Goal: Task Accomplishment & Management: Manage account settings

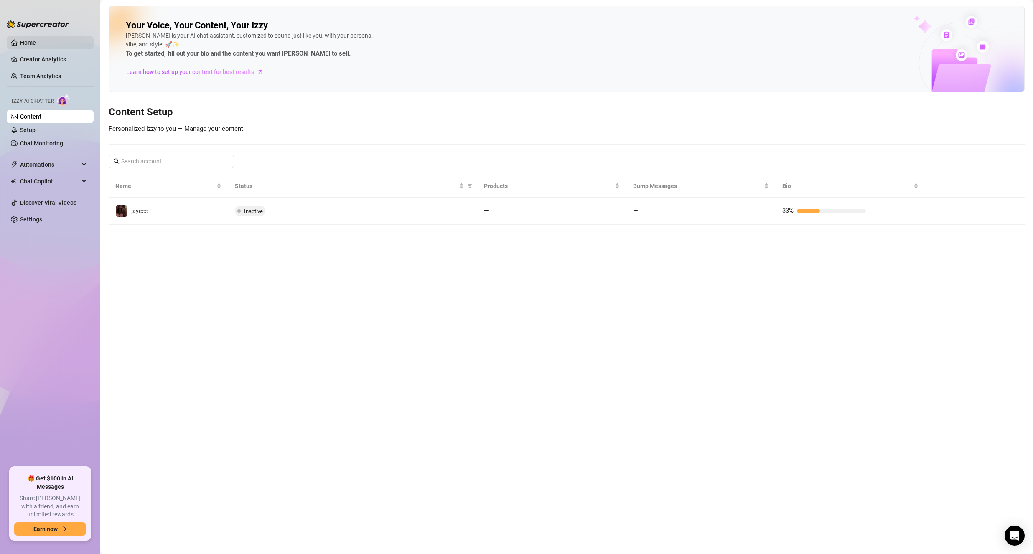
click at [34, 39] on link "Home" at bounding box center [28, 42] width 16 height 7
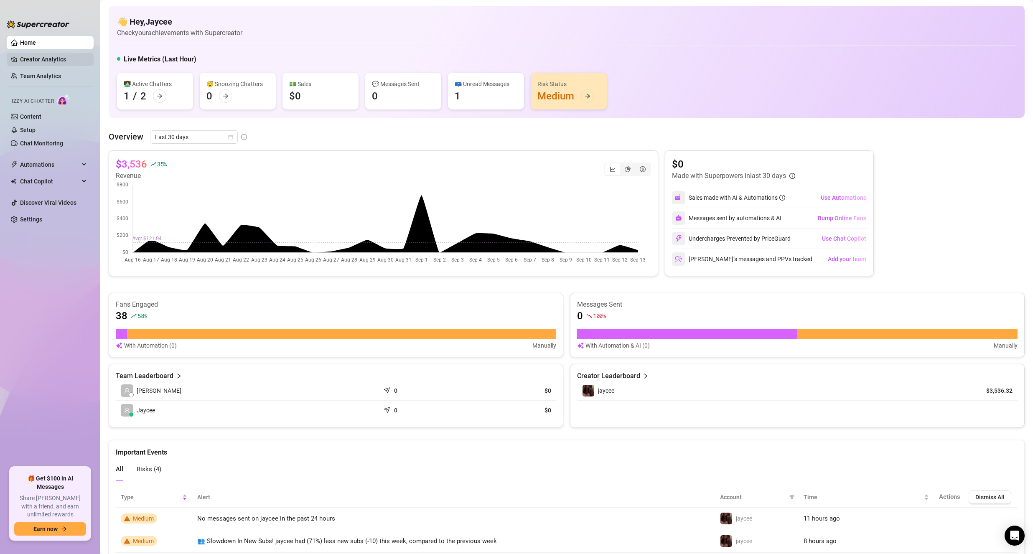
click at [73, 60] on link "Creator Analytics" at bounding box center [53, 59] width 67 height 13
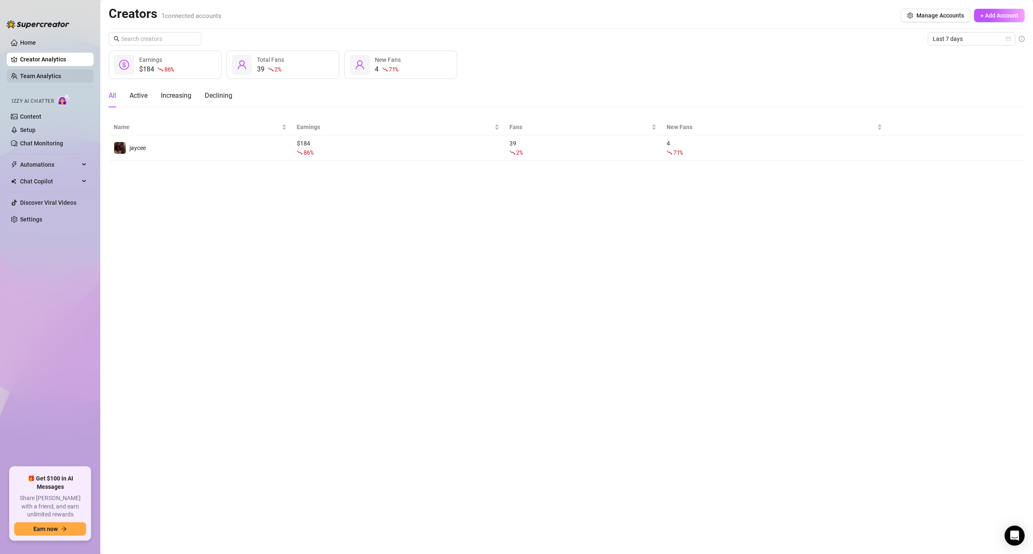
click at [45, 79] on link "Team Analytics" at bounding box center [40, 76] width 41 height 7
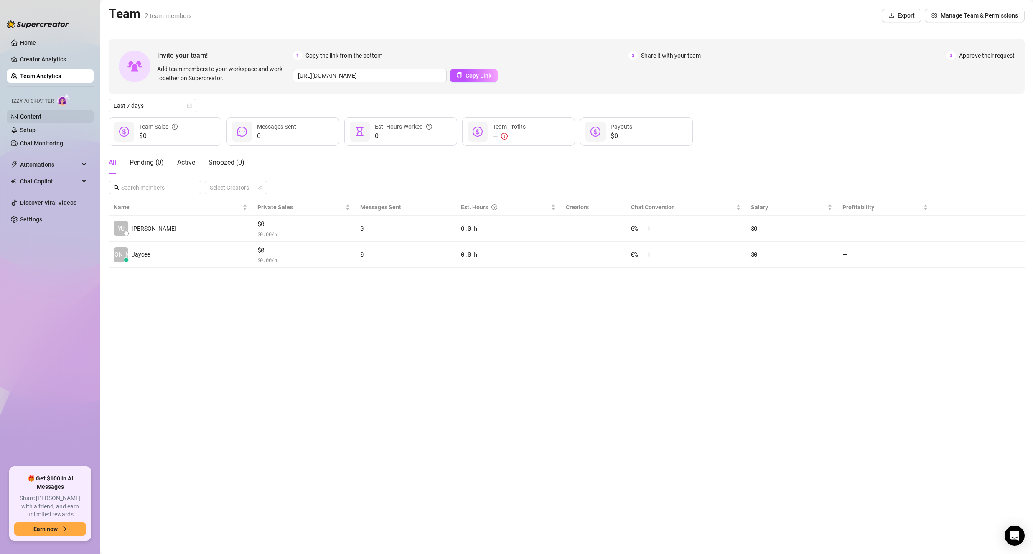
click at [41, 113] on link "Content" at bounding box center [30, 116] width 21 height 7
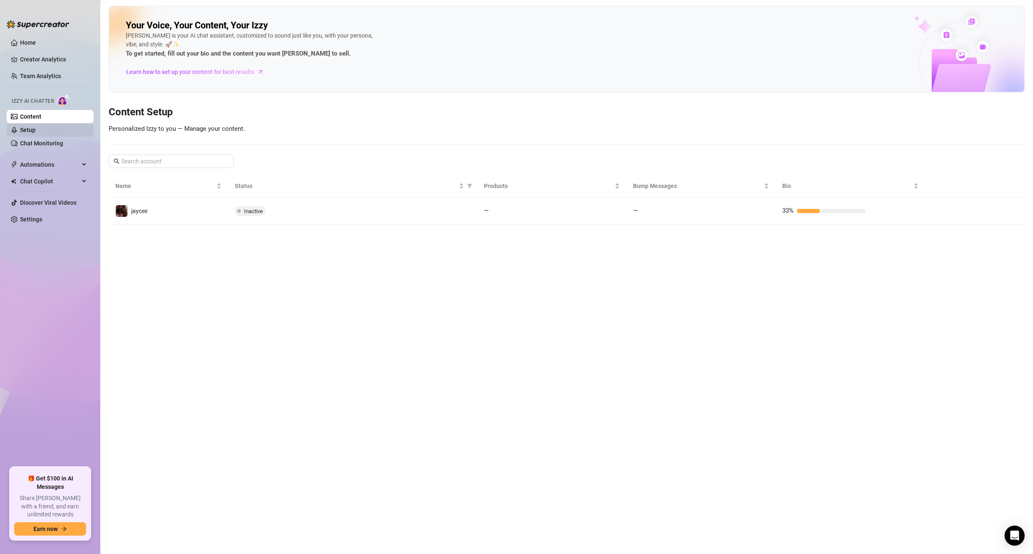
click at [36, 130] on link "Setup" at bounding box center [27, 130] width 15 height 7
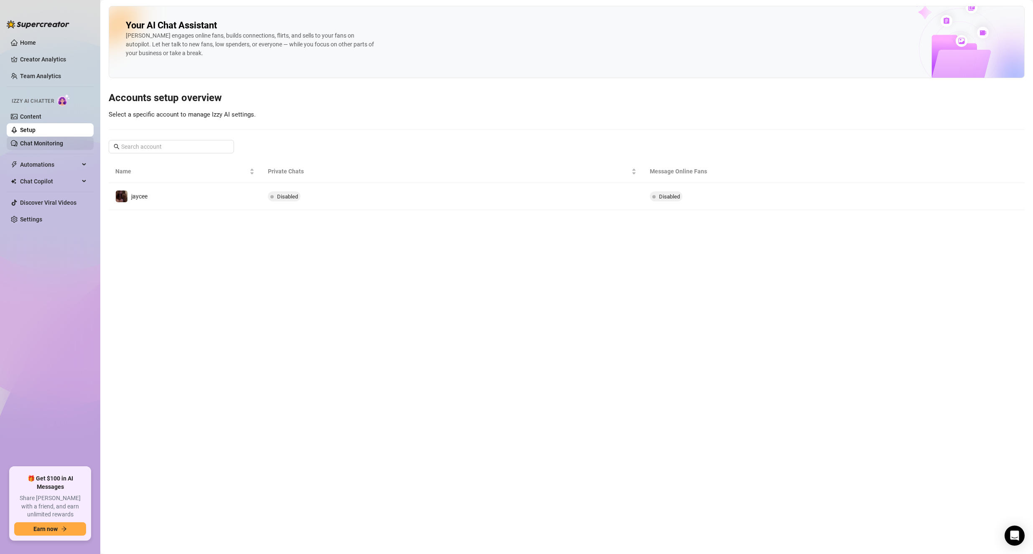
click at [41, 143] on link "Chat Monitoring" at bounding box center [41, 143] width 43 height 7
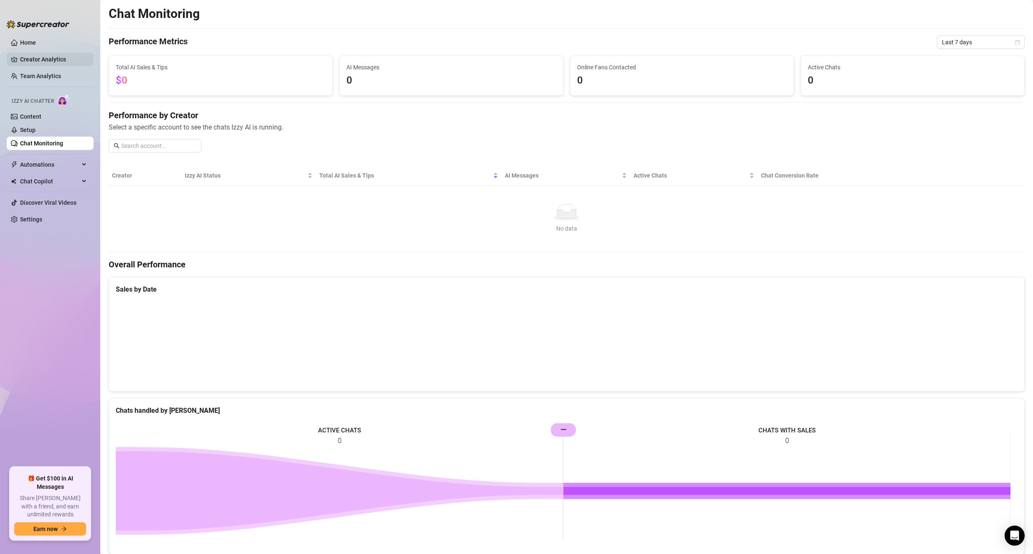
click at [32, 59] on link "Creator Analytics" at bounding box center [53, 59] width 67 height 13
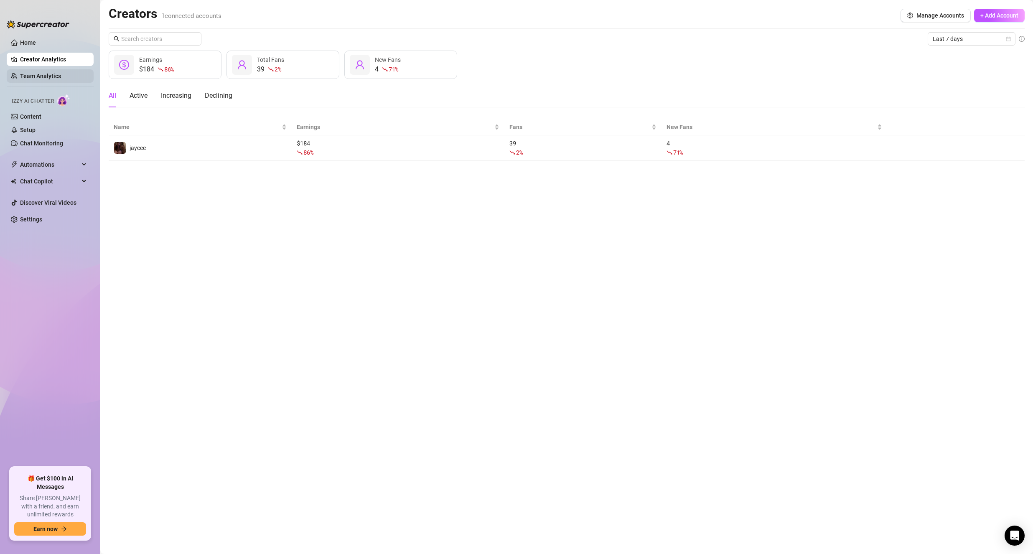
click at [40, 77] on link "Team Analytics" at bounding box center [40, 76] width 41 height 7
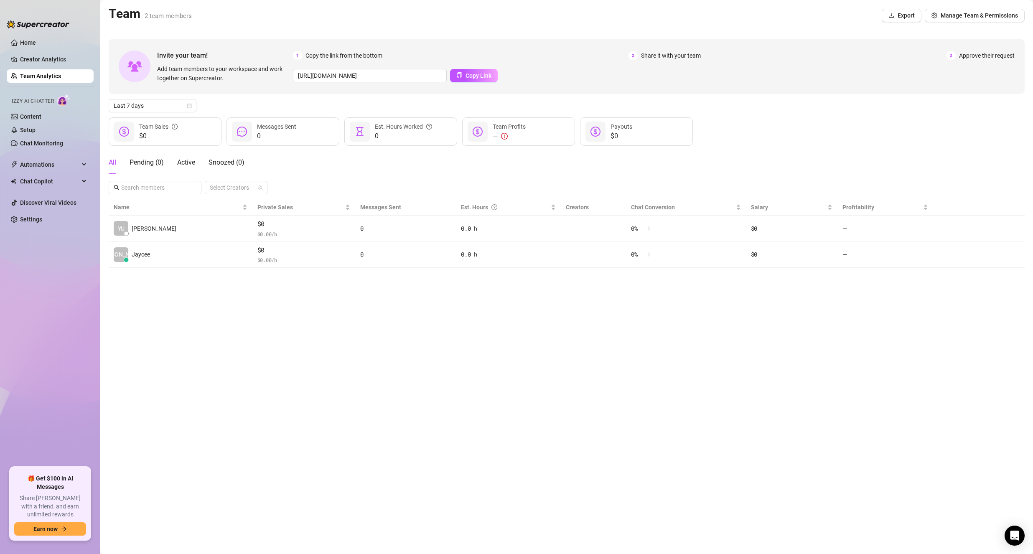
click at [67, 99] on img at bounding box center [63, 100] width 13 height 12
click at [57, 110] on li "Izzy AI Chatter Content Setup Chat Monitoring" at bounding box center [50, 120] width 87 height 59
click at [41, 113] on link "Content" at bounding box center [30, 116] width 21 height 7
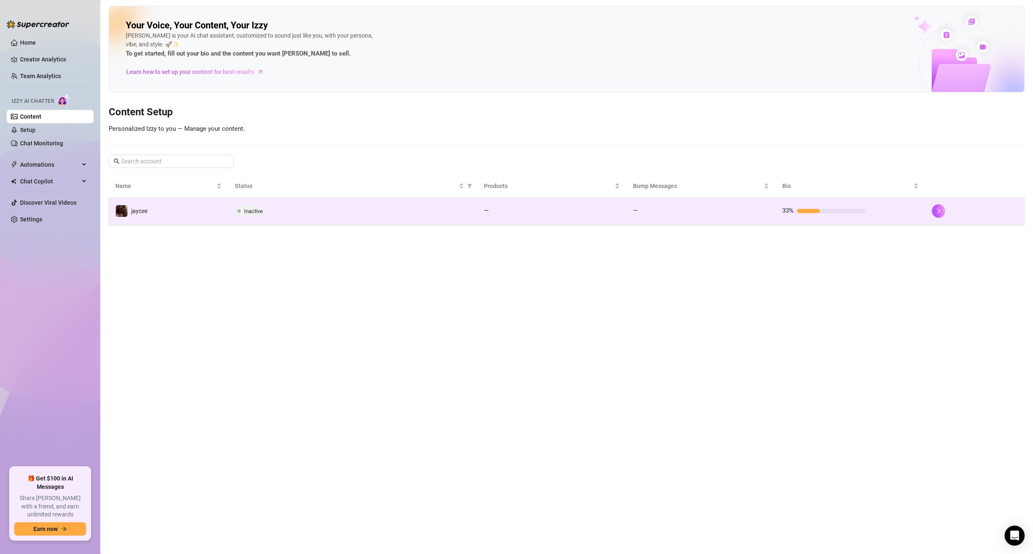
click at [923, 201] on td "33%" at bounding box center [850, 211] width 149 height 27
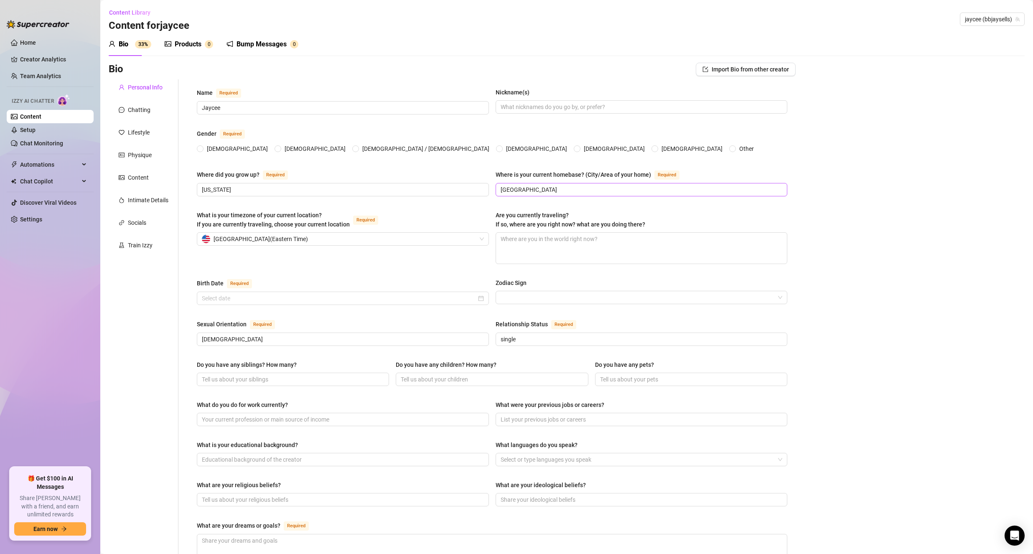
type input "Jaycee"
type input "Iowa"
type input "Miami"
type input "bisexual"
type input "single"
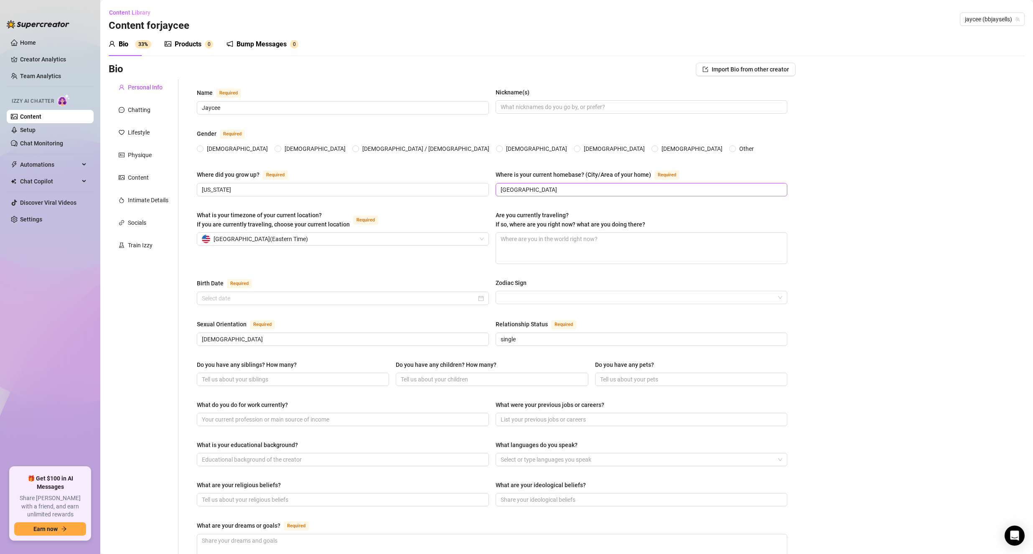
radio input "true"
type input "March 2nd, 2004"
click at [36, 132] on link "Setup" at bounding box center [27, 130] width 15 height 7
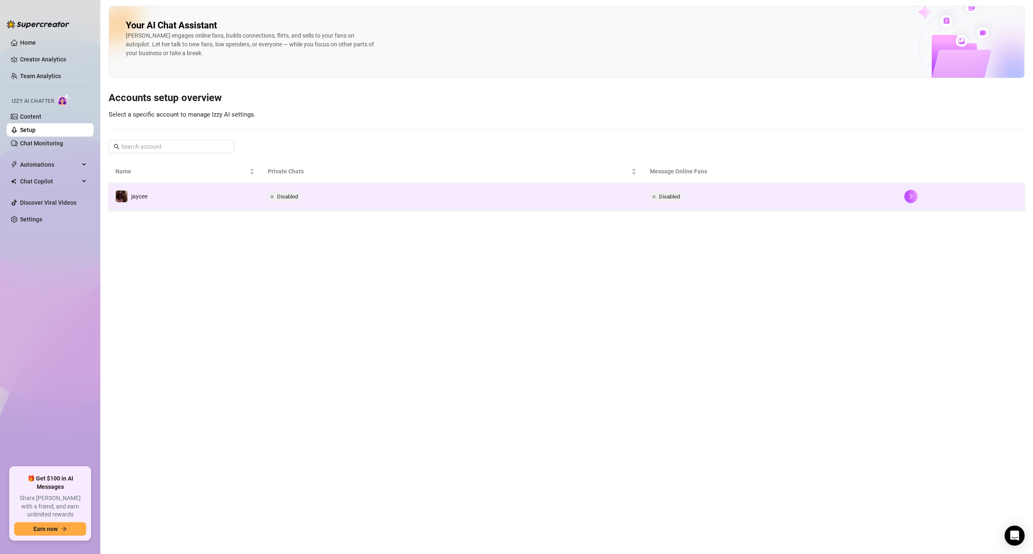
click at [225, 198] on td "jaycee" at bounding box center [185, 196] width 153 height 27
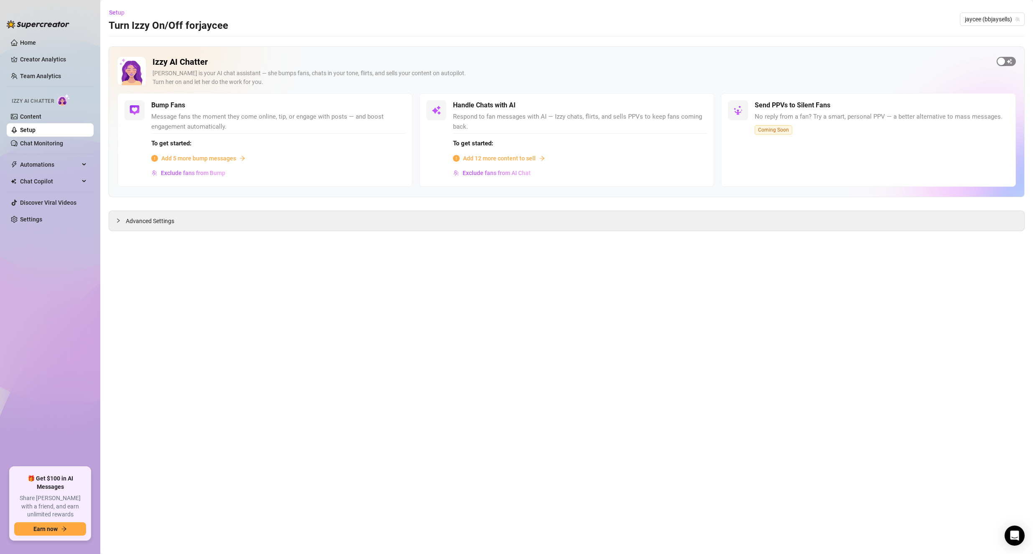
click at [1013, 61] on span "button" at bounding box center [1006, 61] width 19 height 9
click at [20, 116] on link "Content" at bounding box center [30, 116] width 21 height 7
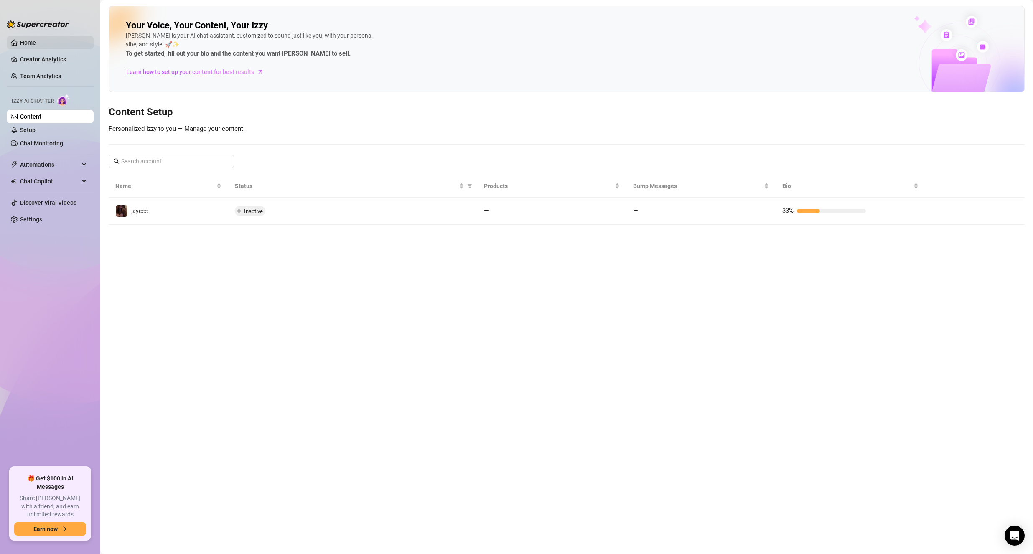
click at [36, 44] on link "Home" at bounding box center [28, 42] width 16 height 7
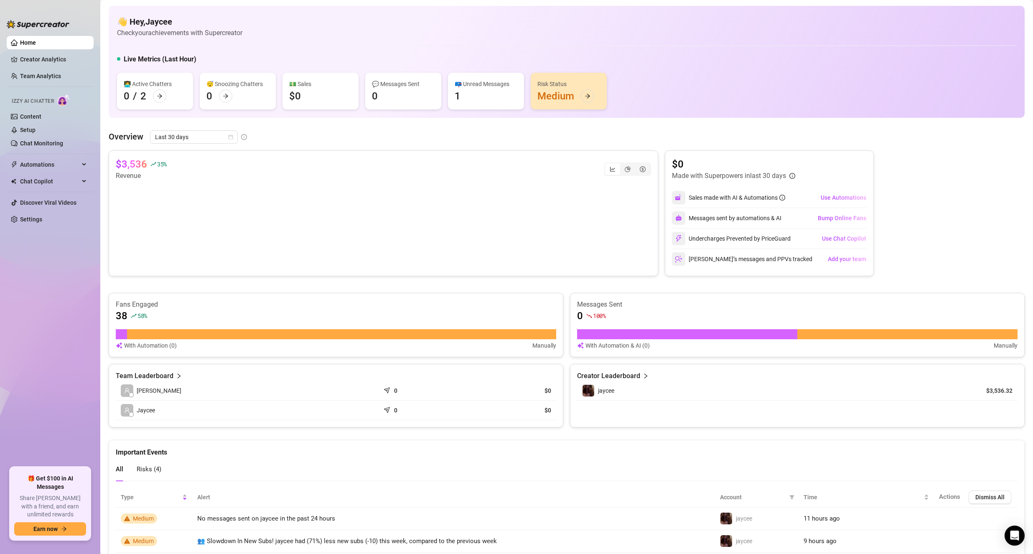
click at [41, 50] on ul "Home Creator Analytics Team Analytics Izzy AI Chatter Content Setup Chat Monito…" at bounding box center [50, 248] width 87 height 431
click at [42, 55] on link "Creator Analytics" at bounding box center [53, 59] width 67 height 13
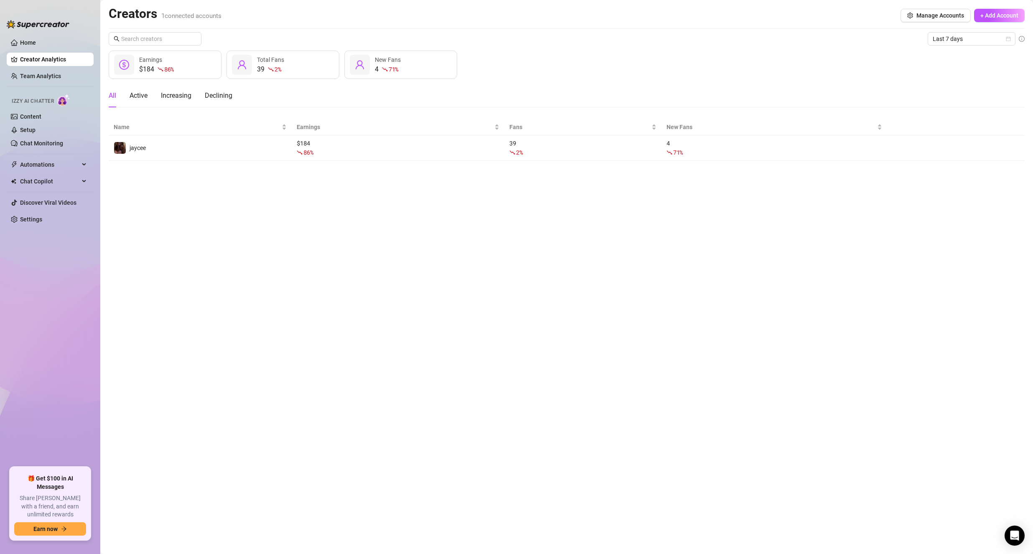
click at [45, 68] on ul "Home Creator Analytics Team Analytics Izzy AI Chatter Content Setup Chat Monito…" at bounding box center [50, 248] width 87 height 431
click at [46, 77] on link "Team Analytics" at bounding box center [40, 76] width 41 height 7
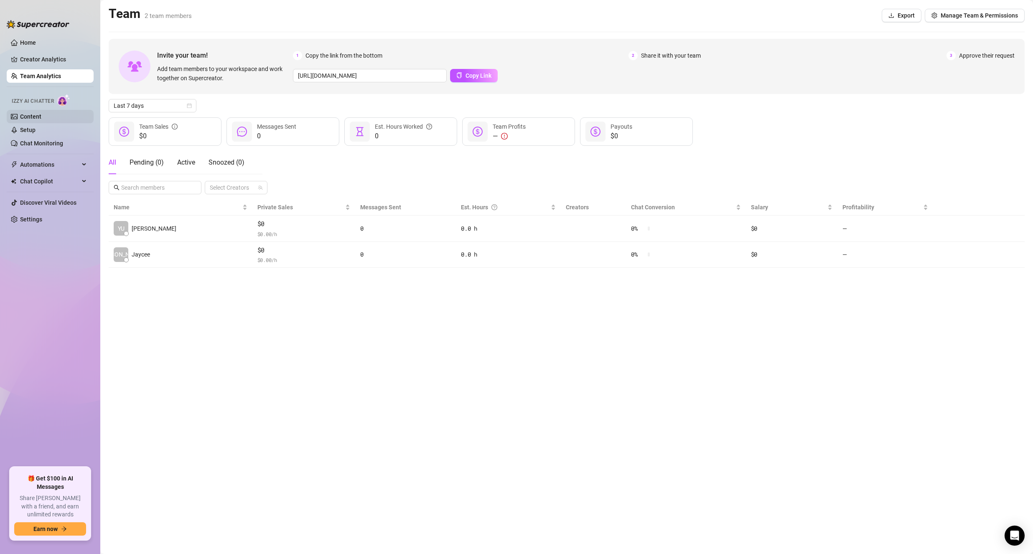
click at [41, 116] on link "Content" at bounding box center [30, 116] width 21 height 7
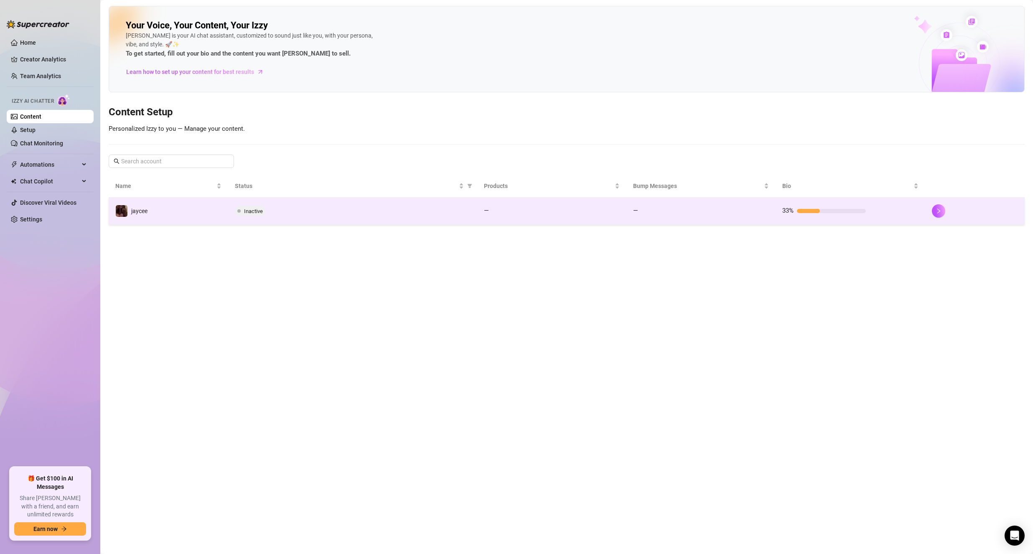
click at [207, 212] on td "jaycee" at bounding box center [169, 211] width 120 height 27
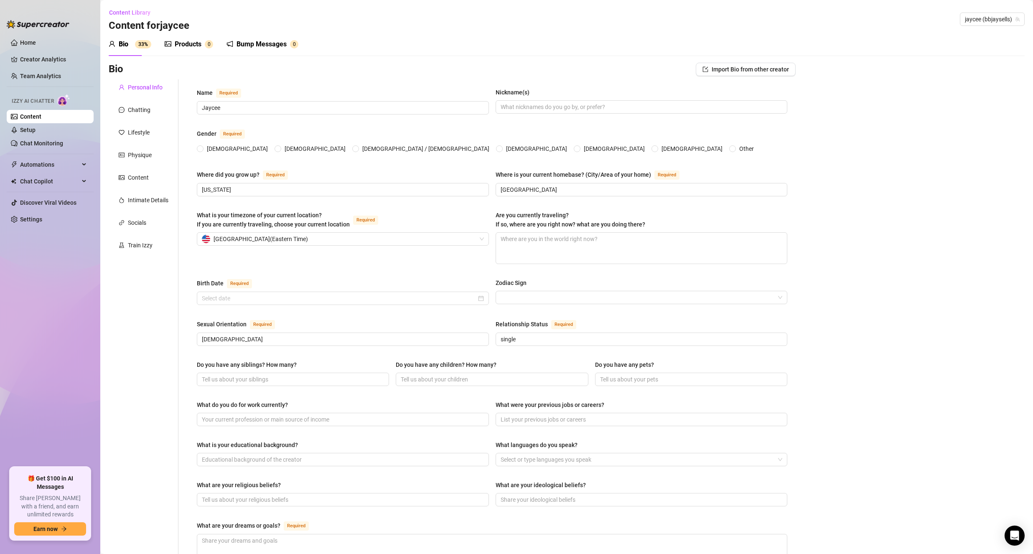
radio input "true"
type input "March 2nd, 2004"
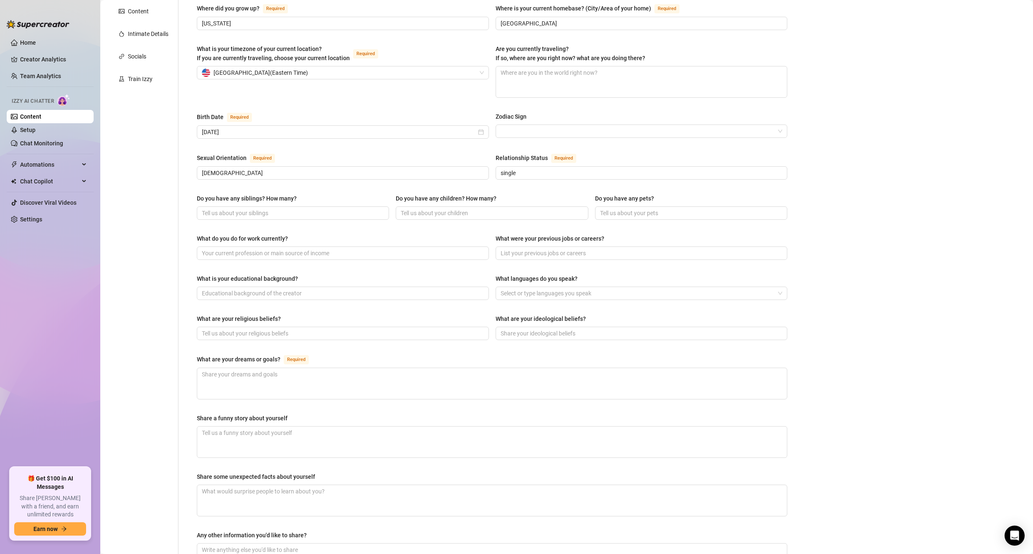
scroll to position [167, 0]
click at [287, 288] on input "What is your educational background?" at bounding box center [342, 292] width 280 height 9
type input "m"
type input "I have my license in esthetics"
type input "agnostic"
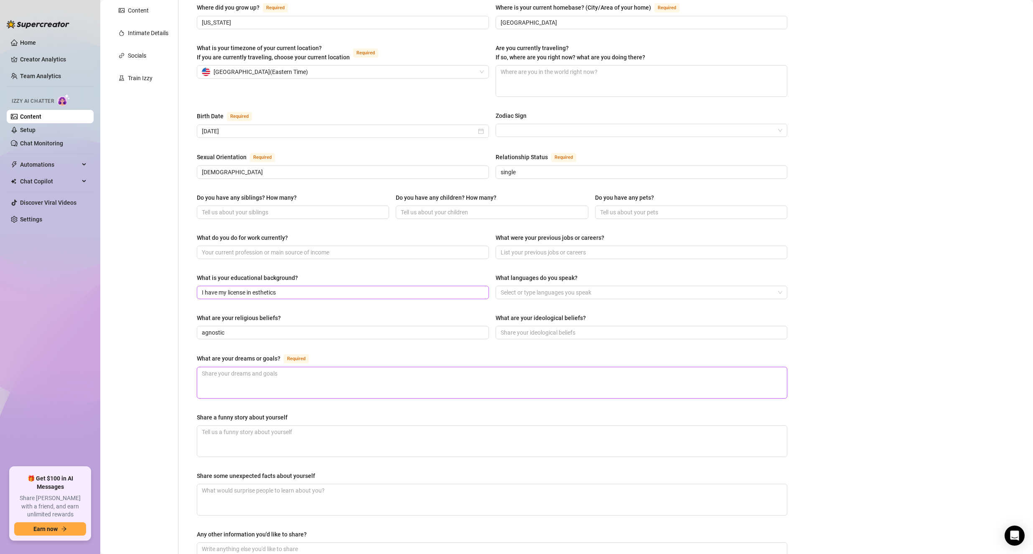
type textarea "I"
type textarea "I w"
type textarea "I wa"
type textarea "I wan"
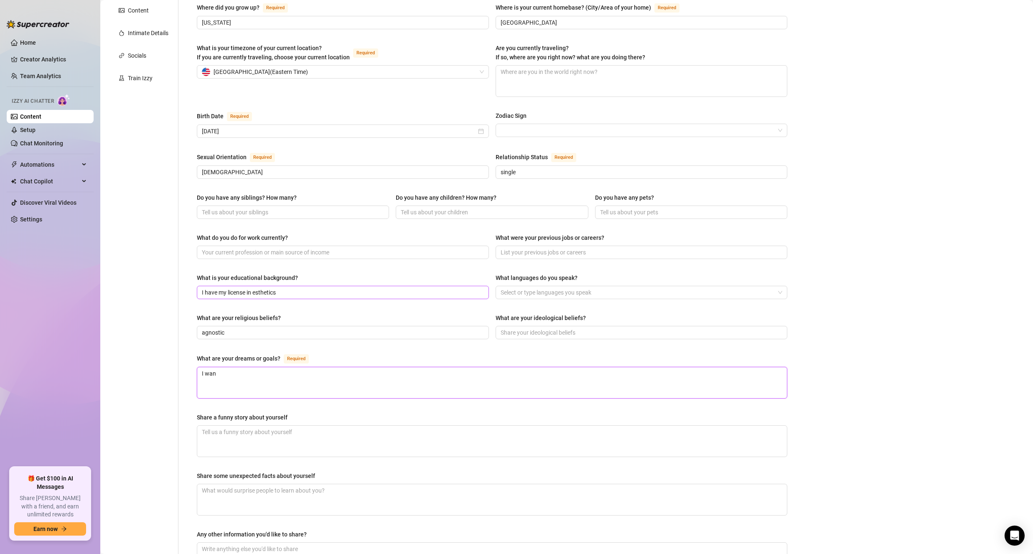
type textarea "I want"
type textarea "I want t"
type textarea "I want to"
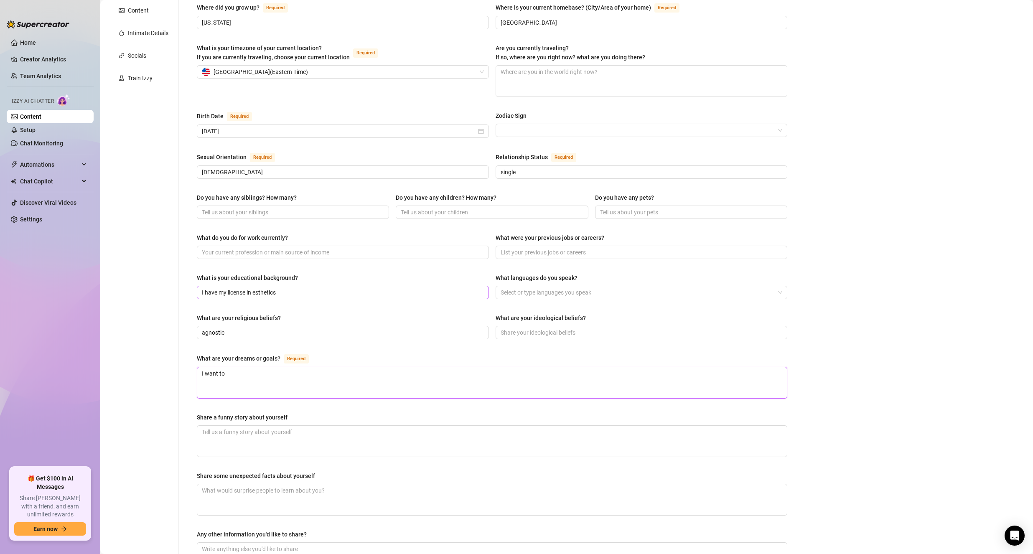
type textarea "I want to t"
type textarea "I want to tr"
type textarea "I want to trs"
type textarea "I want to tr"
type textarea "I want to tra"
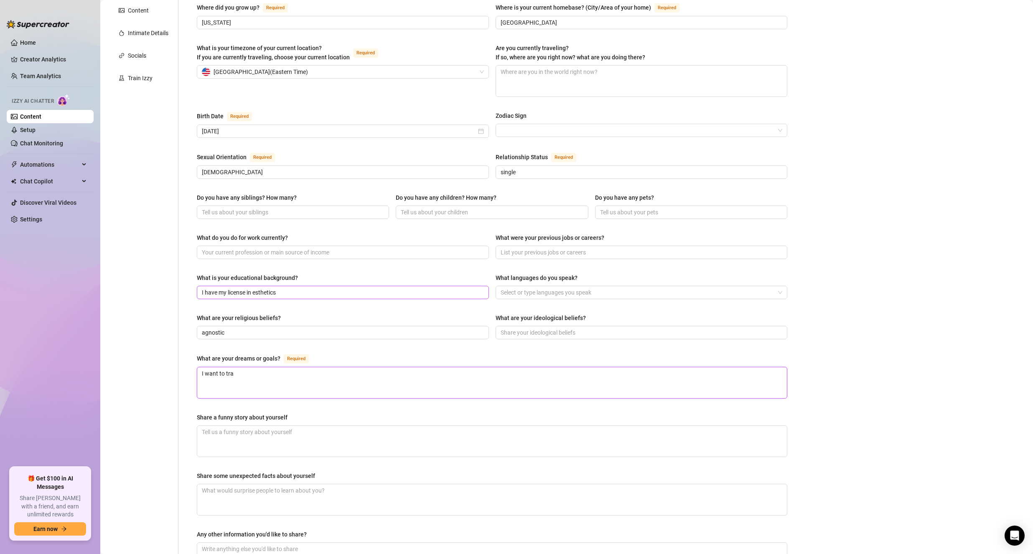
type textarea "I want to trav"
type textarea "I want to trave"
type textarea "I want to travel"
type textarea "I want to travel t"
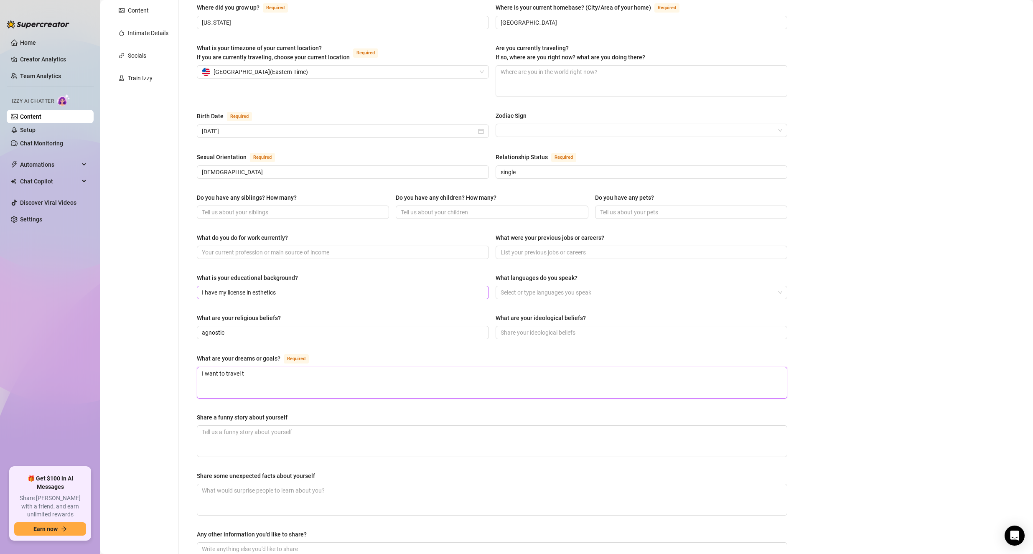
type textarea "I want to travel th"
type textarea "I want to travel the"
type textarea "I want to travel the w"
type textarea "I want to travel the wo"
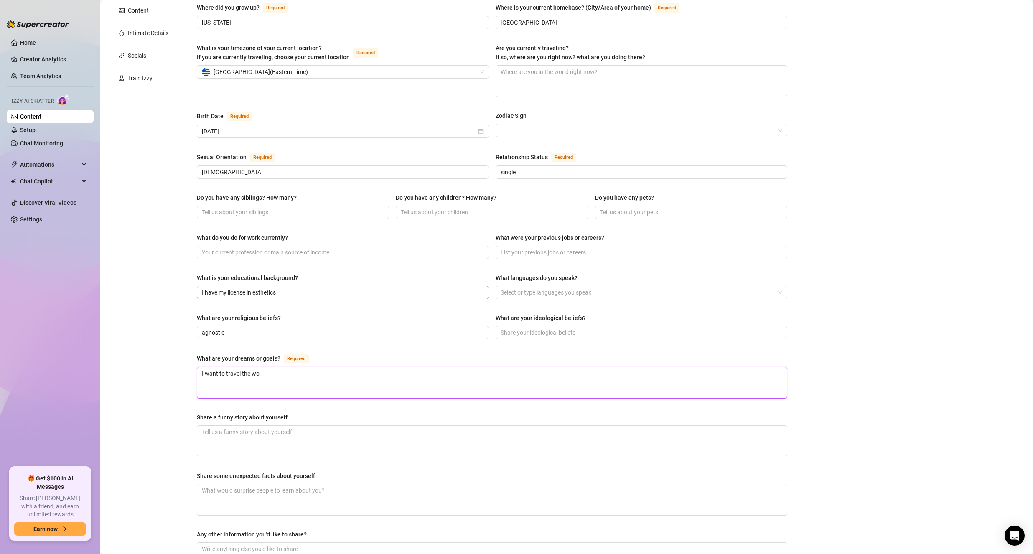
type textarea "I want to travel the wor"
type textarea "I want to travel the worl"
click at [516, 296] on div "Select or type languages you speak" at bounding box center [642, 292] width 292 height 13
type textarea "I want to travel the world"
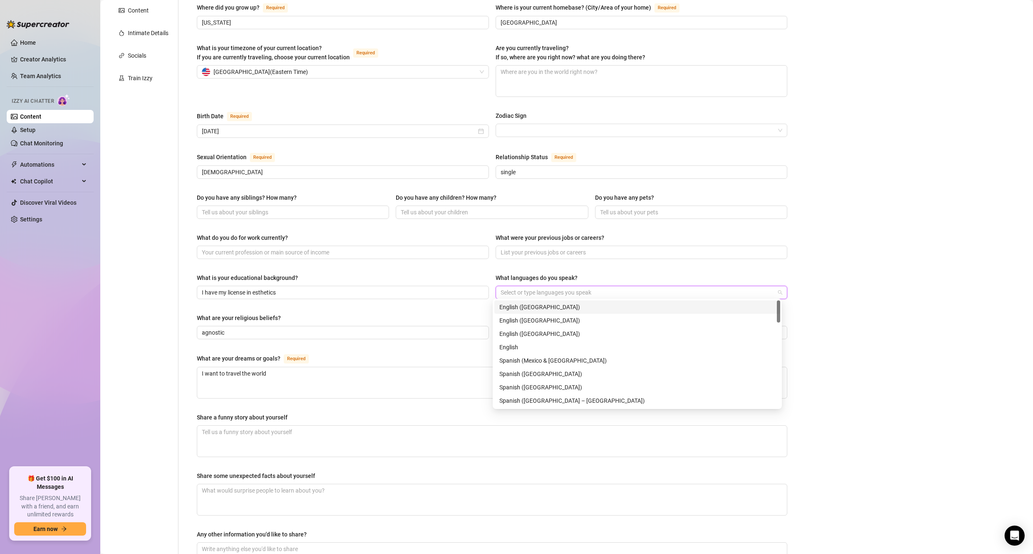
click at [516, 306] on div "English (US)" at bounding box center [637, 307] width 276 height 9
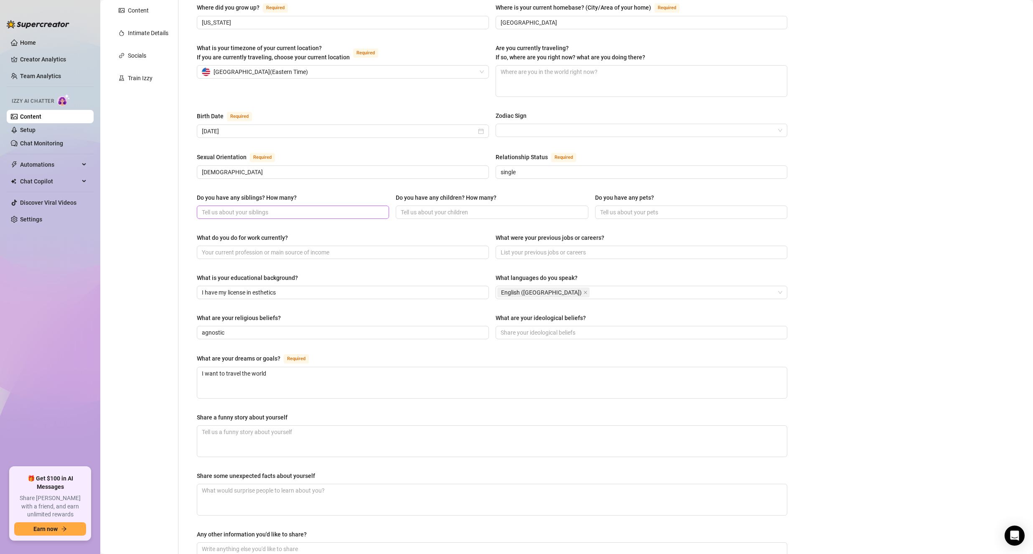
click at [341, 216] on span at bounding box center [293, 212] width 192 height 13
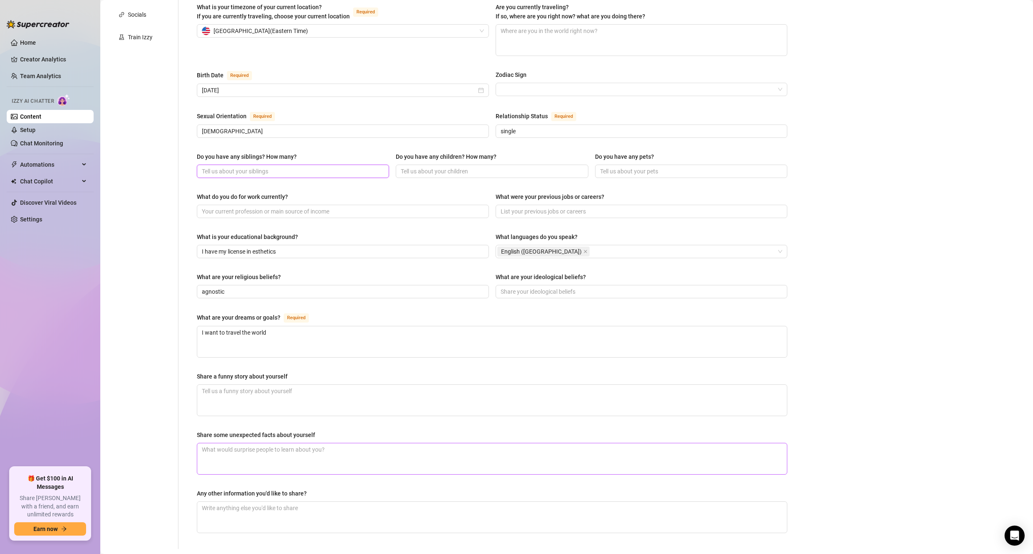
scroll to position [232, 0]
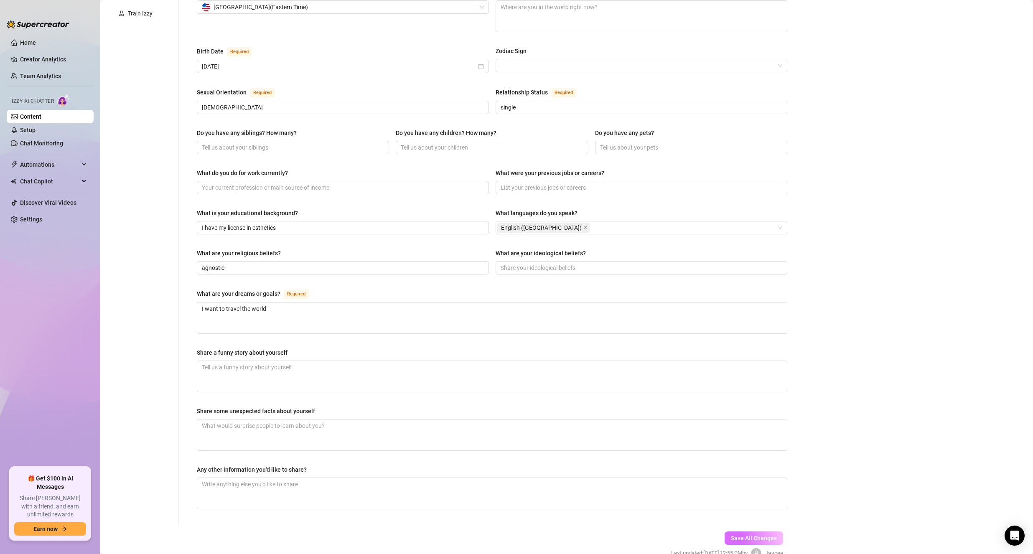
click at [733, 532] on button "Save All Changes" at bounding box center [754, 538] width 59 height 13
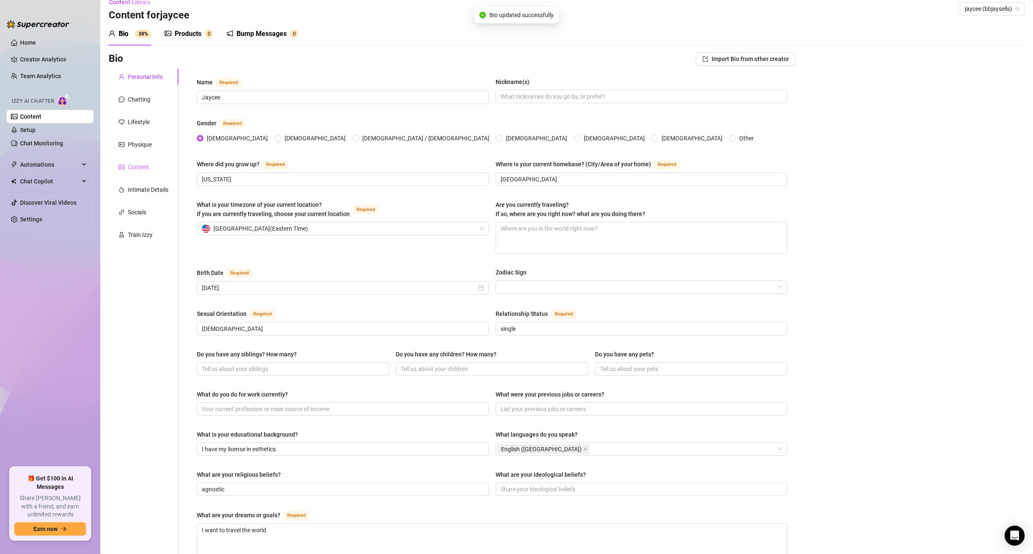
scroll to position [0, 0]
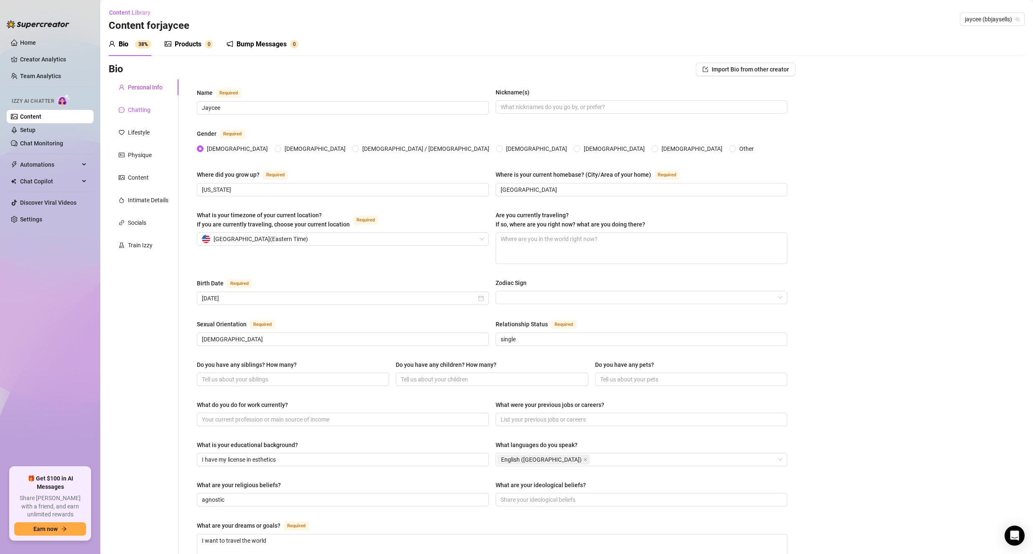
click at [147, 112] on div "Chatting" at bounding box center [139, 109] width 23 height 9
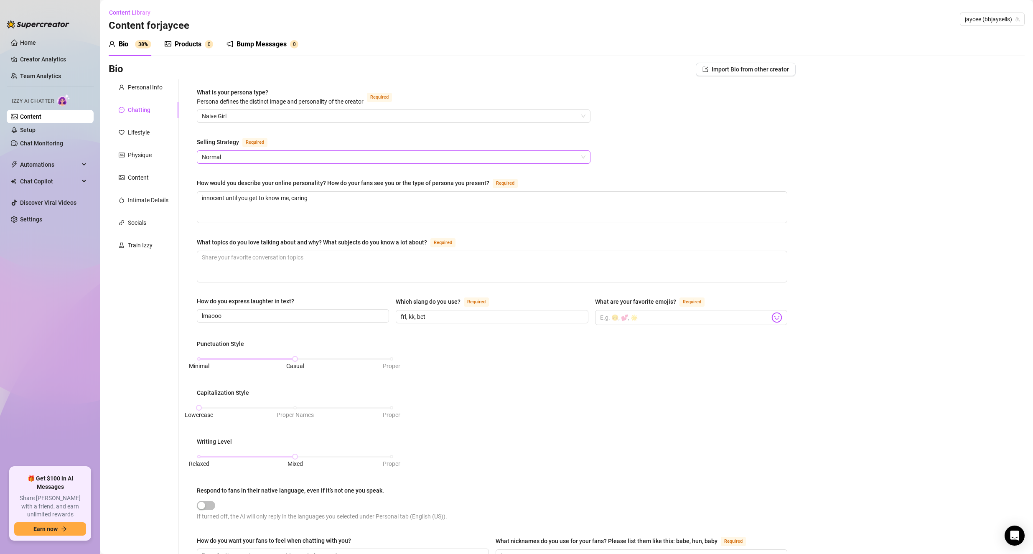
click at [333, 153] on span "Normal" at bounding box center [394, 157] width 384 height 13
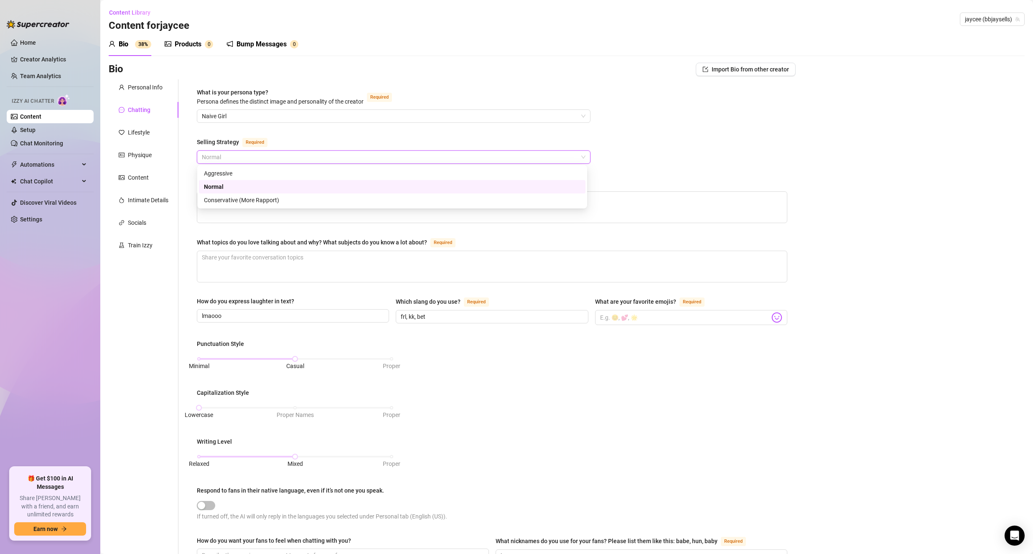
click at [335, 183] on div "Normal" at bounding box center [392, 186] width 376 height 9
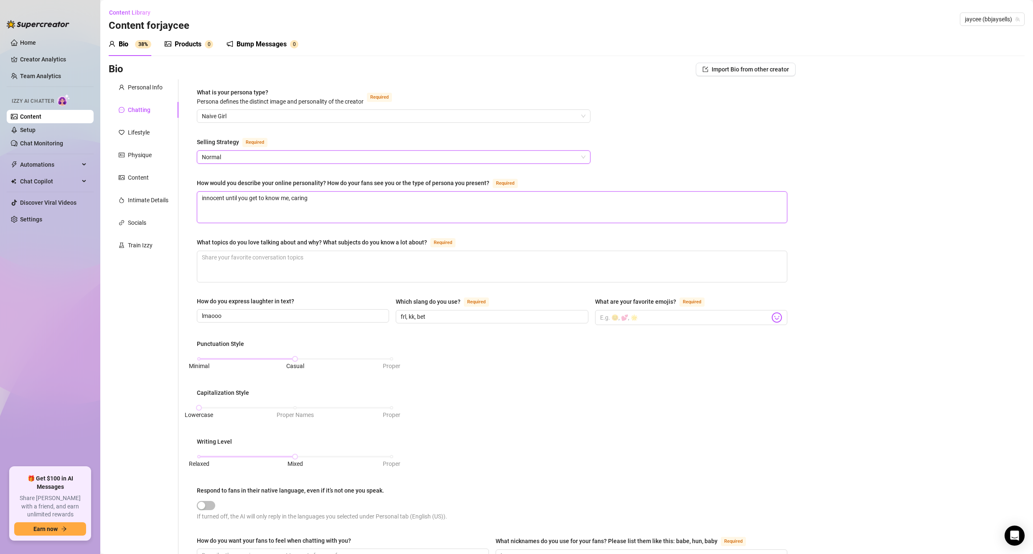
click at [324, 202] on textarea "innocent until you get to know me, caring" at bounding box center [492, 207] width 590 height 31
type textarea "innocent until you get to know me, carin"
type textarea "innocent until you get to know me, cari"
type textarea "innocent until you get to know me, car"
type textarea "innocent until you get to know me, ca"
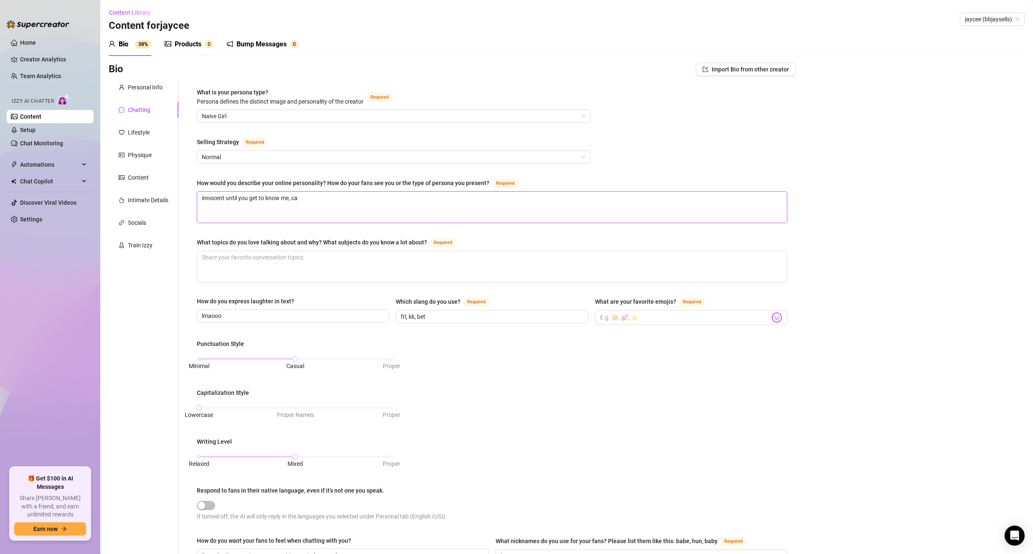
type textarea "innocent until you get to know me, c"
type textarea "innocent until you get to know me,"
type textarea "innocent until you get to know me"
click at [341, 252] on textarea "What topics do you love talking about and why? What subjects do you know a lot …" at bounding box center [492, 266] width 590 height 31
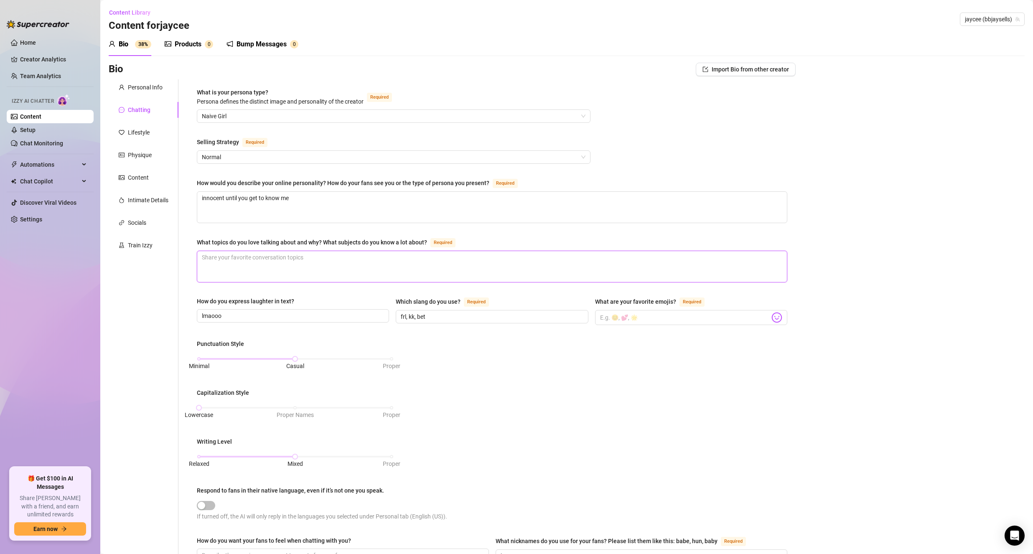
type textarea "M"
type textarea "Mu"
type textarea "Mus"
type textarea "Musi"
type textarea "Music"
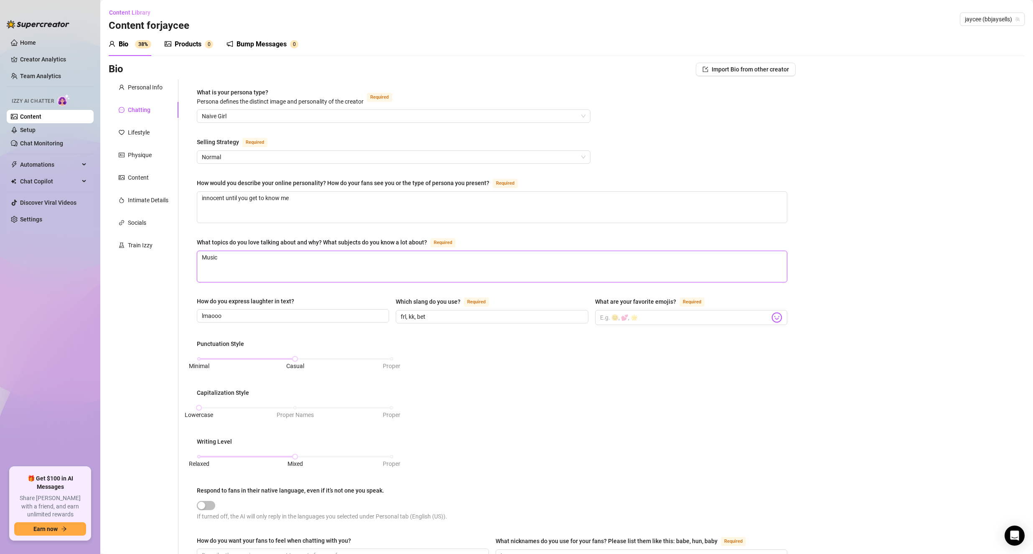
type textarea "Music,"
type textarea "Music, h"
type textarea "Music, ho"
type textarea "Music, hor"
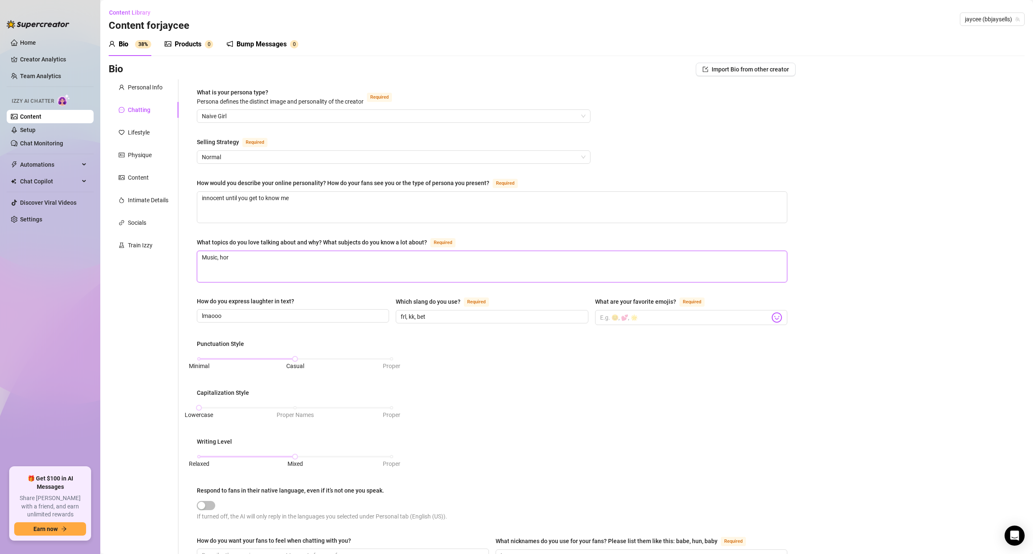
type textarea "Music, horr"
type textarea "Music, horro"
type textarea "Music, horror"
type textarea "Music, horror m"
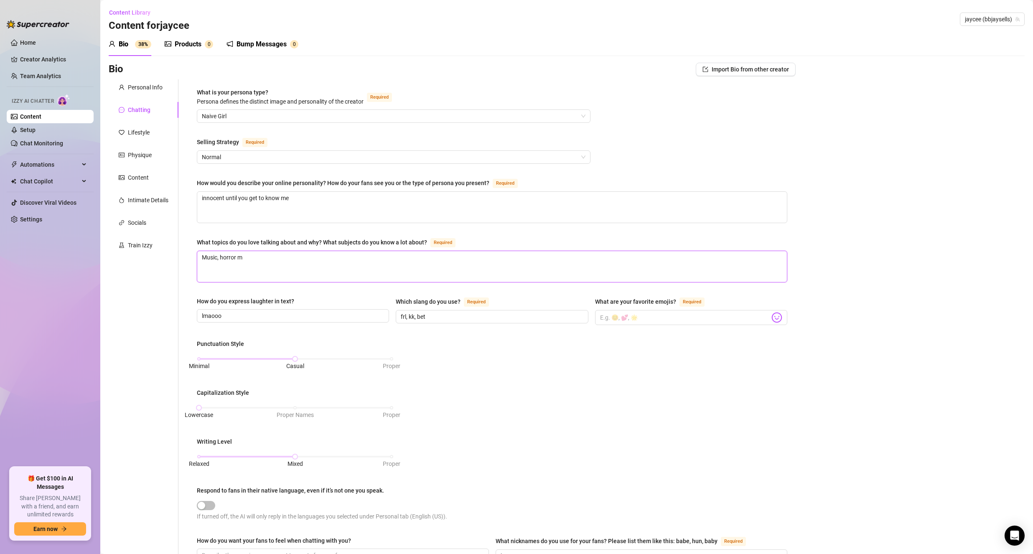
type textarea "Music, horror mo"
type textarea "Music, horror mov"
type textarea "Music, horror movi"
type textarea "Music, horror movie"
type textarea "Music, horror movies"
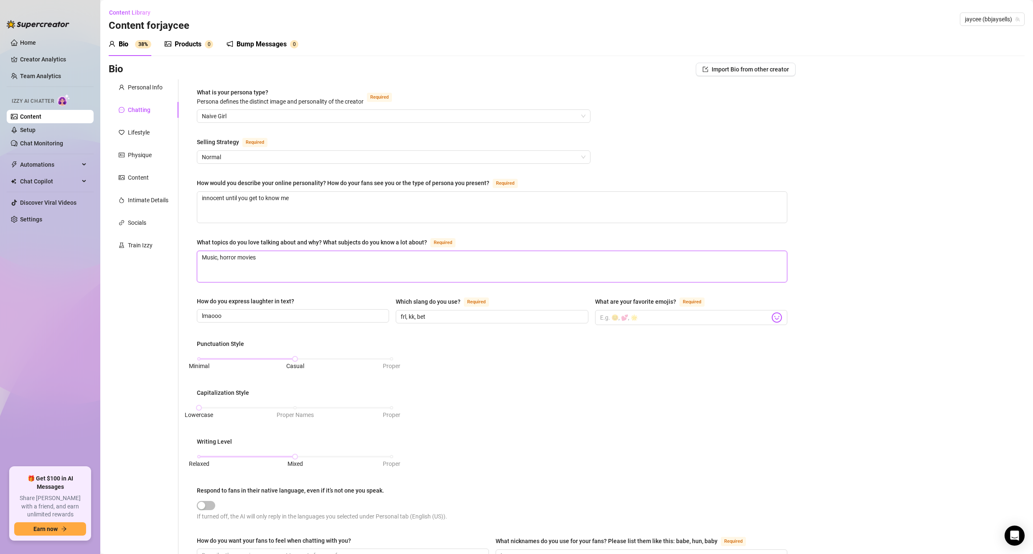
type textarea "Music, horror movies,"
type textarea "Music, horror movies, t"
type textarea "Music, horror movies, tr"
type textarea "Music, horror movies, tru"
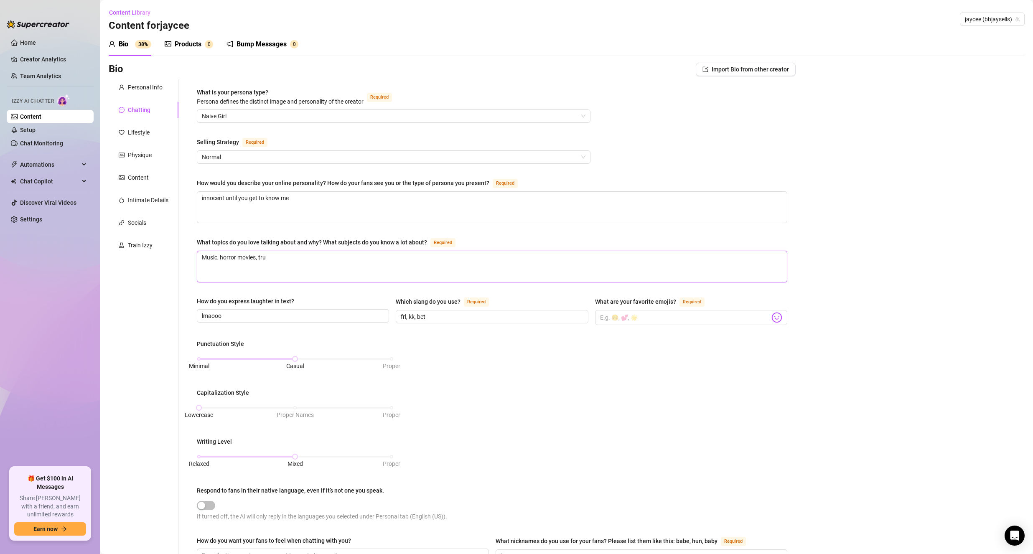
type textarea "Music, horror movies, true"
type textarea "Music, horror movies, true c"
type textarea "Music, horror movies, true cr"
type textarea "Music, horror movies, true cri"
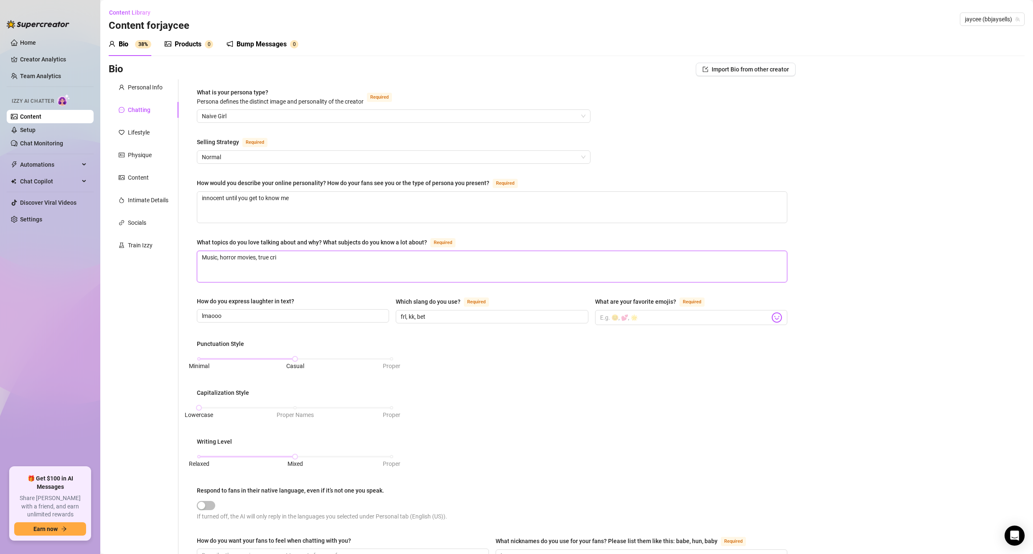
type textarea "Music, horror movies, true crim"
type textarea "Music, horror movies, true crime"
type textarea "Music, horror movies, true crime,"
type textarea "Music, horror movies, true crime, v"
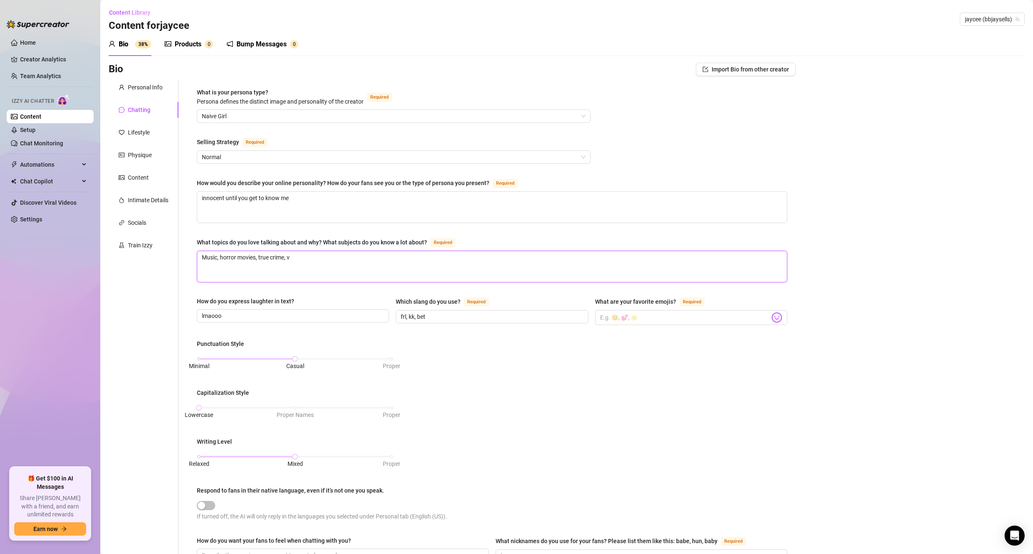
type textarea "Music, horror movies, true crime, vi"
type textarea "Music, horror movies, true crime, vid"
type textarea "Music, horror movies, true crime, vide"
type textarea "Music, horror movies, true crime, video"
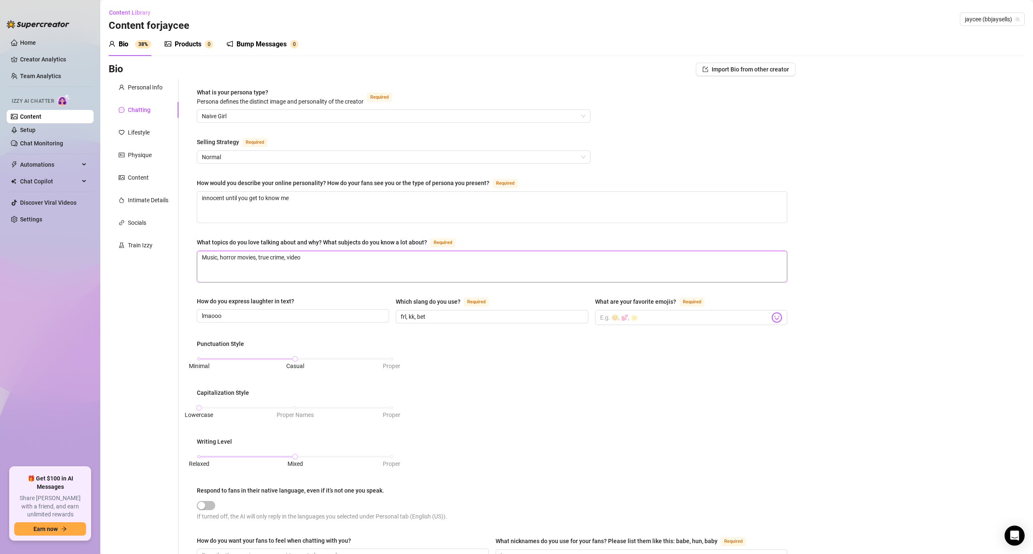
type textarea "Music, horror movies, true crime, video g"
type textarea "Music, horror movies, true crime, video ga"
type textarea "Music, horror movies, true crime, video gam"
type textarea "Music, horror movies, true crime, video game"
type textarea "Music, horror movies, true crime, video gamew"
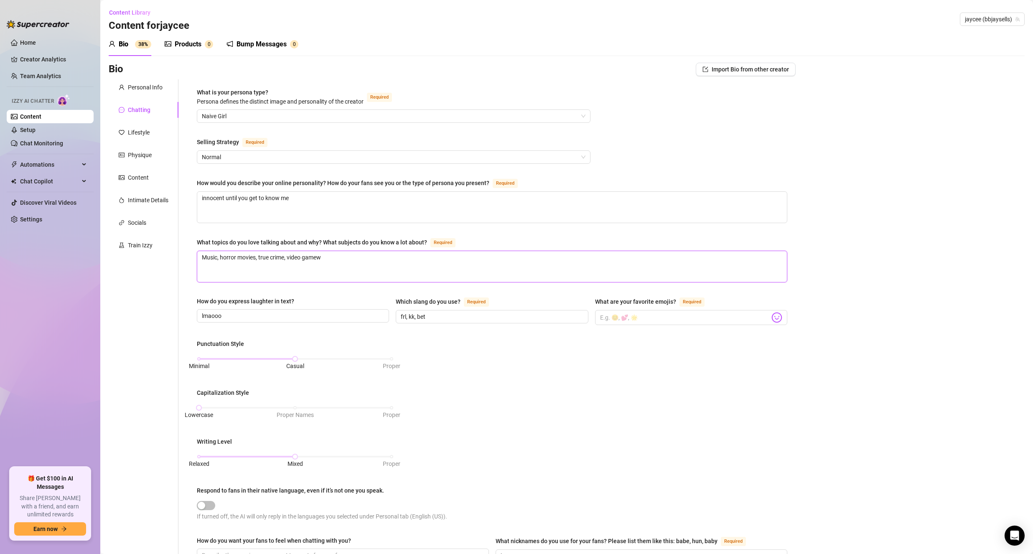
type textarea "Music, horror movies, true crime, video game"
type textarea "Music, horror movies, true crime, video games"
click at [765, 318] on span at bounding box center [691, 317] width 192 height 15
click at [771, 317] on img at bounding box center [776, 317] width 11 height 11
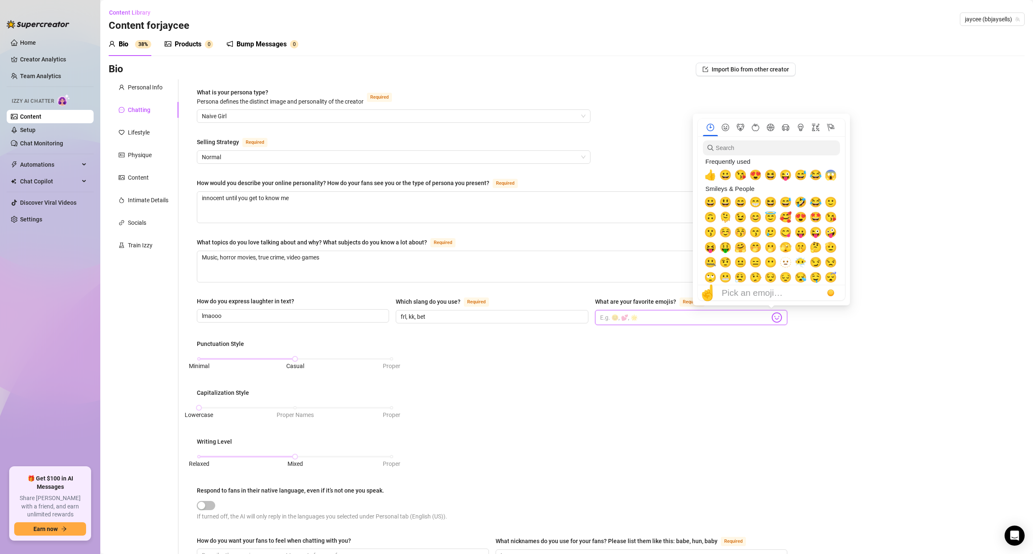
click at [764, 313] on input "What are your favorite emojis? Required" at bounding box center [685, 317] width 170 height 11
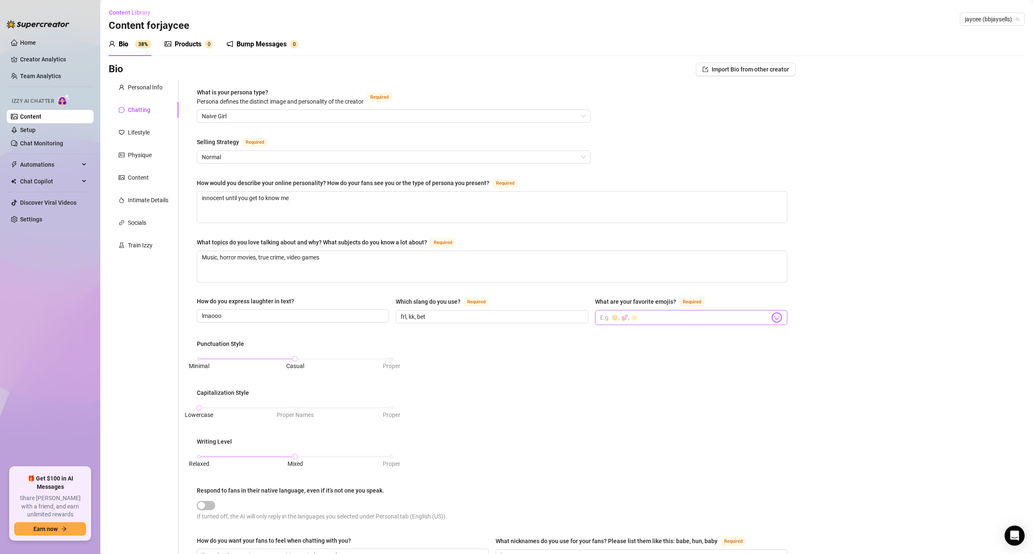
click at [771, 315] on img at bounding box center [776, 317] width 11 height 11
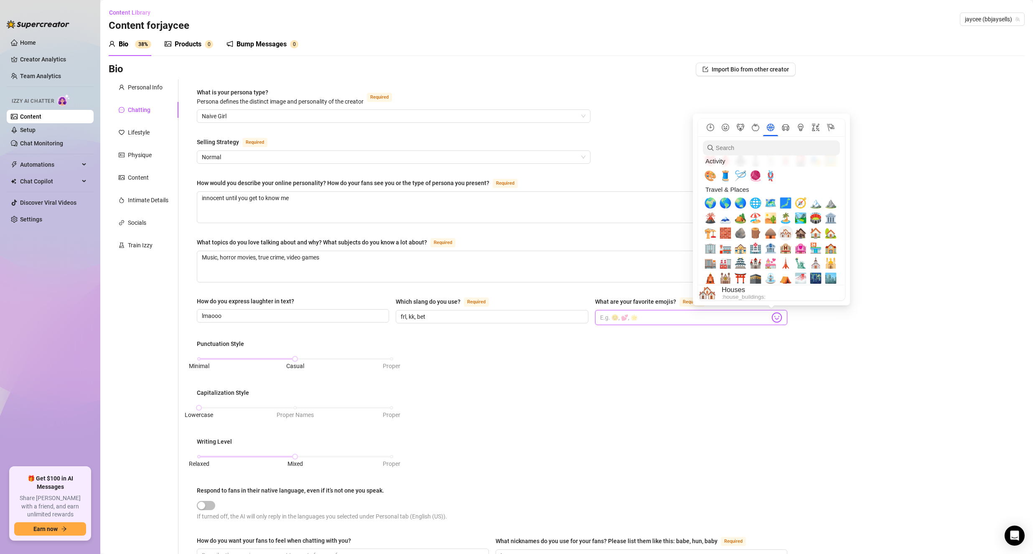
scroll to position [1552, 0]
click at [726, 134] on nav at bounding box center [771, 128] width 147 height 18
click at [726, 130] on icon "Smileys & People" at bounding box center [726, 128] width 8 height 8
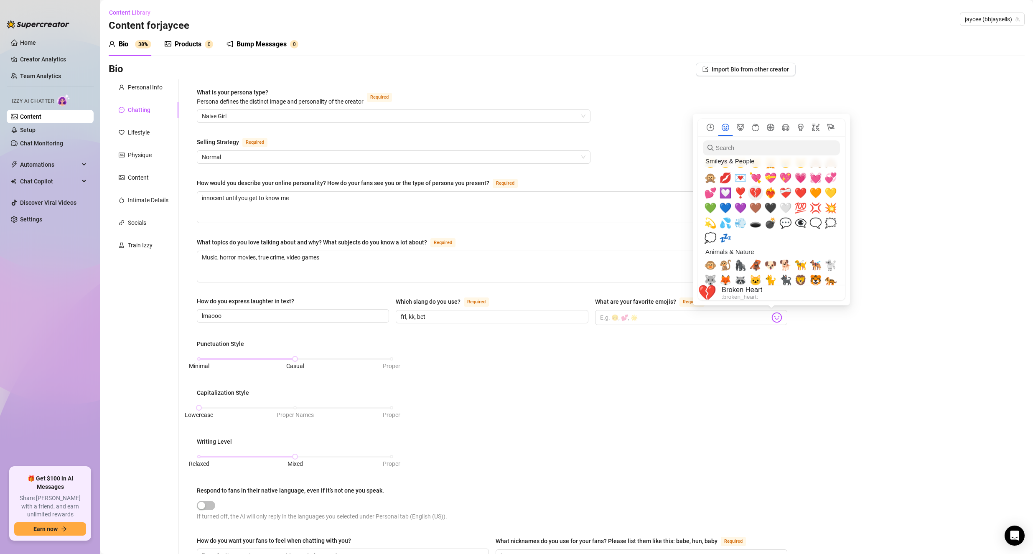
scroll to position [822, 0]
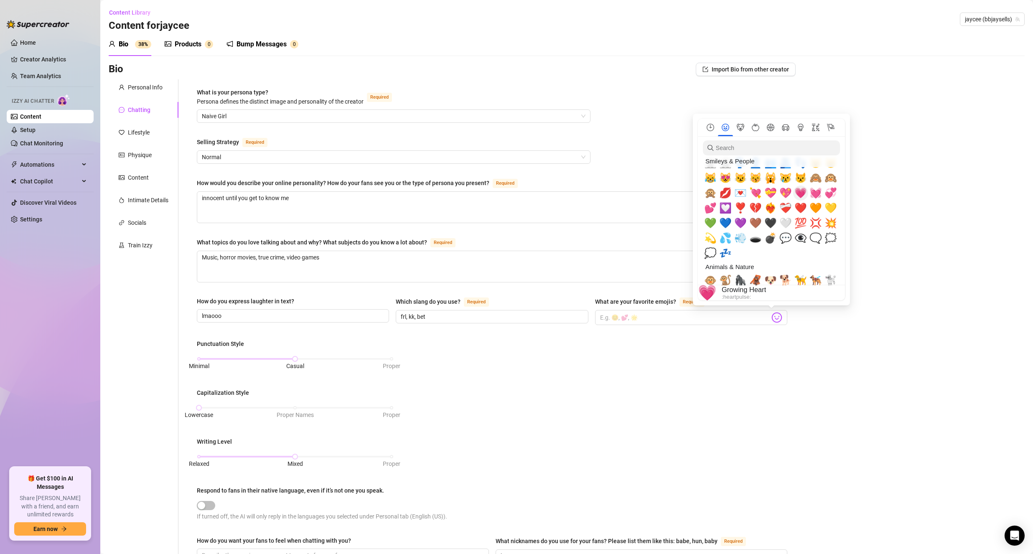
click at [799, 193] on span "💗" at bounding box center [800, 193] width 13 height 12
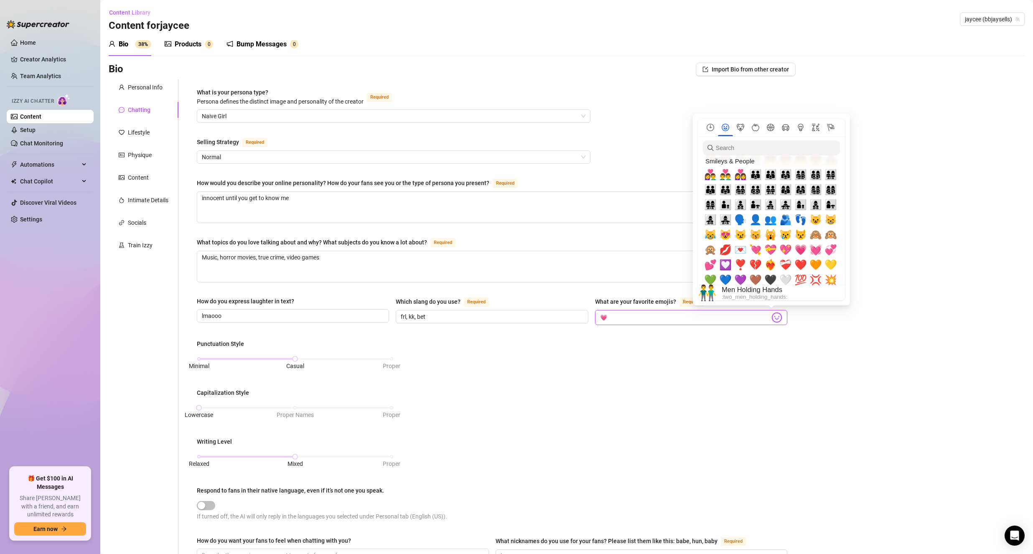
scroll to position [780, 0]
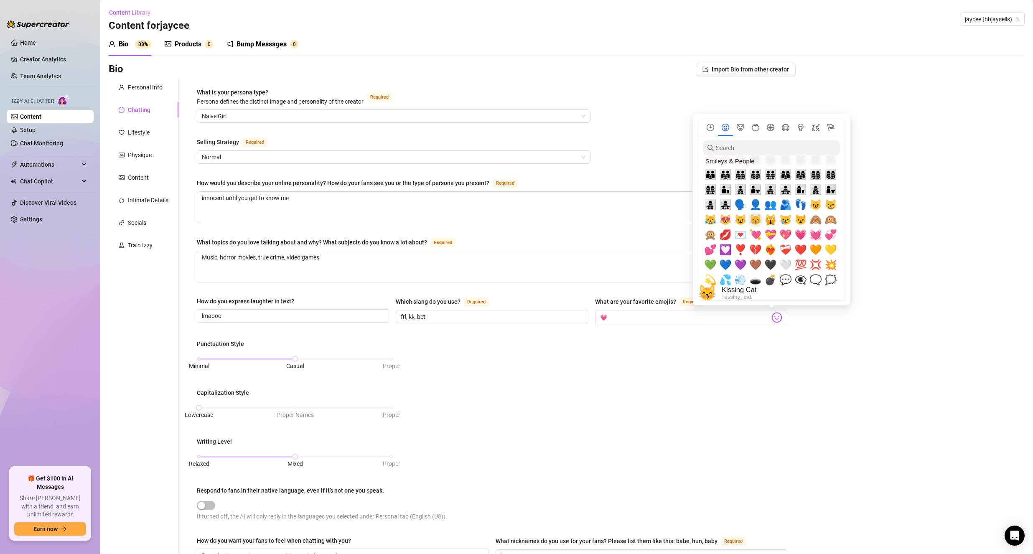
click at [755, 217] on span "😽" at bounding box center [755, 220] width 13 height 12
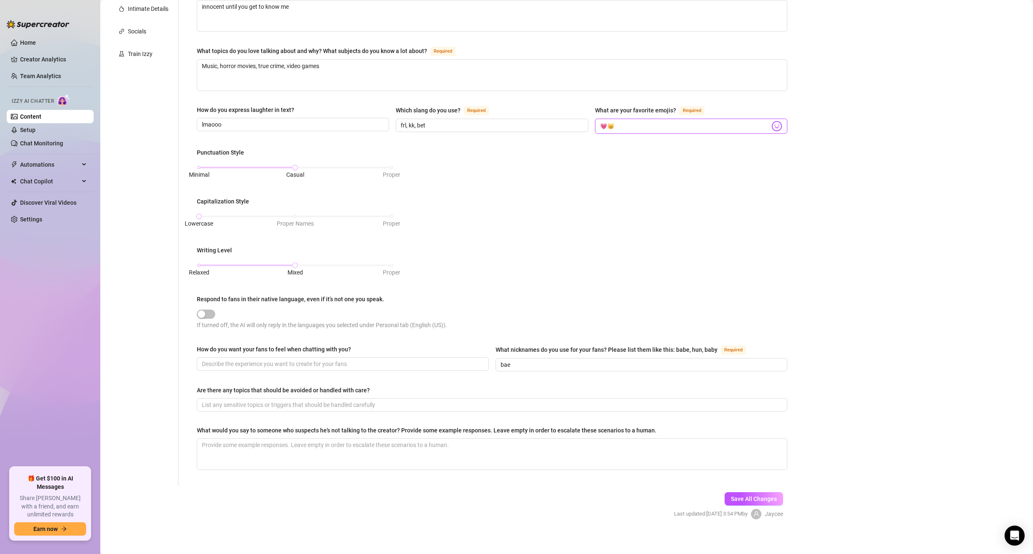
scroll to position [194, 0]
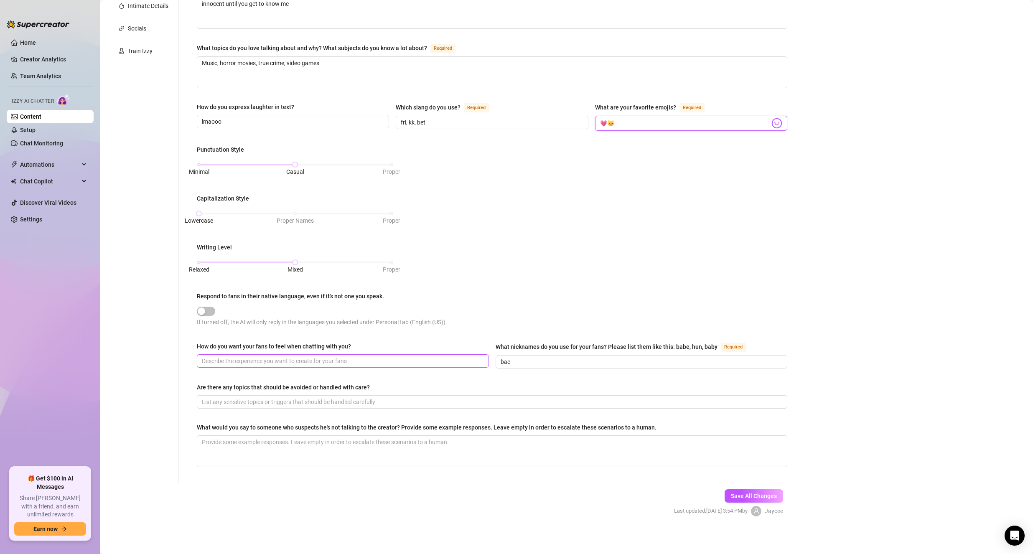
type input "💗😽"
click at [409, 360] on input "How do you want your fans to feel when chatting with you?" at bounding box center [342, 360] width 280 height 9
click at [733, 494] on span "Save All Changes" at bounding box center [754, 496] width 46 height 7
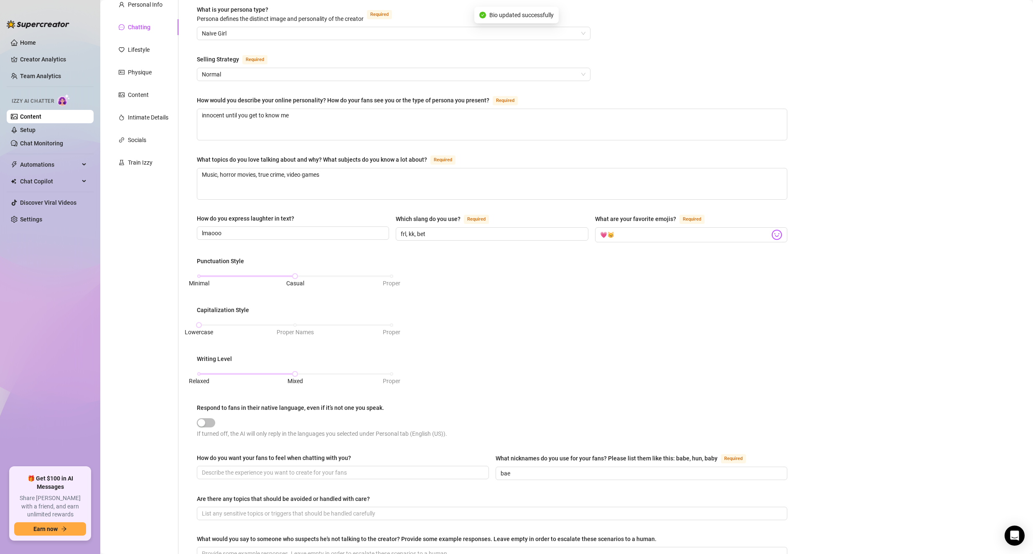
scroll to position [69, 0]
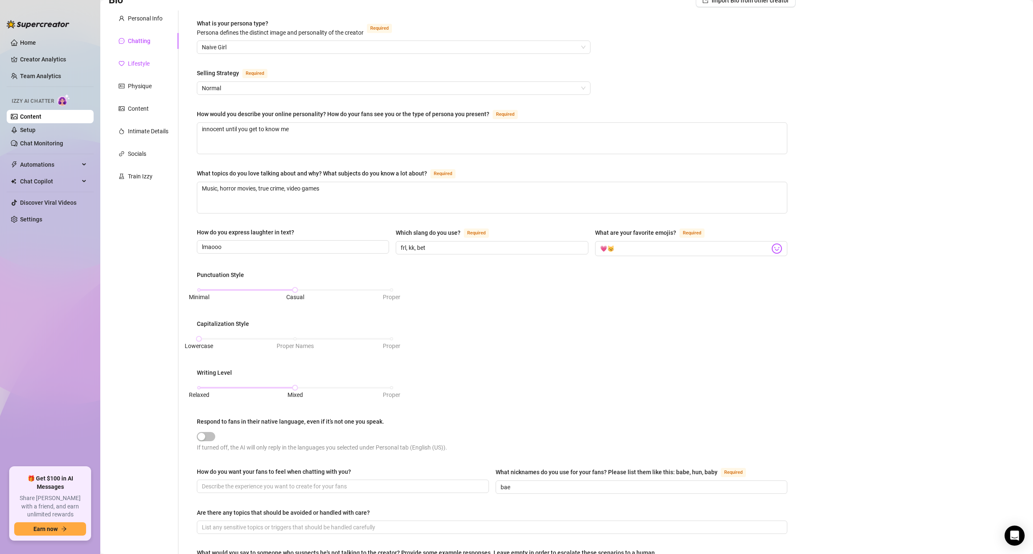
click at [134, 66] on div "Lifestyle" at bounding box center [139, 63] width 22 height 9
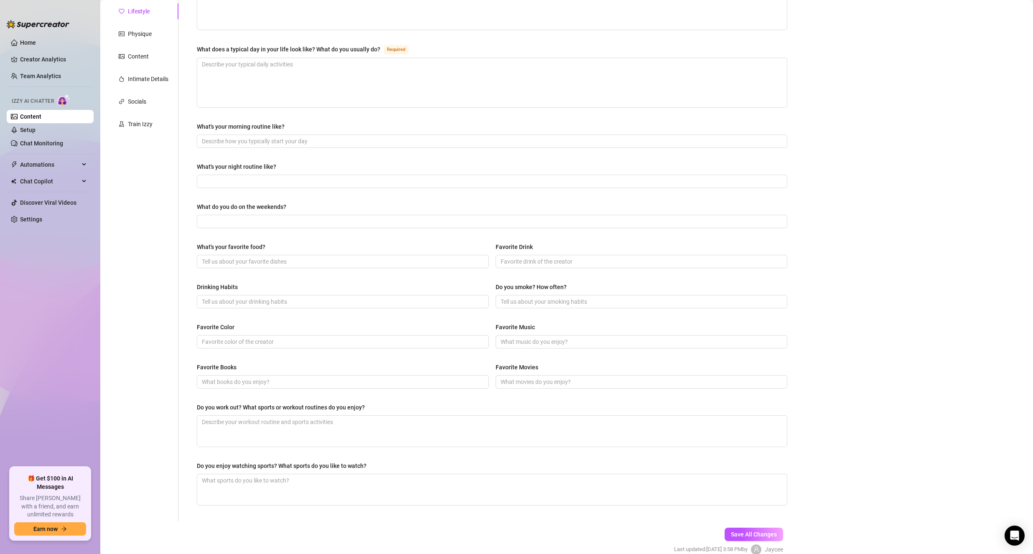
scroll to position [125, 0]
click at [293, 338] on input "Favorite Color" at bounding box center [342, 337] width 280 height 9
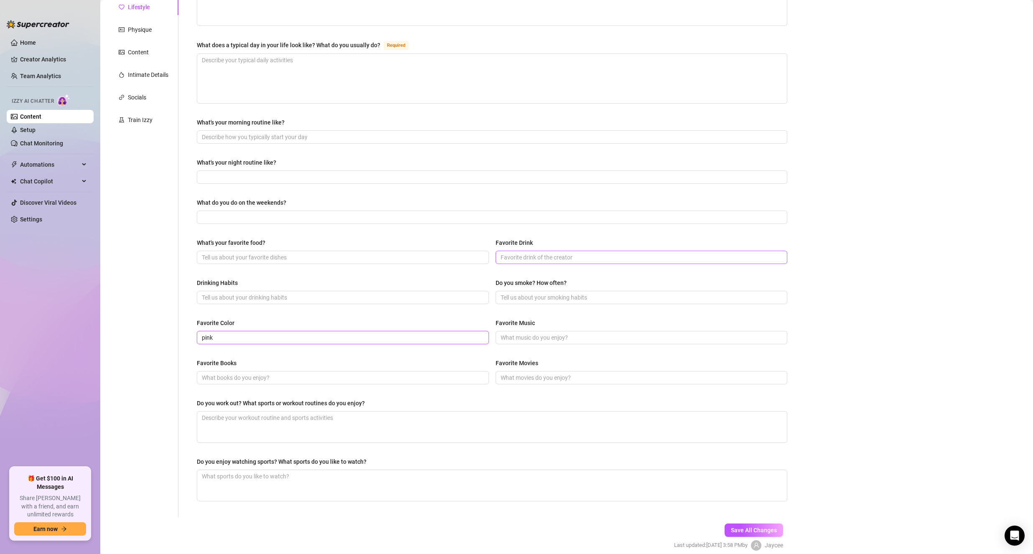
type input "pink"
click at [502, 260] on input "Favorite Drink" at bounding box center [641, 257] width 280 height 9
type input "espresso martini"
click at [458, 249] on div "What's your favorite food?" at bounding box center [343, 244] width 292 height 13
click at [458, 253] on input "What's your favorite food?" at bounding box center [342, 257] width 280 height 9
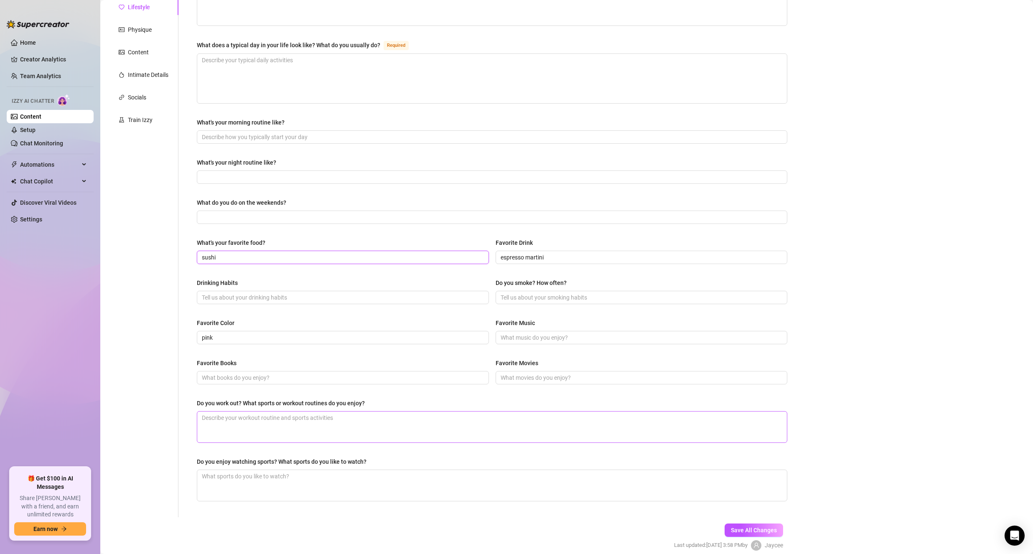
type input "sushi"
click at [446, 415] on textarea "Do you work out? What sports or workout routines do you enjoy?" at bounding box center [492, 427] width 590 height 31
type textarea "I"
type textarea "I u"
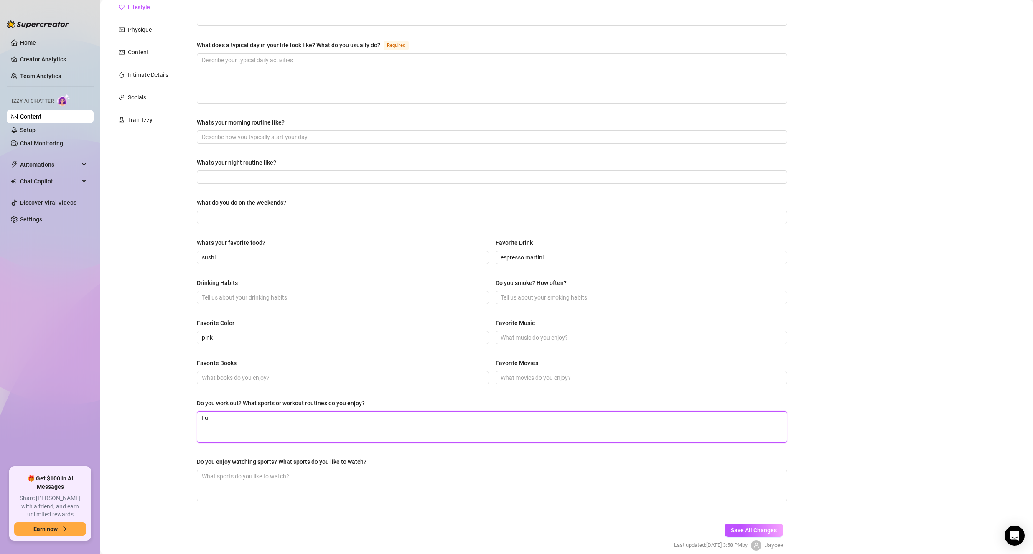
type textarea "I us"
type textarea "I use"
type textarea "I used"
click at [537, 301] on span at bounding box center [642, 297] width 292 height 13
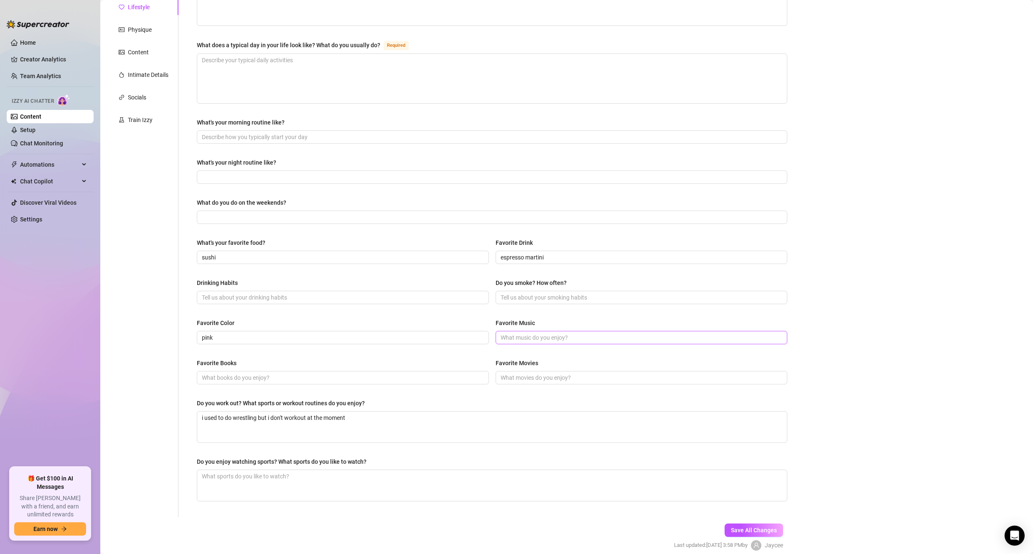
click at [534, 343] on span at bounding box center [642, 337] width 292 height 13
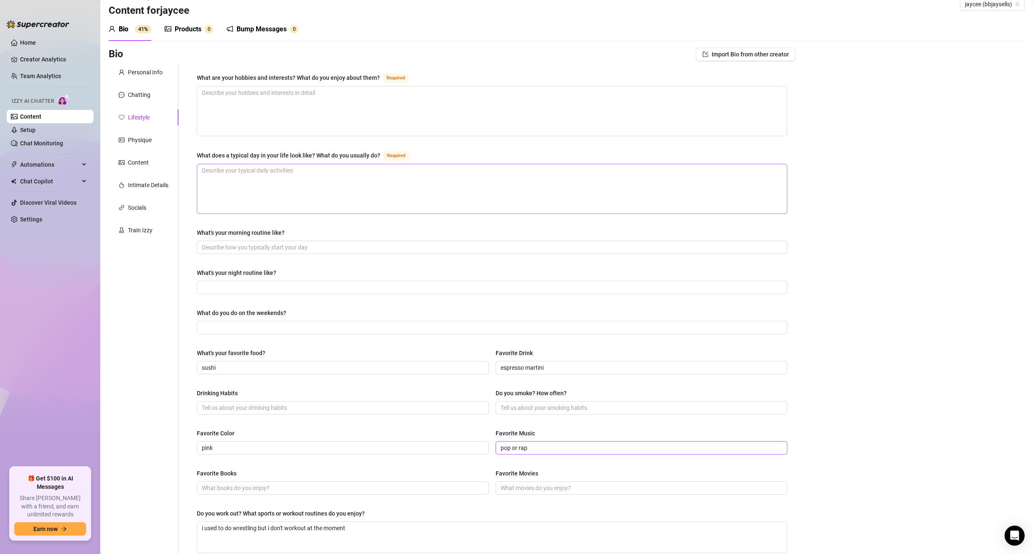
scroll to position [0, 0]
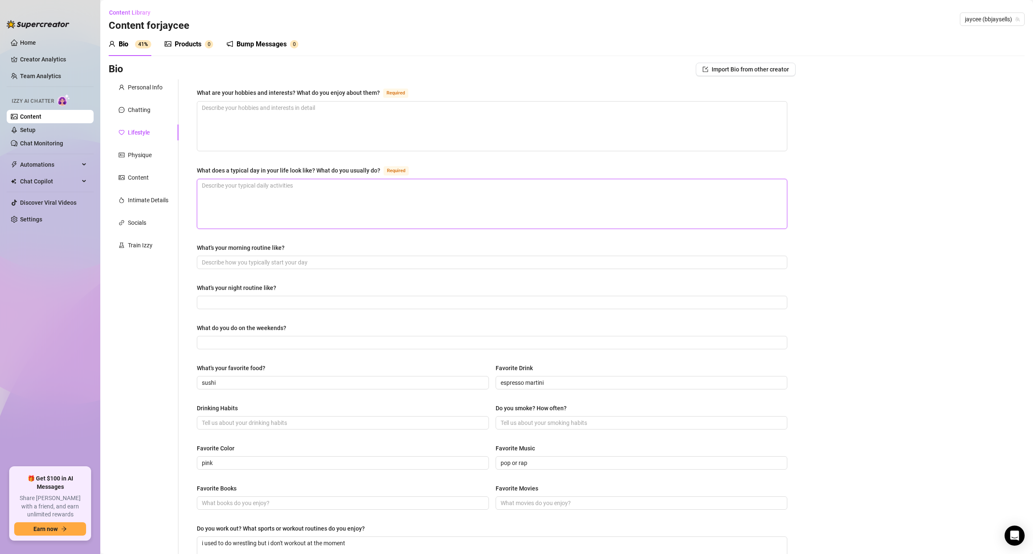
click at [399, 204] on textarea "What does a typical day in your life look like? What do you usually do? Required" at bounding box center [492, 203] width 590 height 49
click at [370, 136] on textarea "What are your hobbies and interests? What do you enjoy about them? Required" at bounding box center [492, 126] width 590 height 49
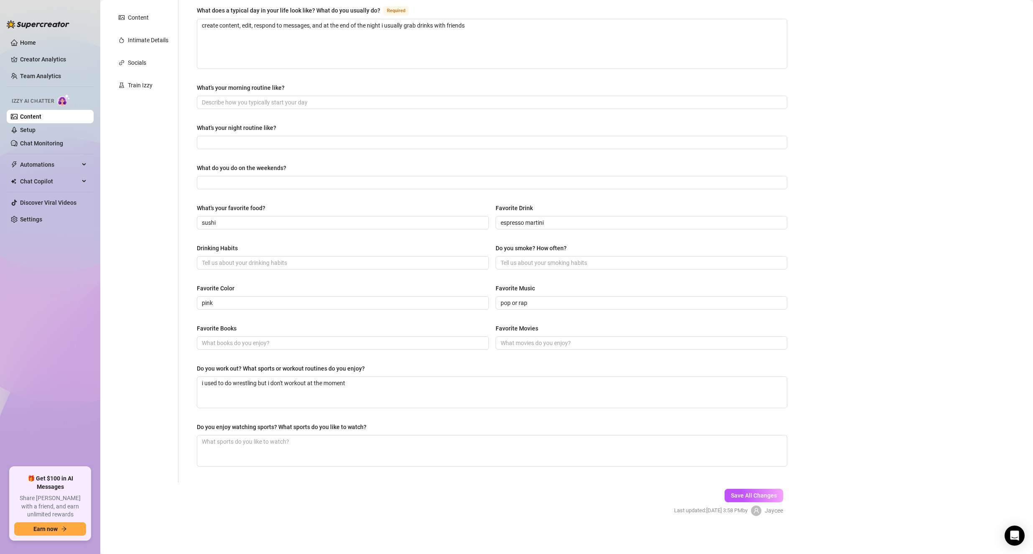
scroll to position [161, 0]
click at [736, 498] on button "Save All Changes" at bounding box center [754, 494] width 59 height 13
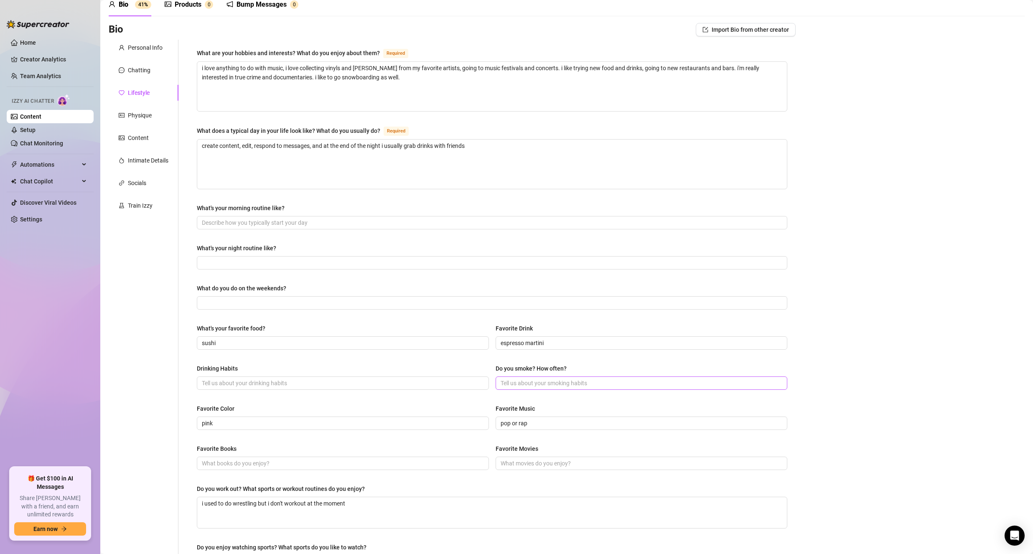
scroll to position [36, 0]
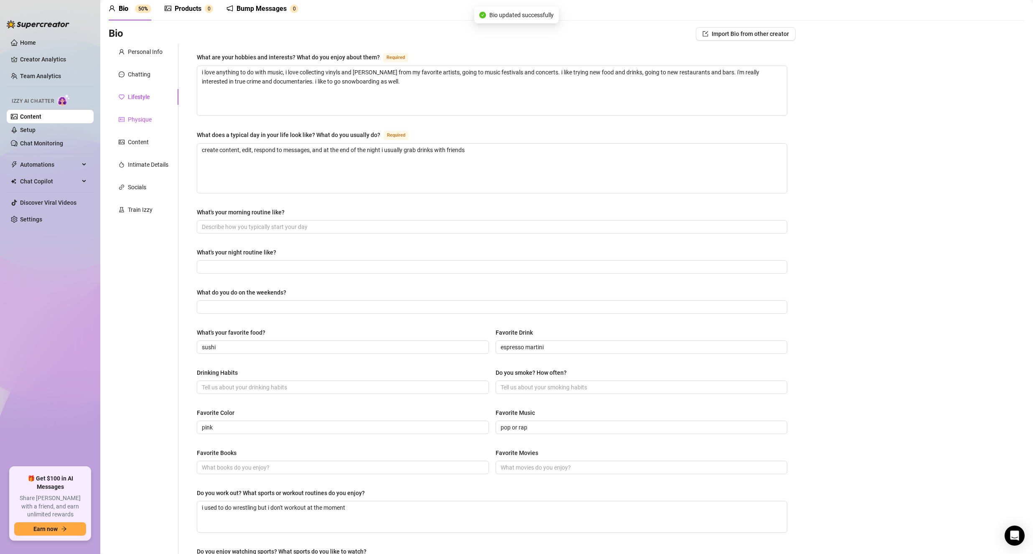
click at [130, 121] on div "Physique" at bounding box center [140, 119] width 24 height 9
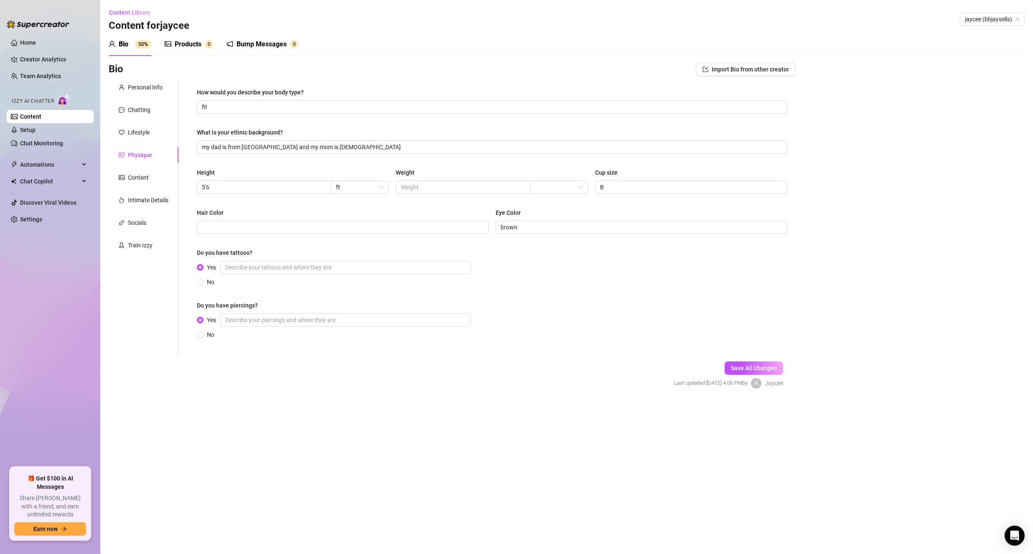
scroll to position [0, 0]
click at [421, 183] on input "text" at bounding box center [462, 187] width 123 height 9
click at [375, 226] on input "Hair Color" at bounding box center [342, 227] width 280 height 9
click at [736, 368] on span "Save All Changes" at bounding box center [754, 368] width 46 height 7
click at [133, 172] on div "Content" at bounding box center [144, 178] width 70 height 16
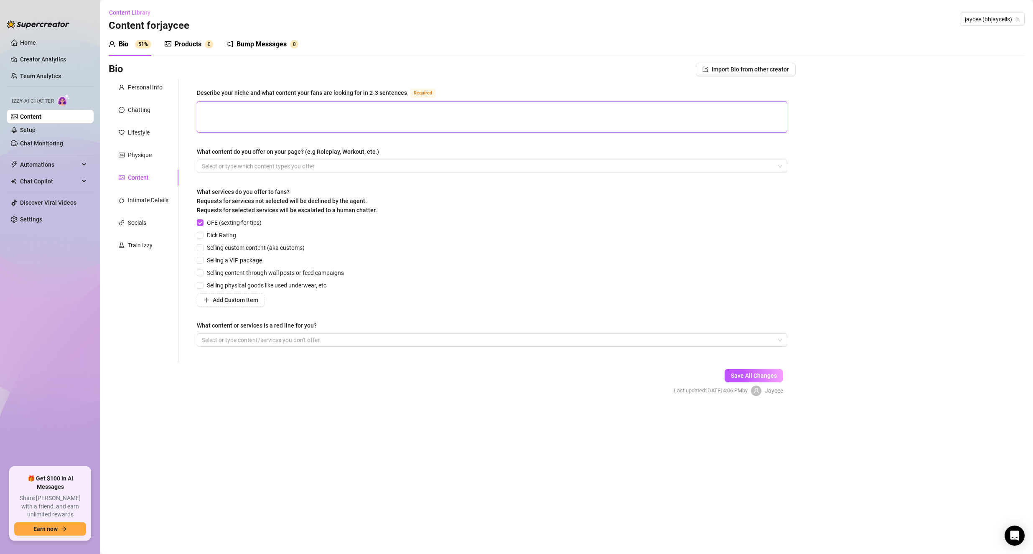
click at [214, 125] on textarea "Describe your niche and what content your fans are looking for in 2-3 sentences…" at bounding box center [492, 117] width 590 height 31
click at [231, 232] on span "Dick Rating" at bounding box center [222, 235] width 36 height 9
click at [203, 232] on input "Dick Rating" at bounding box center [200, 235] width 6 height 6
click at [227, 237] on span "Dick Rating" at bounding box center [222, 235] width 36 height 9
click at [203, 237] on input "Dick Rating" at bounding box center [200, 235] width 6 height 6
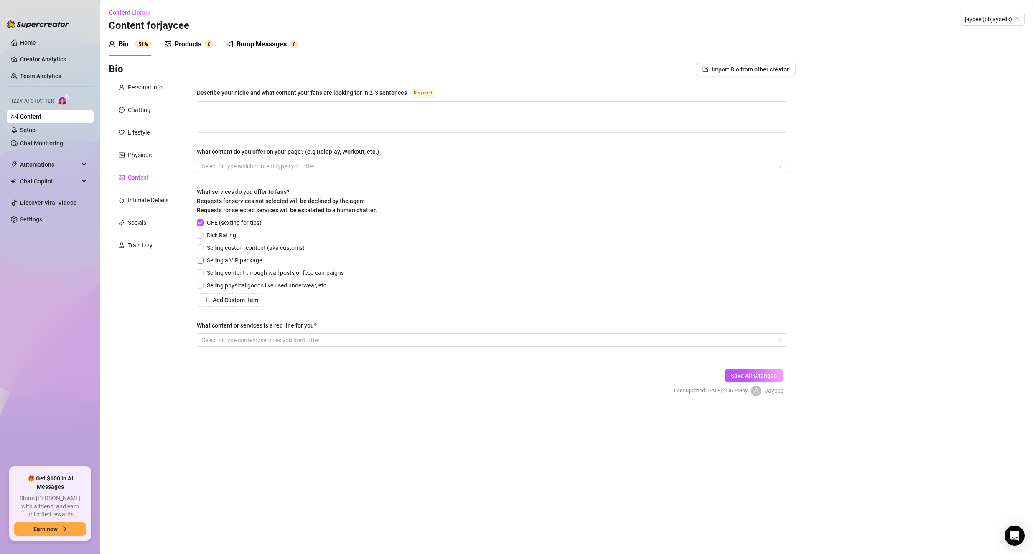
click at [223, 260] on span "Selling a VIP package" at bounding box center [235, 260] width 62 height 9
click at [203, 260] on input "Selling a VIP package" at bounding box center [200, 260] width 6 height 6
click at [225, 287] on span "Selling physical goods like used underwear, etc" at bounding box center [267, 285] width 126 height 9
click at [203, 287] on input "Selling physical goods like used underwear, etc" at bounding box center [200, 285] width 6 height 6
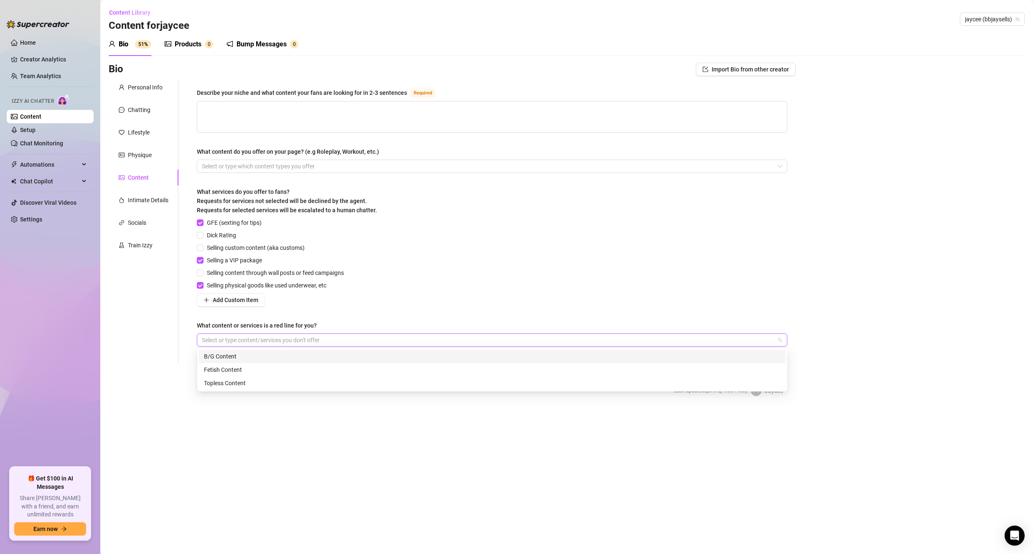
click at [247, 343] on div at bounding box center [487, 340] width 578 height 12
click at [260, 365] on div "Fetish Content" at bounding box center [492, 369] width 587 height 13
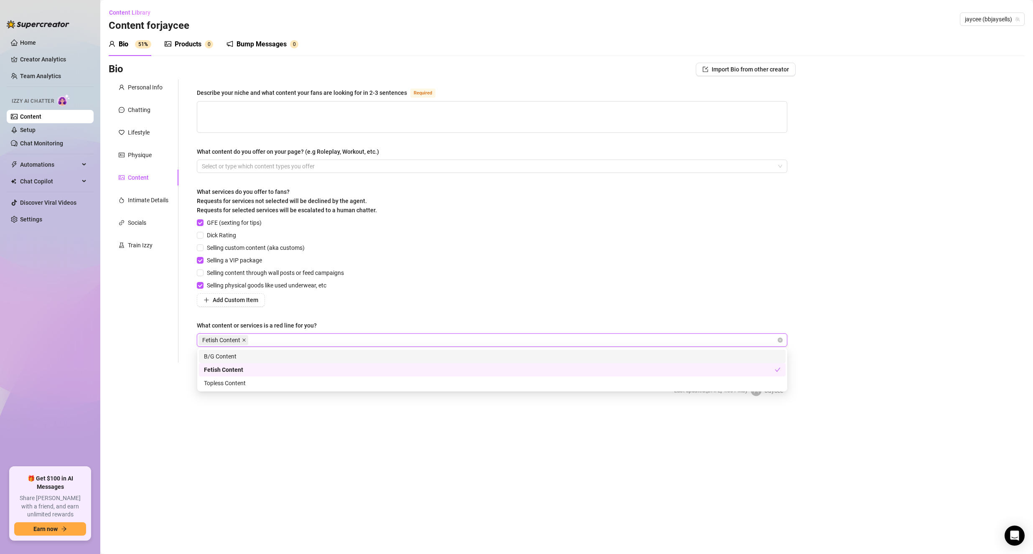
click at [243, 341] on icon "close" at bounding box center [244, 340] width 4 height 4
click at [248, 370] on div "Fetish Content" at bounding box center [492, 369] width 577 height 9
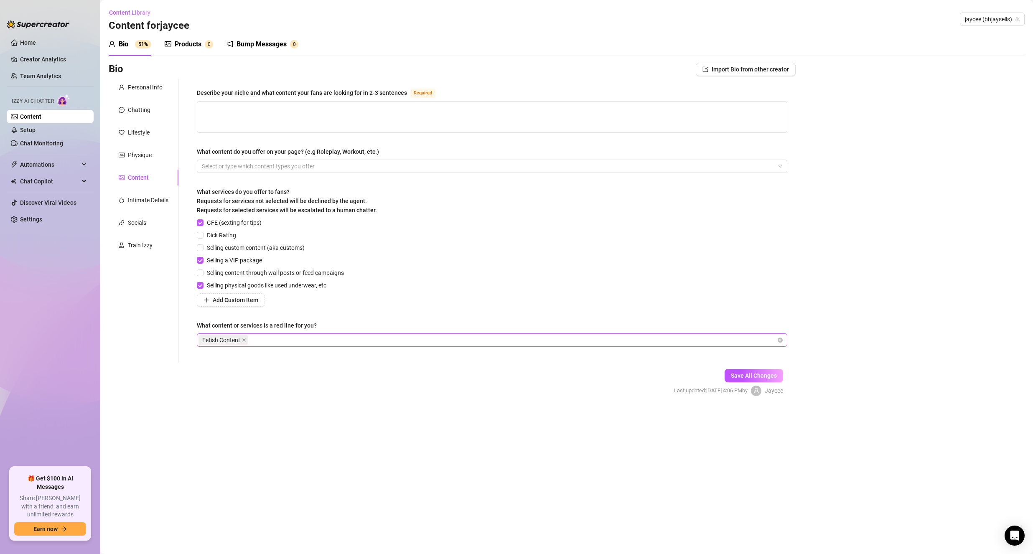
click at [460, 287] on div "GFE (sexting for tips) Dick Rating Selling custom content (aka customs) Selling…" at bounding box center [492, 262] width 590 height 89
click at [218, 245] on span "Selling custom content (aka customs)" at bounding box center [256, 247] width 104 height 9
click at [203, 245] on input "Selling custom content (aka customs)" at bounding box center [200, 247] width 6 height 6
click at [255, 297] on span "Add Custom Item" at bounding box center [236, 300] width 46 height 7
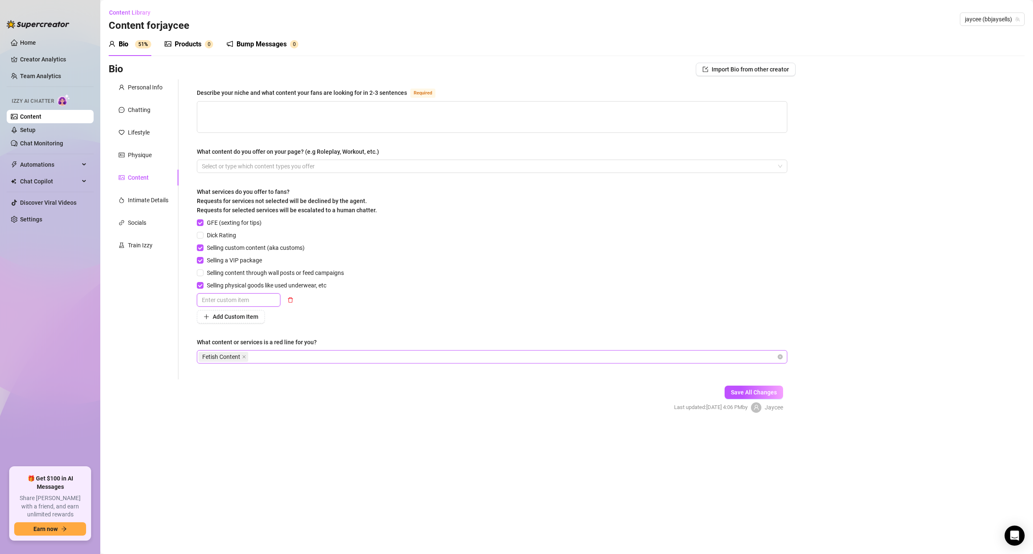
click at [255, 297] on input "text" at bounding box center [239, 299] width 84 height 13
click at [466, 342] on div "What content or services is a red line for you?" at bounding box center [492, 344] width 590 height 13
click at [778, 392] on button "Save All Changes" at bounding box center [754, 392] width 59 height 13
click at [224, 234] on span "Dick Rating" at bounding box center [222, 235] width 36 height 9
click at [203, 234] on input "Dick Rating" at bounding box center [200, 235] width 6 height 6
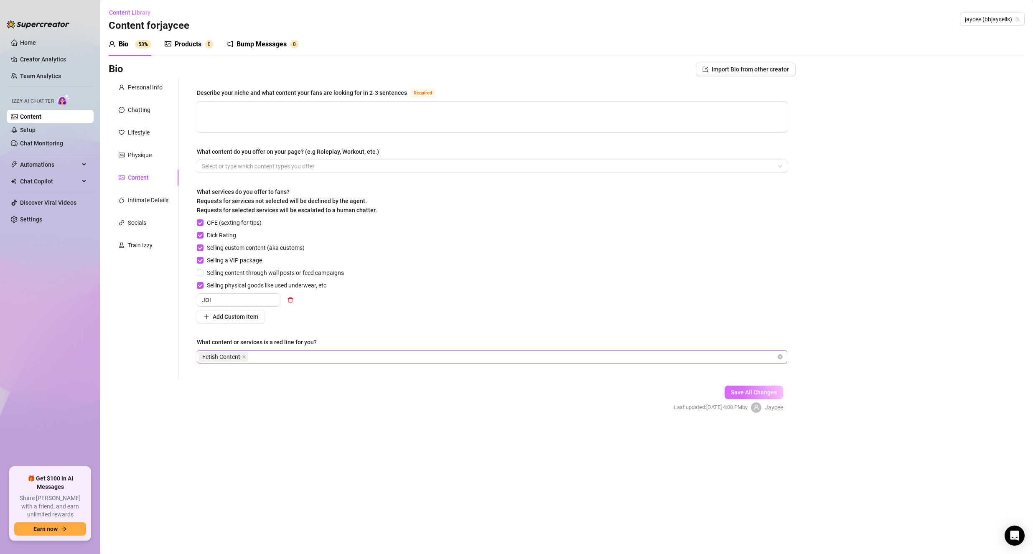
click at [737, 393] on span "Save All Changes" at bounding box center [754, 392] width 46 height 7
click at [333, 169] on div at bounding box center [487, 166] width 578 height 12
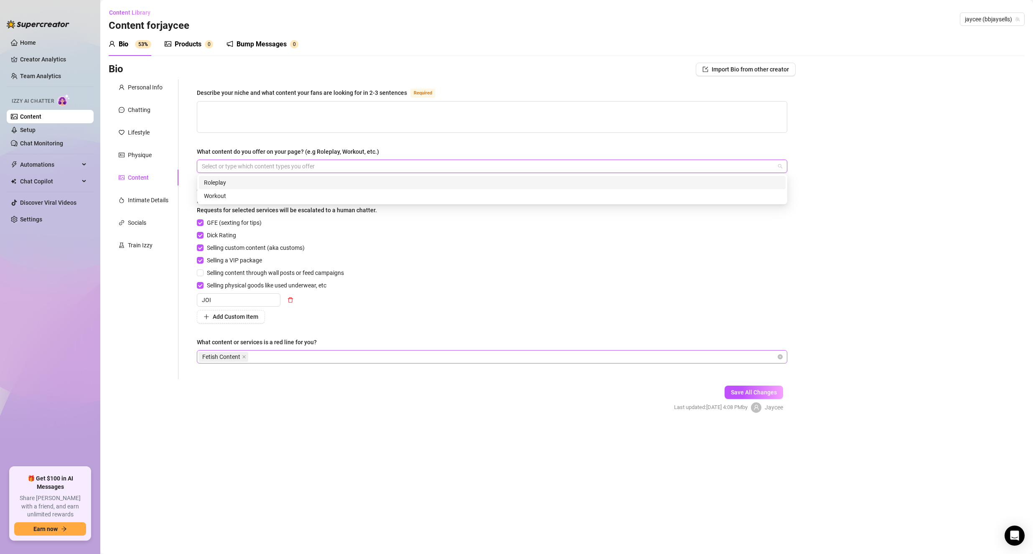
click at [328, 138] on div "Describe your niche and what content your fans are looking for in 2-3 sentences…" at bounding box center [492, 229] width 590 height 283
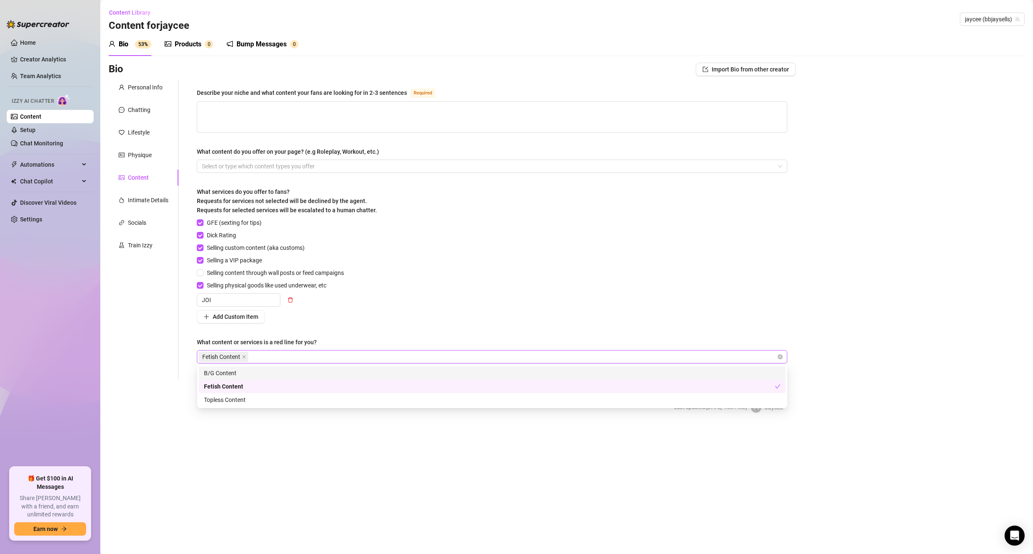
click at [247, 355] on span "Fetish Content" at bounding box center [223, 357] width 50 height 10
click at [246, 357] on icon "close" at bounding box center [244, 357] width 4 height 4
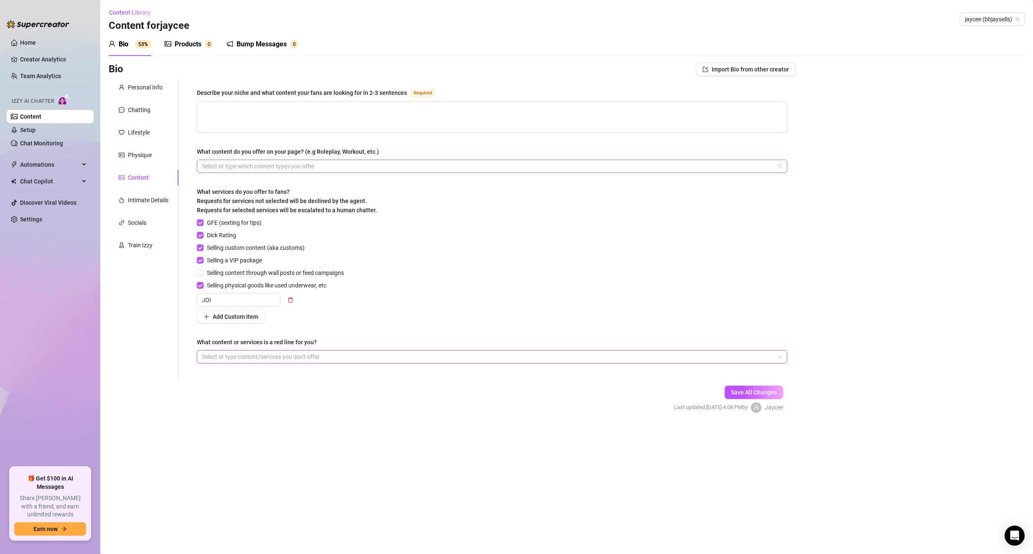
click at [246, 160] on div "Select or type which content types you offer" at bounding box center [492, 166] width 590 height 13
click at [251, 186] on div "Roleplay" at bounding box center [492, 182] width 577 height 9
click at [229, 128] on textarea "Describe your niche and what content your fans are looking for in 2-3 sentences…" at bounding box center [492, 117] width 590 height 31
click at [270, 174] on div "Describe your niche and what content your fans are looking for in 2-3 sentences…" at bounding box center [492, 229] width 590 height 283
click at [269, 168] on div "Roleplay" at bounding box center [487, 166] width 578 height 12
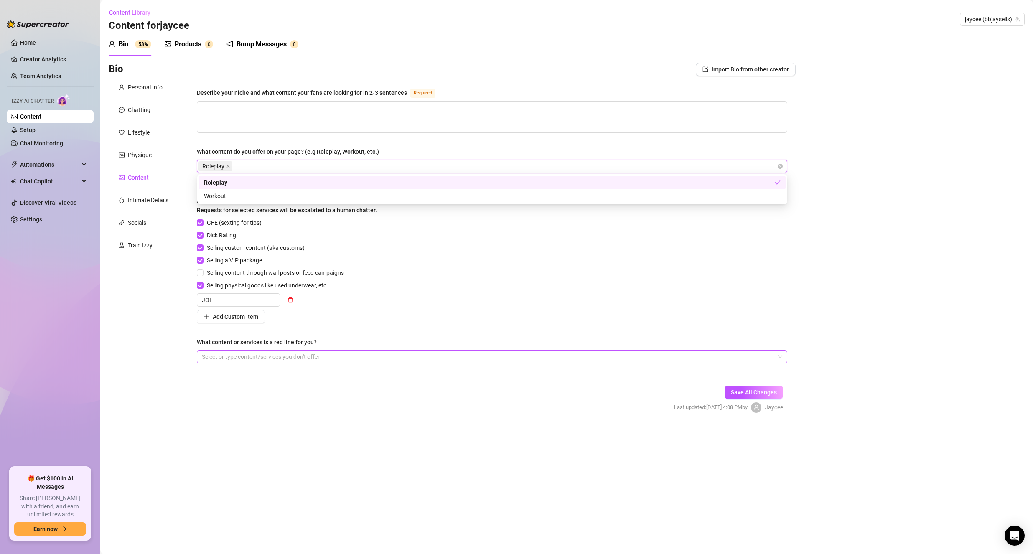
click at [782, 163] on div "Roleplay" at bounding box center [492, 166] width 590 height 13
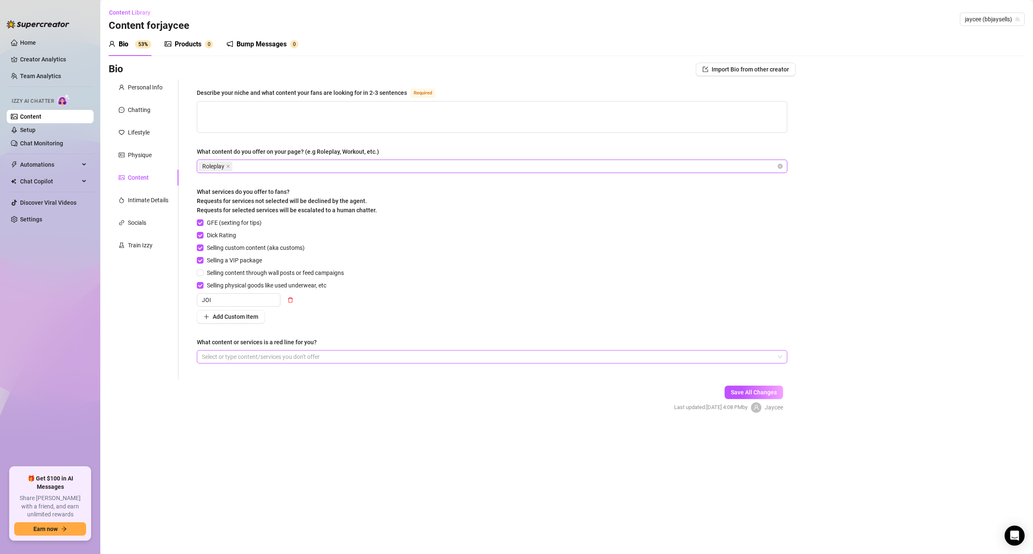
click at [783, 169] on div "Roleplay" at bounding box center [492, 166] width 590 height 13
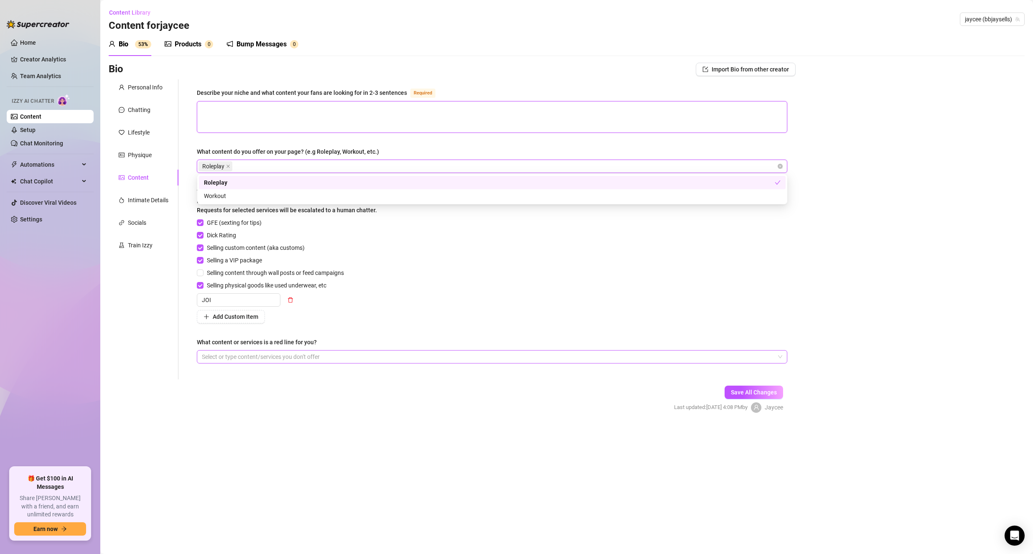
click at [556, 123] on textarea "Describe your niche and what content your fans are looking for in 2-3 sentences…" at bounding box center [492, 117] width 590 height 31
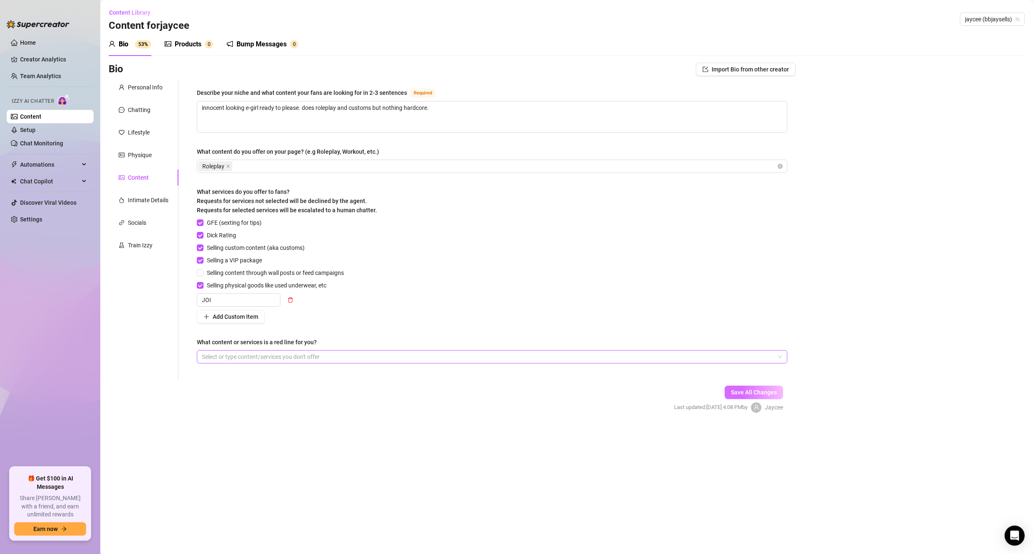
click at [738, 389] on span "Save All Changes" at bounding box center [754, 392] width 46 height 7
click at [134, 202] on div "Intimate Details" at bounding box center [148, 200] width 41 height 9
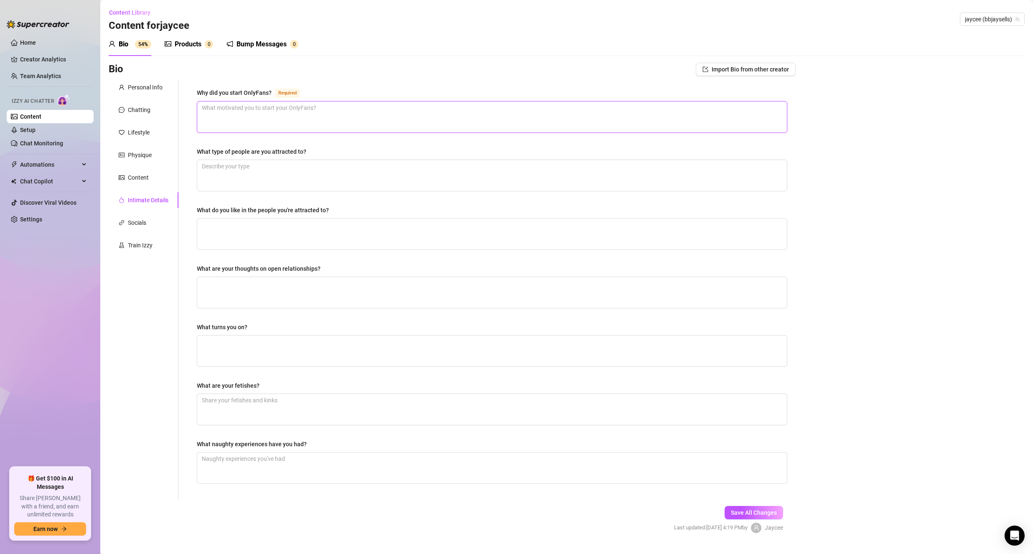
click at [253, 120] on textarea "Why did you start OnlyFans? Required" at bounding box center [492, 117] width 590 height 31
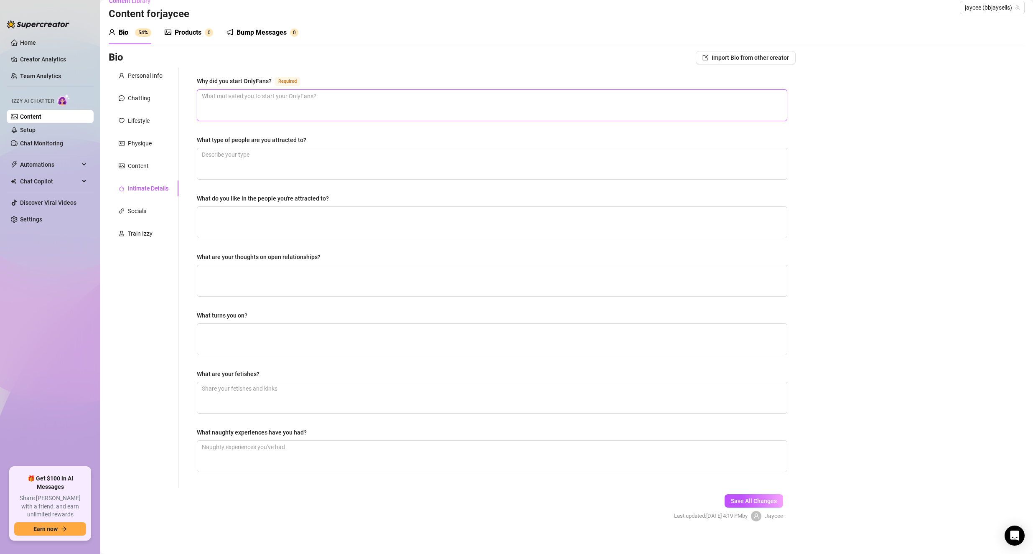
scroll to position [18, 0]
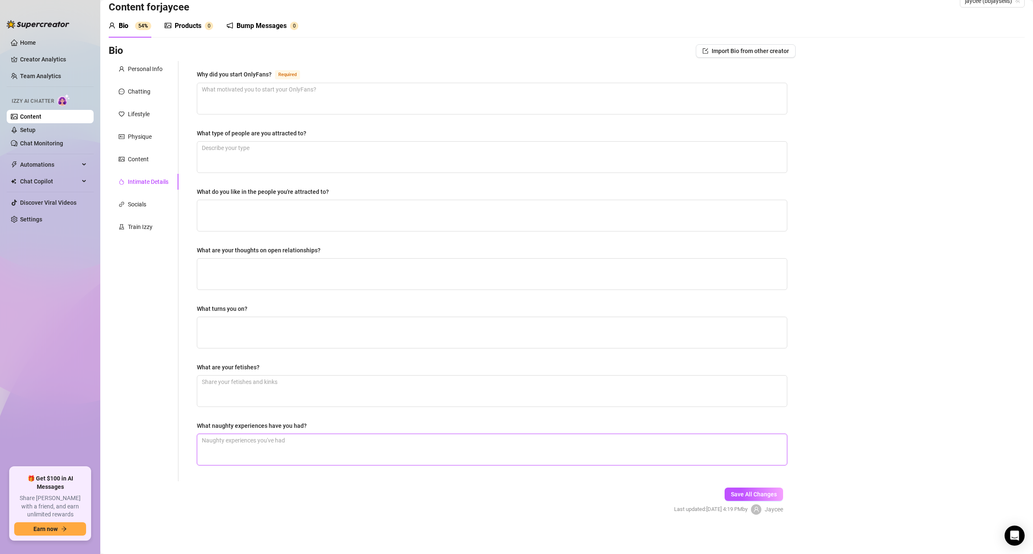
click at [319, 452] on textarea "What naughty experiences have you had?" at bounding box center [492, 449] width 590 height 31
click at [217, 287] on textarea "What are your thoughts on open relationships?" at bounding box center [492, 274] width 590 height 31
click at [252, 142] on textarea "What type of people are you attracted to?" at bounding box center [492, 157] width 590 height 31
click at [258, 104] on textarea "Why did you start OnlyFans? Required" at bounding box center [492, 98] width 590 height 31
drag, startPoint x: 365, startPoint y: 310, endPoint x: 369, endPoint y: 319, distance: 10.7
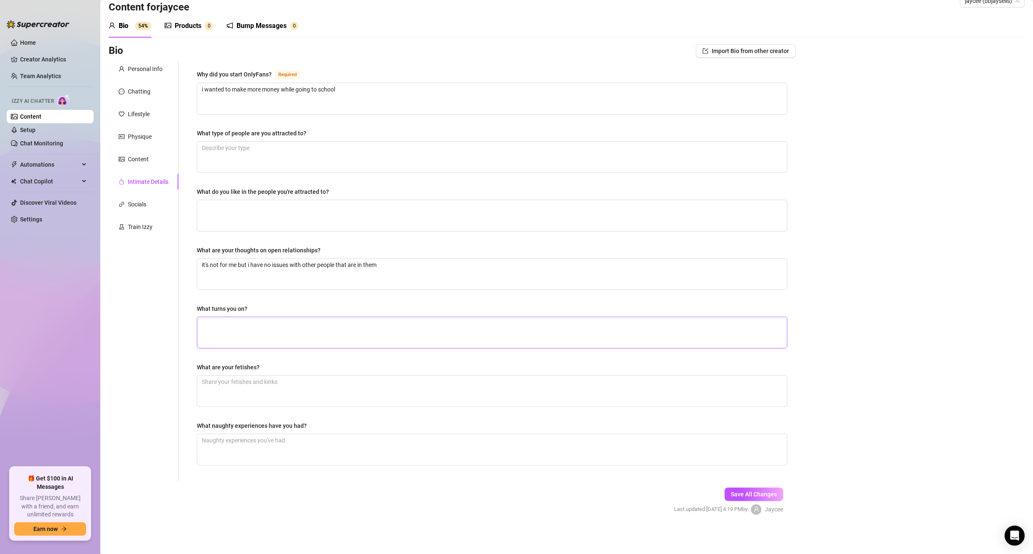
click at [369, 318] on div "What turns you on?" at bounding box center [492, 326] width 590 height 44
click at [369, 319] on textarea "What turns you on?" at bounding box center [492, 332] width 590 height 31
click at [251, 279] on textarea "it's not for me but i have no issues with other people that are in them" at bounding box center [492, 274] width 590 height 31
click at [254, 340] on textarea "hickeys" at bounding box center [492, 332] width 590 height 31
click at [268, 383] on textarea "choking, rope play," at bounding box center [492, 391] width 590 height 31
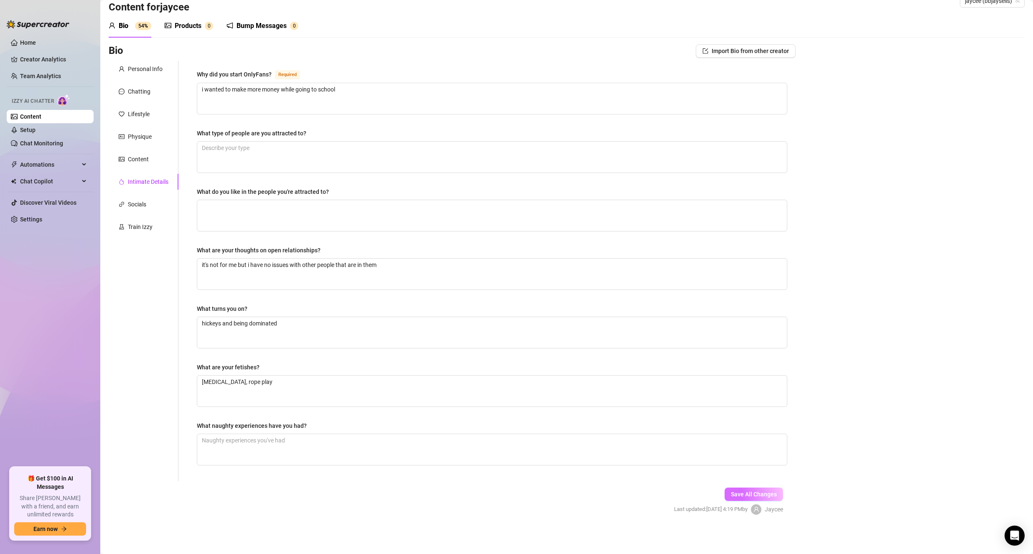
click at [746, 489] on button "Save All Changes" at bounding box center [754, 494] width 59 height 13
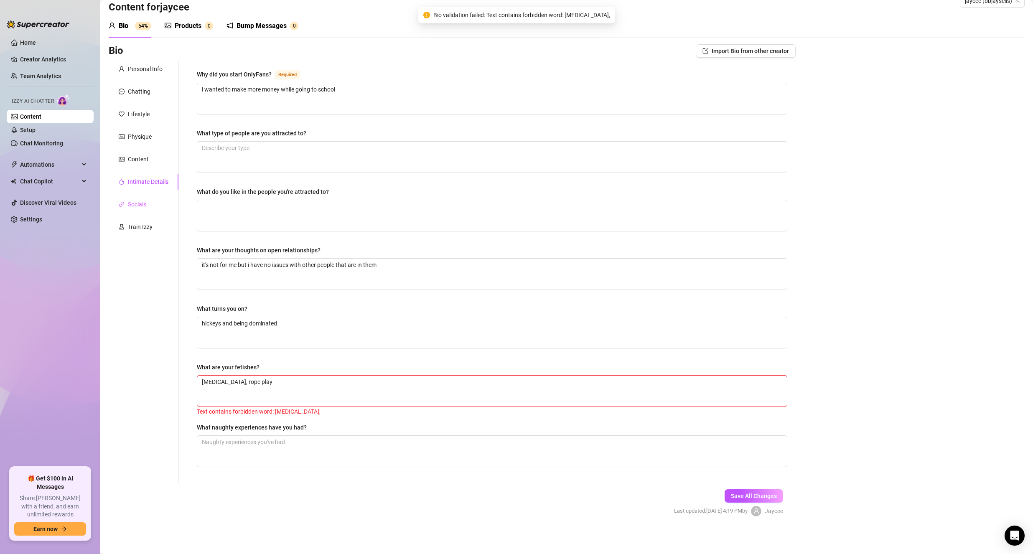
click at [133, 197] on div "Socials" at bounding box center [144, 204] width 70 height 16
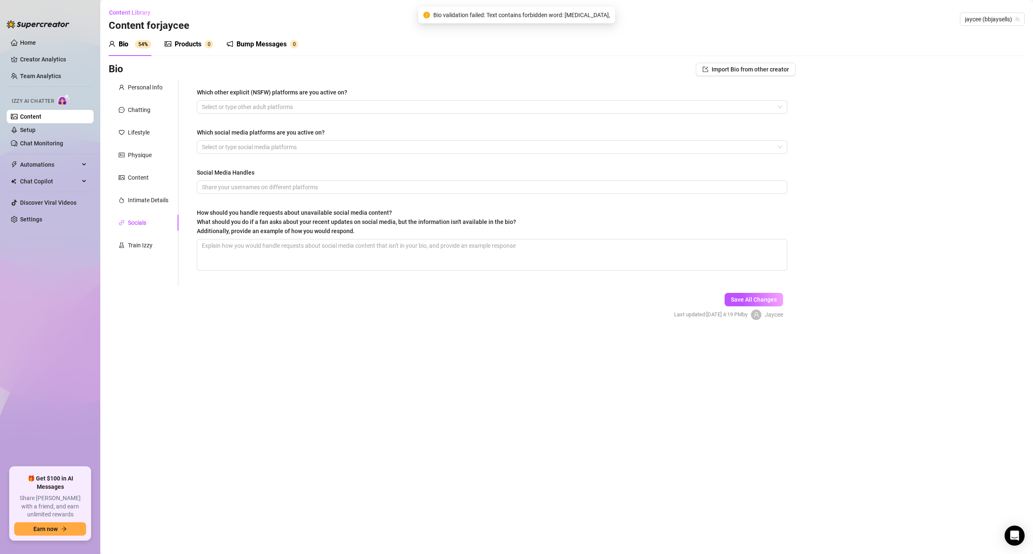
scroll to position [0, 0]
click at [132, 182] on div "Content" at bounding box center [144, 178] width 70 height 16
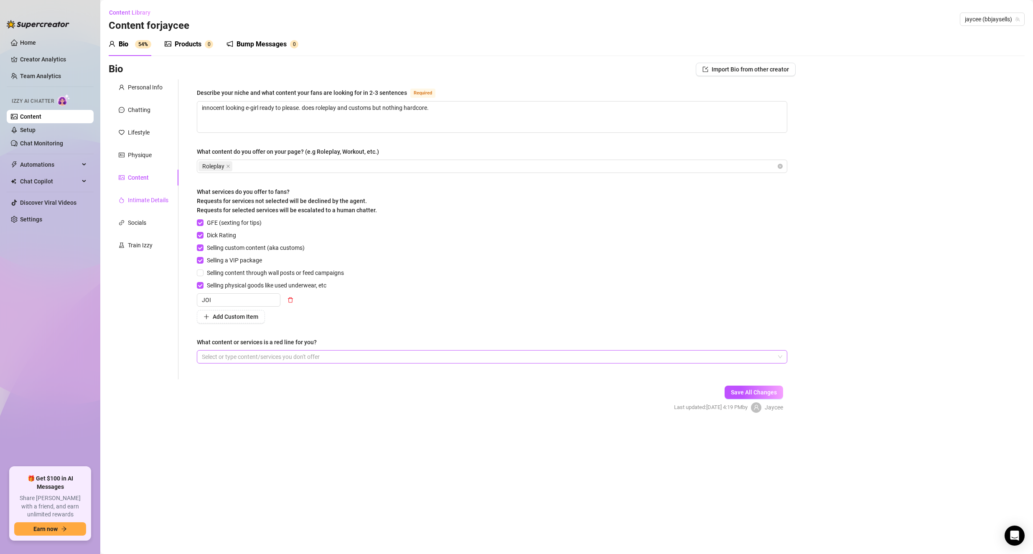
click at [141, 202] on div "Intimate Details" at bounding box center [148, 200] width 41 height 9
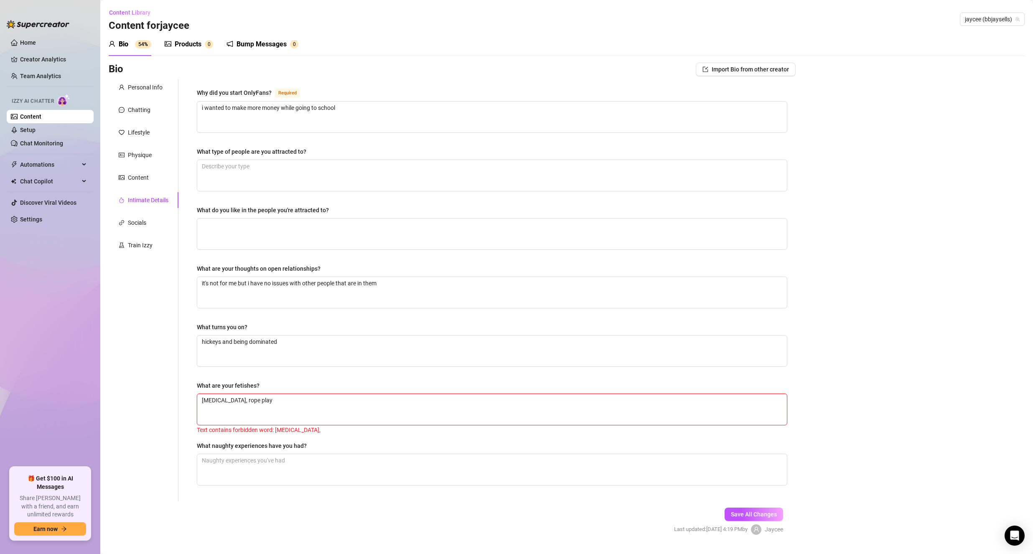
click at [221, 400] on textarea "choking, rope play" at bounding box center [492, 409] width 590 height 31
click at [269, 427] on div "Text contains forbidden word: choking," at bounding box center [492, 429] width 590 height 9
click at [274, 420] on textarea "asphyxiation, rope play" at bounding box center [492, 409] width 590 height 31
click at [303, 380] on div "Why did you start OnlyFans? Required i wanted to make more money while going to…" at bounding box center [492, 290] width 590 height 405
click at [768, 514] on span "Save All Changes" at bounding box center [754, 514] width 46 height 7
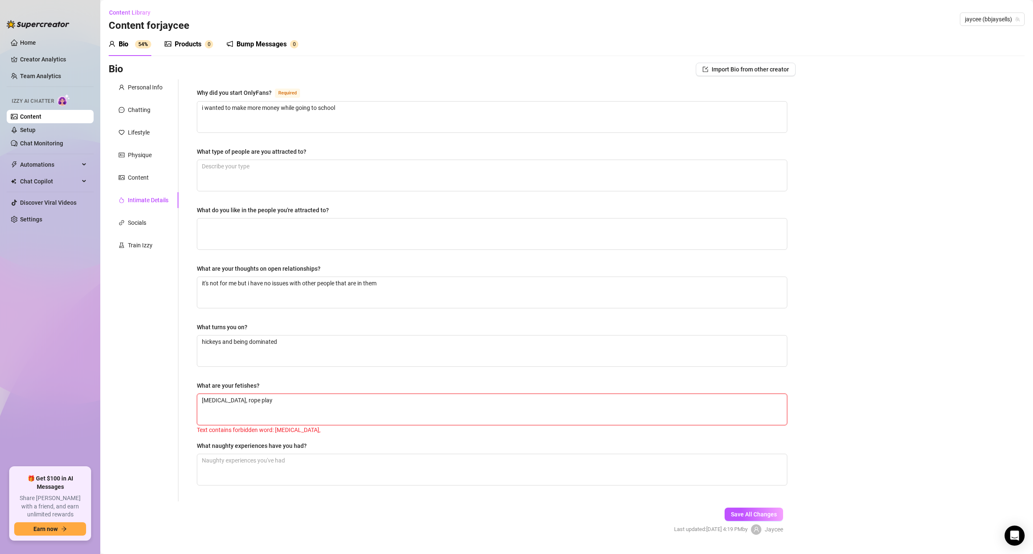
click at [231, 394] on textarea "asphyxiation, rope play" at bounding box center [492, 409] width 590 height 31
click at [743, 508] on button "Save All Changes" at bounding box center [754, 514] width 59 height 13
click at [215, 399] on textarea "cnc, rope play" at bounding box center [492, 409] width 590 height 31
click at [287, 400] on textarea "rope play" at bounding box center [492, 409] width 590 height 31
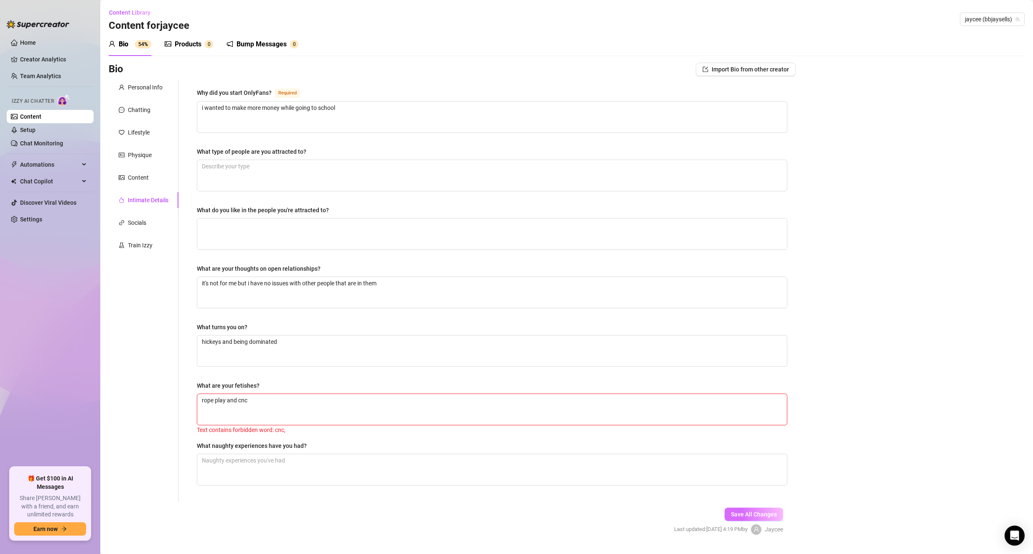
click at [734, 515] on span "Save All Changes" at bounding box center [754, 514] width 46 height 7
click at [461, 415] on textarea "rope play and cnc" at bounding box center [492, 409] width 590 height 31
click at [743, 506] on div "Save All Changes Last updated: Sep 15, 2025 4:19 PM by Jaycee" at bounding box center [728, 521] width 134 height 40
click at [745, 514] on span "Save All Changes" at bounding box center [754, 514] width 46 height 7
click at [151, 220] on div "Socials" at bounding box center [144, 223] width 70 height 16
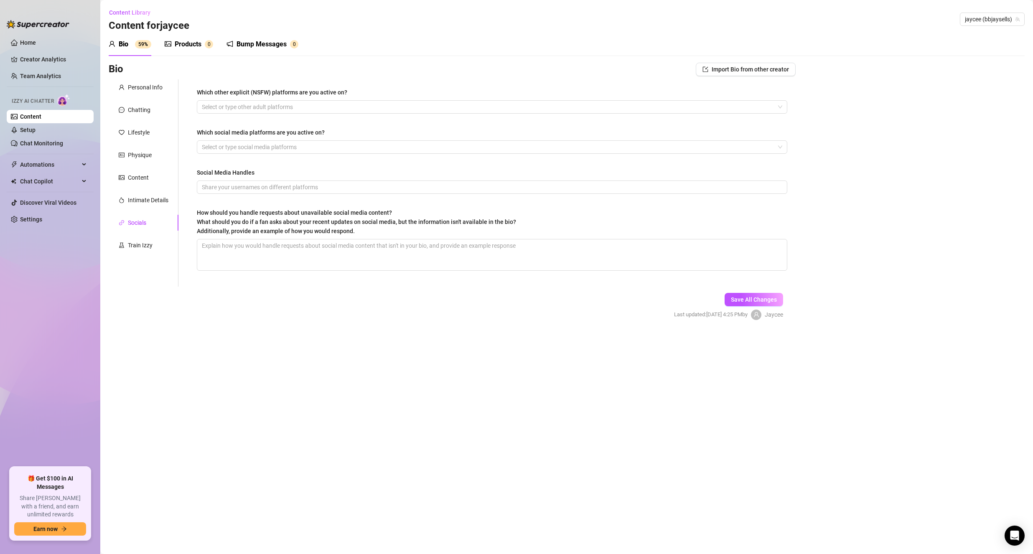
click at [312, 99] on div "Which other explicit (NSFW) platforms are you active on?" at bounding box center [492, 94] width 590 height 13
click at [312, 101] on div at bounding box center [487, 107] width 578 height 12
click at [305, 102] on div at bounding box center [487, 107] width 578 height 12
click at [310, 140] on div "Which social media platforms are you active on?" at bounding box center [492, 134] width 590 height 13
click at [310, 142] on div at bounding box center [487, 147] width 578 height 12
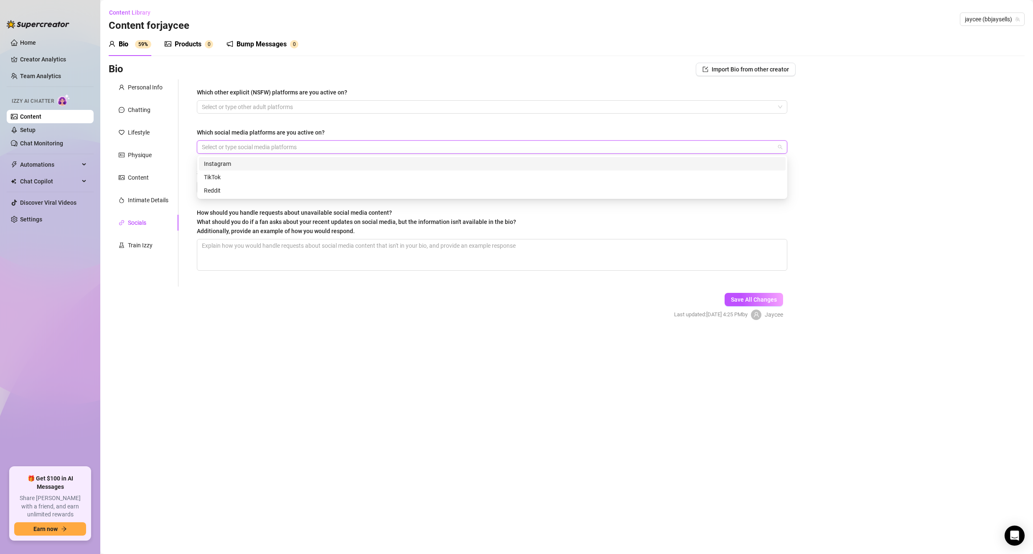
click at [309, 164] on div "Instagram" at bounding box center [492, 163] width 577 height 9
click at [309, 179] on div "TikTok" at bounding box center [492, 177] width 577 height 9
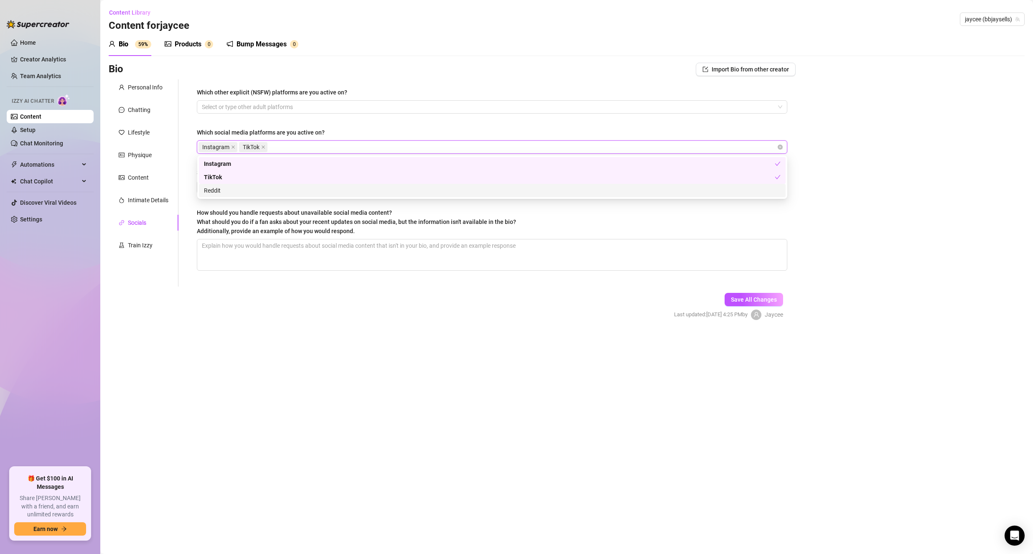
click at [309, 186] on div "Reddit" at bounding box center [492, 190] width 577 height 9
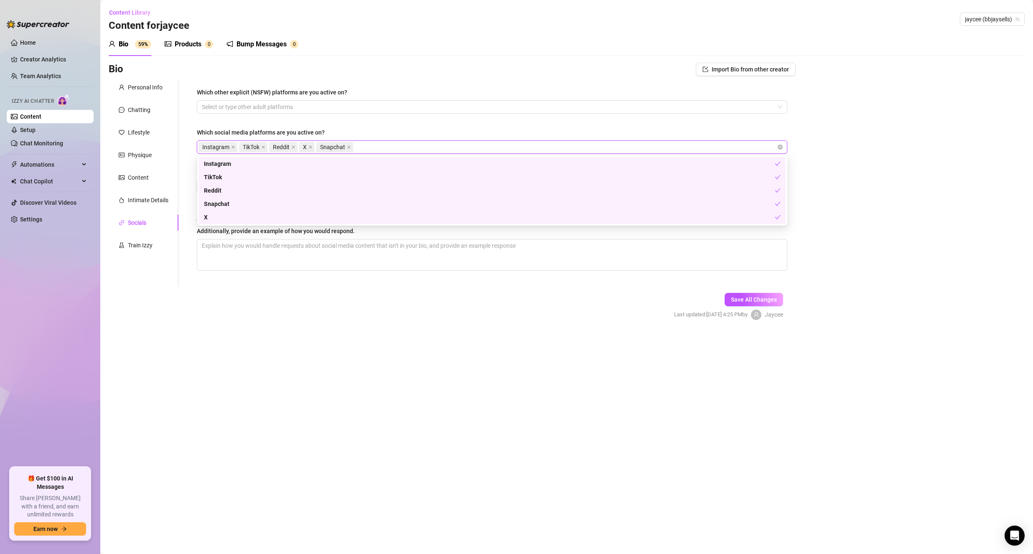
click at [384, 390] on main "Content Library Content for jaycee jaycee (bbjaysells) Bio 59% Products 0 Bump …" at bounding box center [566, 277] width 933 height 554
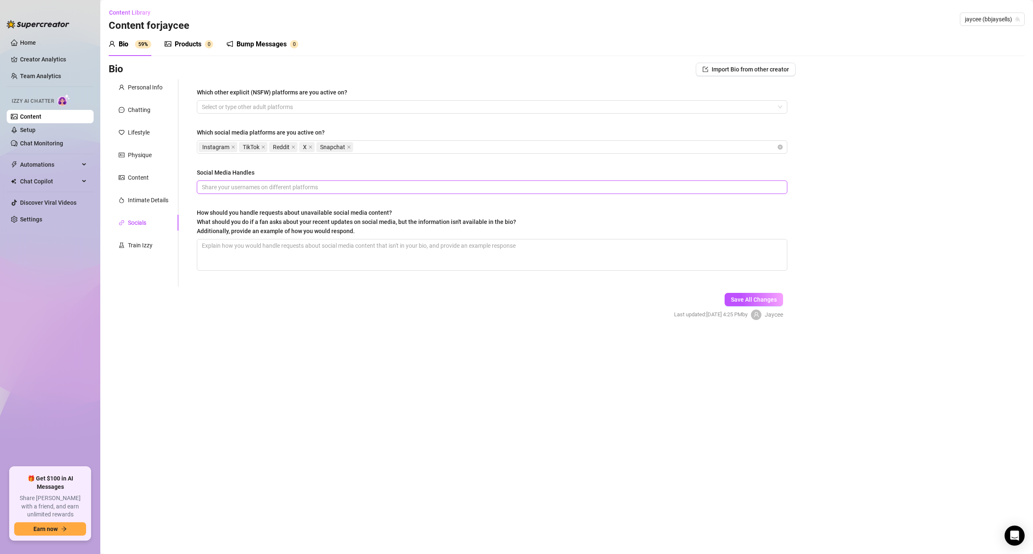
click at [341, 189] on input "Social Media Handles" at bounding box center [491, 187] width 579 height 9
click at [337, 262] on textarea "How should you handle requests about unavailable social media content? What sho…" at bounding box center [492, 254] width 590 height 31
click at [748, 294] on button "Save All Changes" at bounding box center [754, 299] width 59 height 13
click at [148, 239] on div "Train Izzy" at bounding box center [144, 245] width 70 height 16
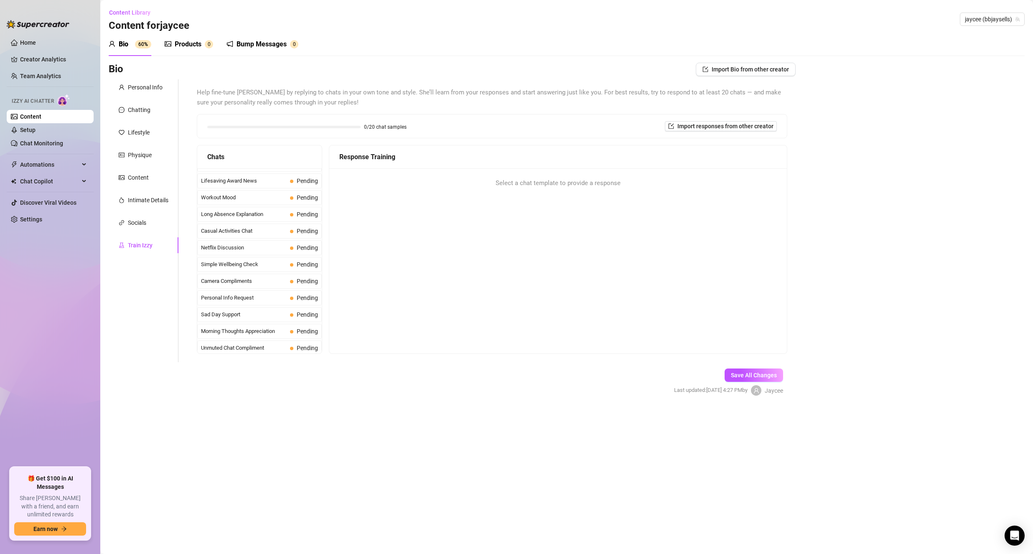
scroll to position [750, 0]
click at [252, 281] on span "Personal Info Request" at bounding box center [244, 278] width 86 height 8
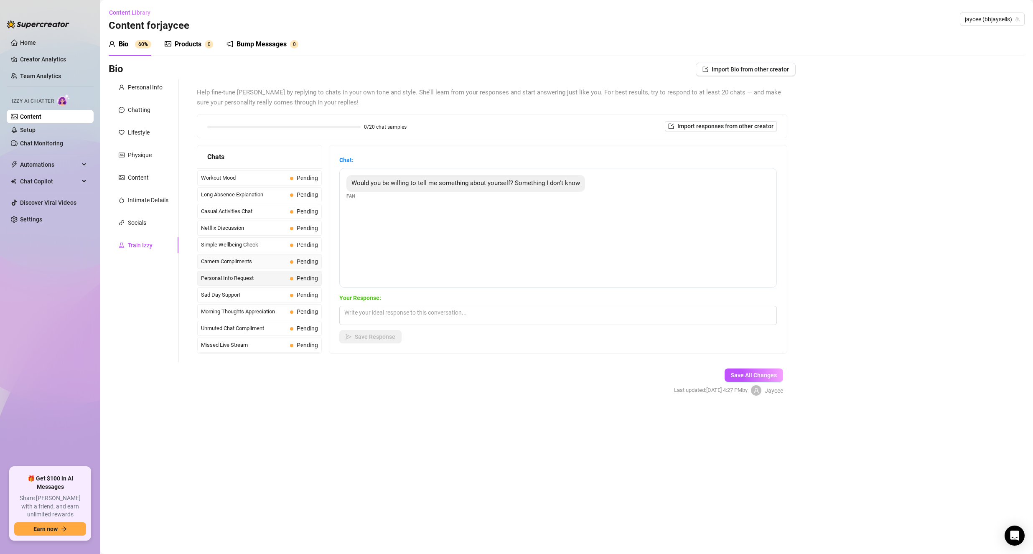
click at [249, 266] on span "Camera Compliments" at bounding box center [244, 261] width 86 height 8
click at [247, 248] on span "Simple Wellbeing Check" at bounding box center [244, 245] width 86 height 8
click at [247, 229] on span "Netflix Discussion" at bounding box center [244, 228] width 86 height 8
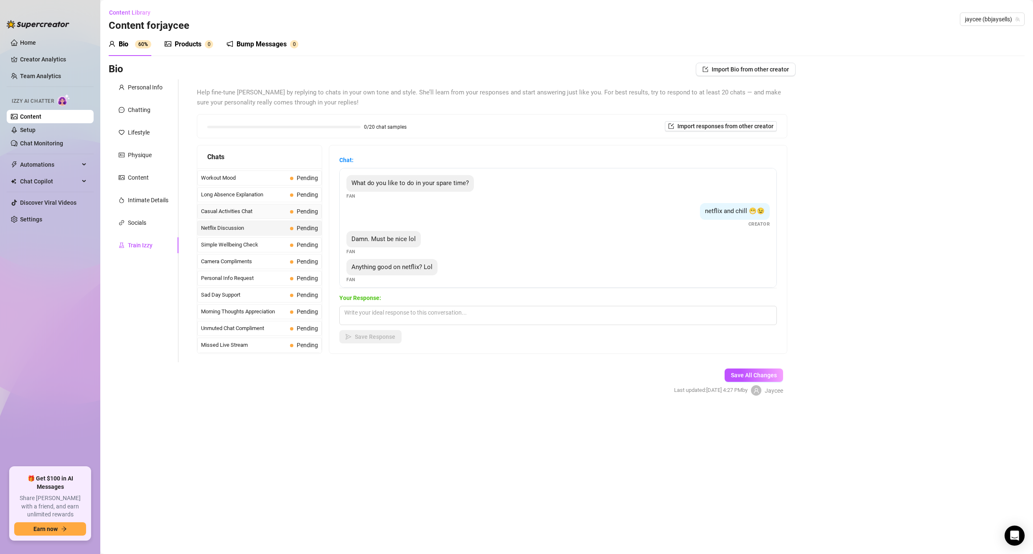
click at [250, 218] on div "Casual Activities Chat Pending" at bounding box center [259, 211] width 125 height 15
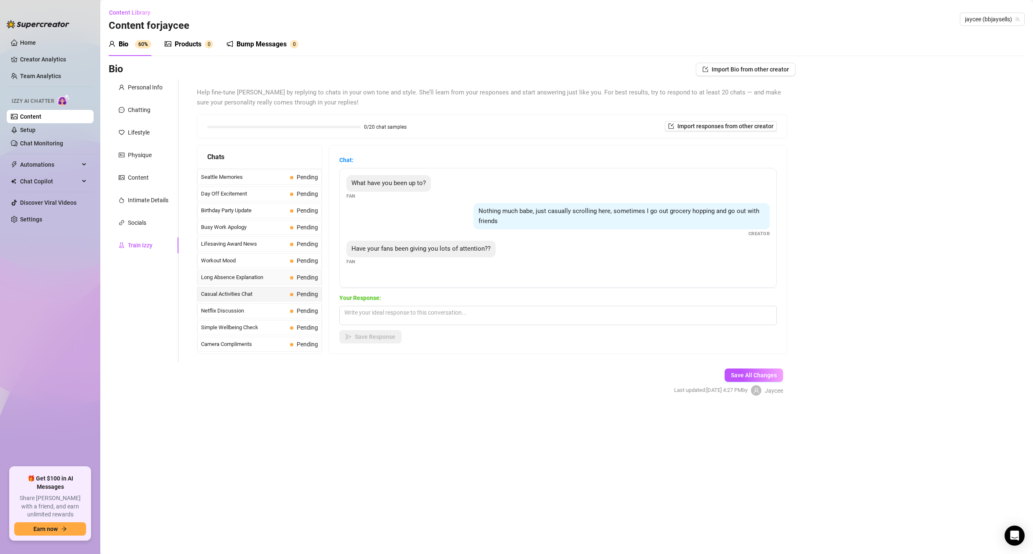
scroll to position [666, 0]
click at [237, 280] on span "Long Absence Explanation" at bounding box center [244, 278] width 86 height 8
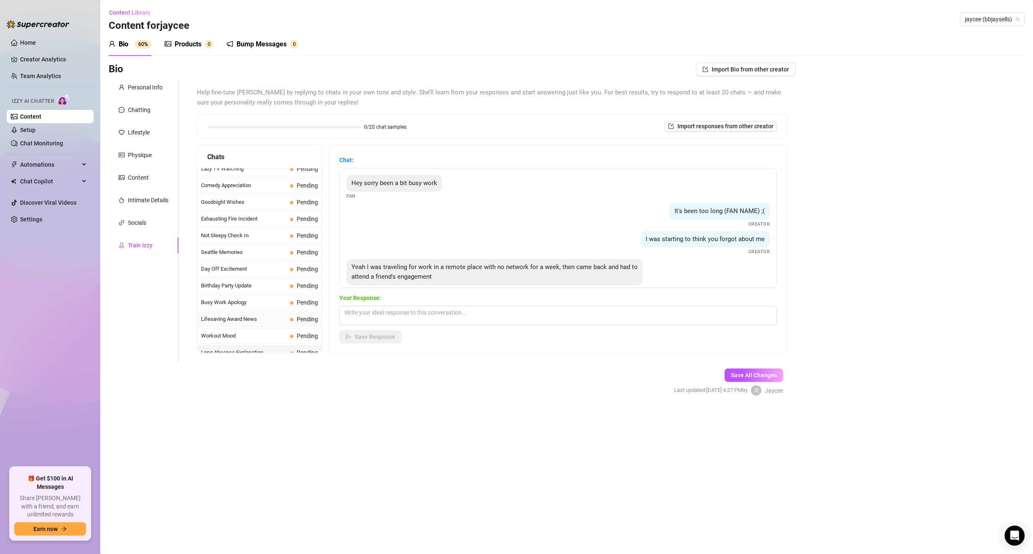
scroll to position [583, 0]
click at [257, 260] on span "Seattle Memories" at bounding box center [244, 261] width 86 height 8
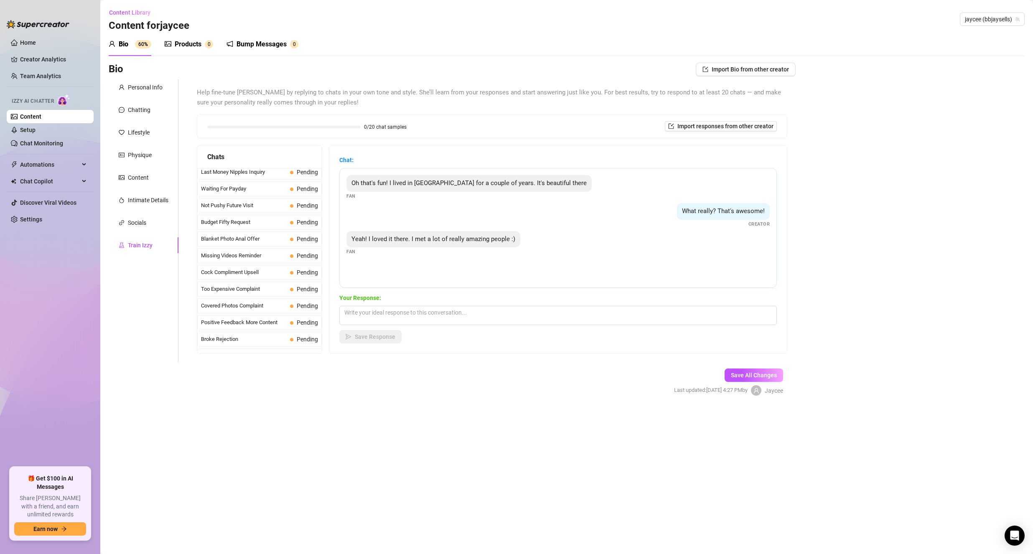
scroll to position [0, 0]
click at [258, 232] on div "Budget Fifty Request Pending" at bounding box center [259, 226] width 125 height 15
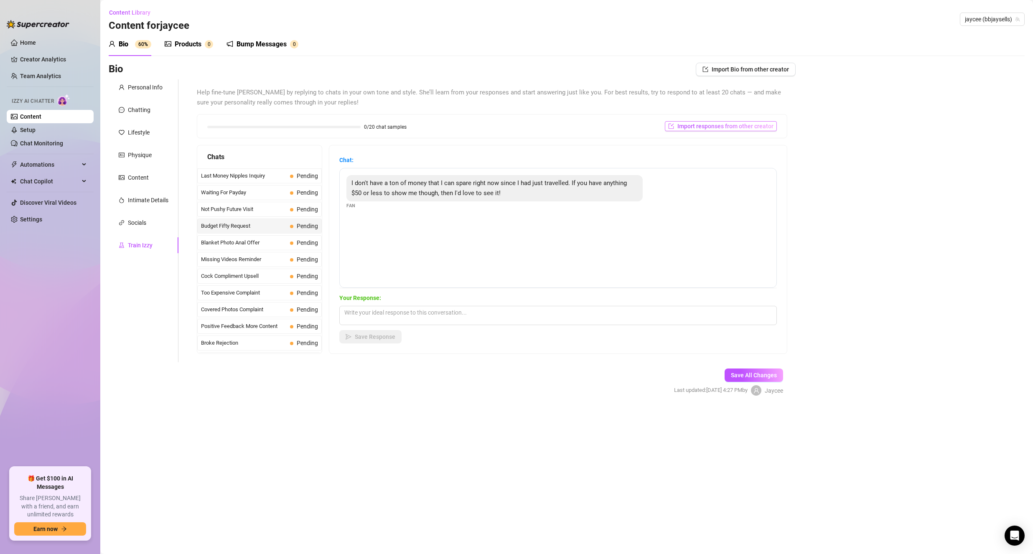
click at [700, 124] on span "Import responses from other creator" at bounding box center [725, 126] width 96 height 7
click at [702, 145] on input "search" at bounding box center [717, 148] width 66 height 13
click at [570, 117] on div "0/20 chat samples Import responses from other creator" at bounding box center [492, 125] width 590 height 23
click at [239, 275] on span "Cock Compliment Upsell" at bounding box center [244, 276] width 86 height 8
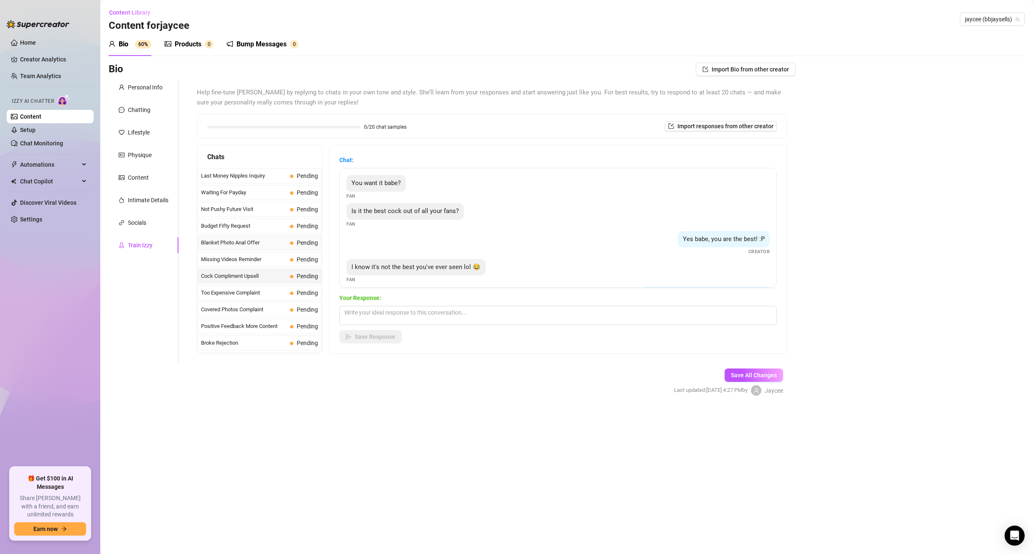
click at [238, 247] on span "Blanket Photo Anal Offer" at bounding box center [244, 243] width 86 height 8
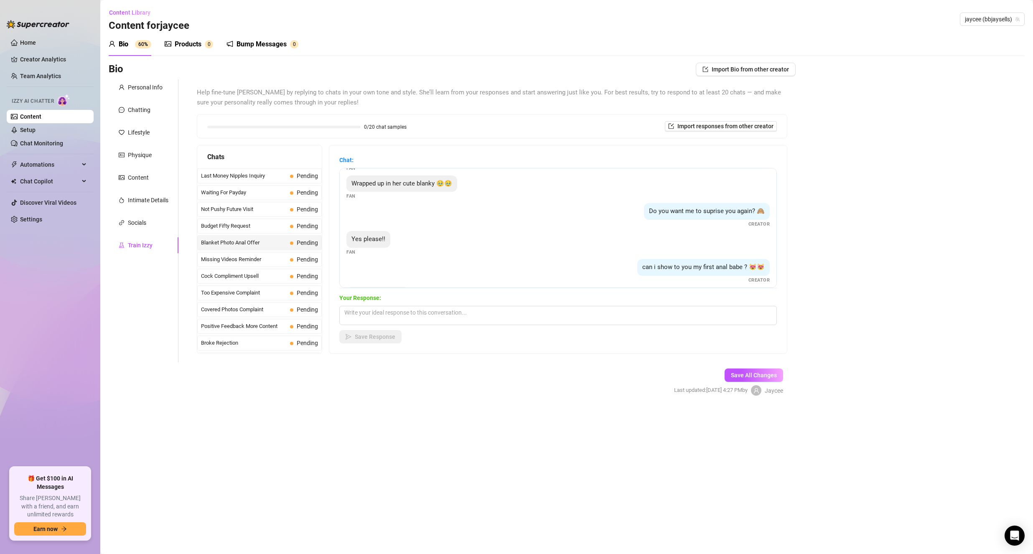
scroll to position [118, 0]
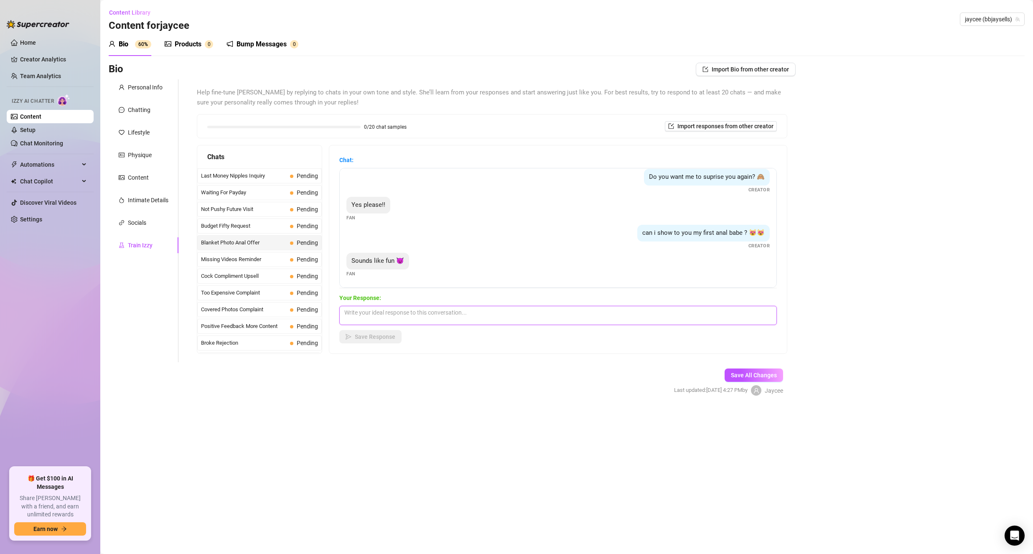
click at [454, 310] on textarea at bounding box center [558, 315] width 438 height 19
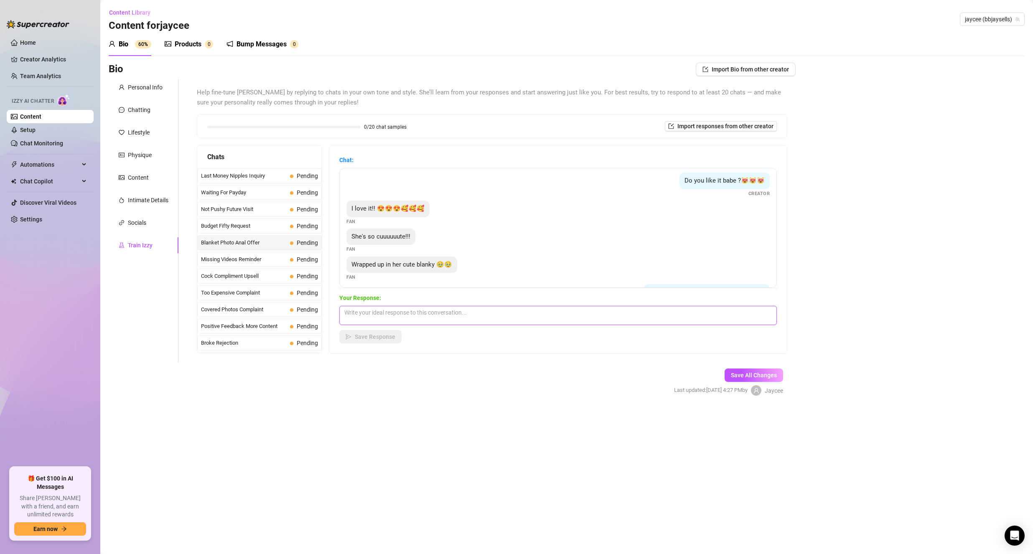
scroll to position [0, 0]
click at [265, 230] on span "Budget Fifty Request" at bounding box center [244, 226] width 86 height 8
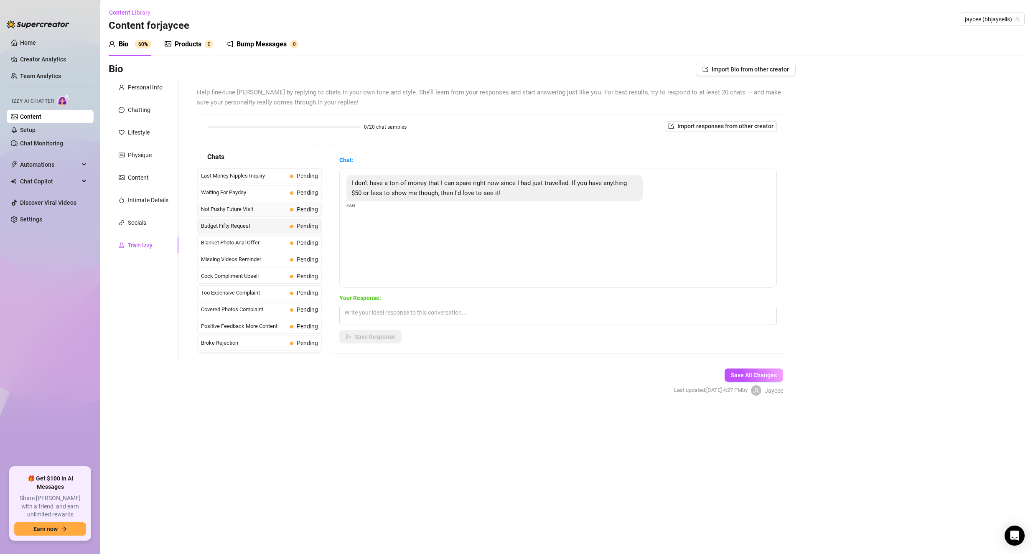
click at [256, 204] on div "Not Pushy Future Visit Pending" at bounding box center [259, 209] width 125 height 15
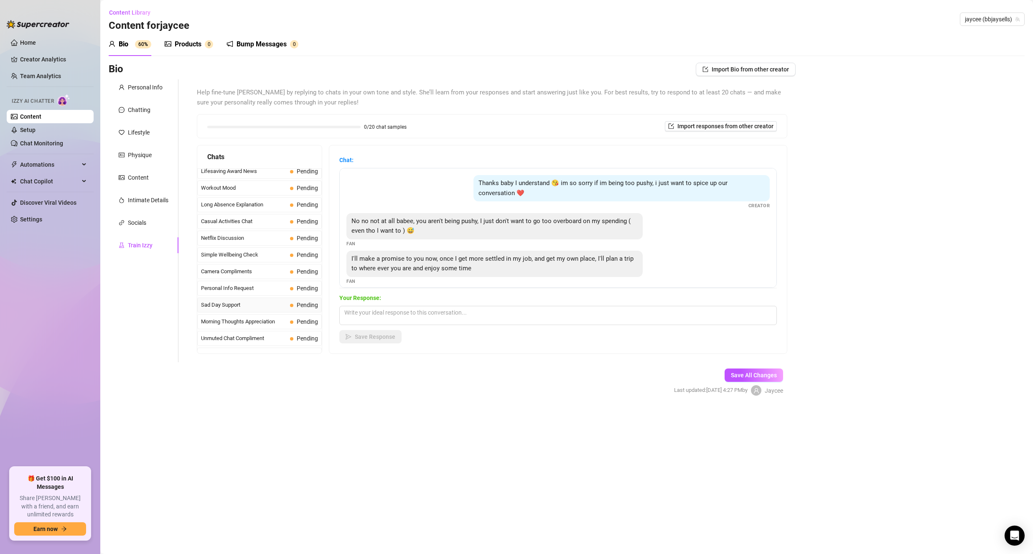
scroll to position [750, 0]
click at [292, 340] on div "Missed Live Stream Pending" at bounding box center [259, 345] width 125 height 15
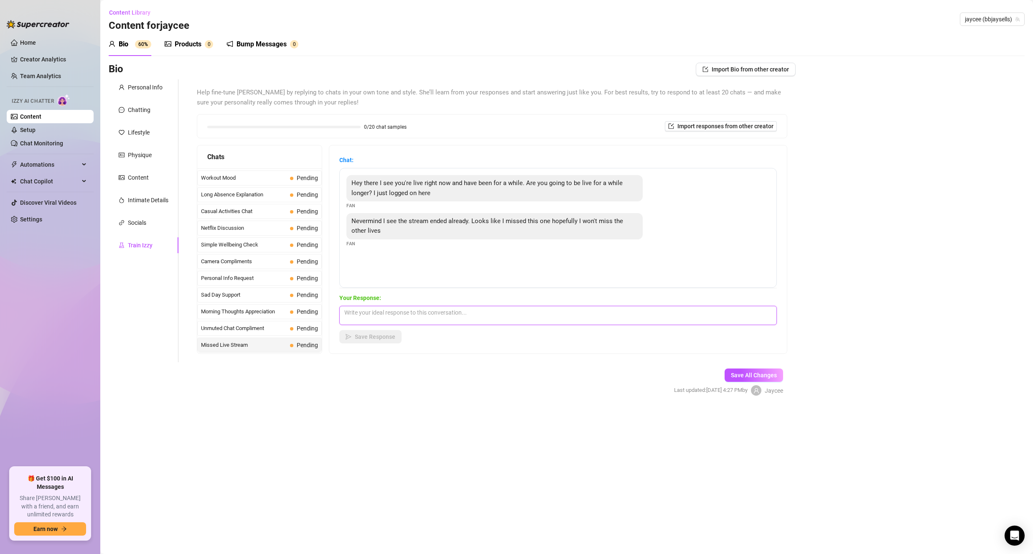
click at [378, 317] on textarea at bounding box center [558, 315] width 438 height 19
click at [371, 331] on button "Save Response" at bounding box center [370, 336] width 62 height 13
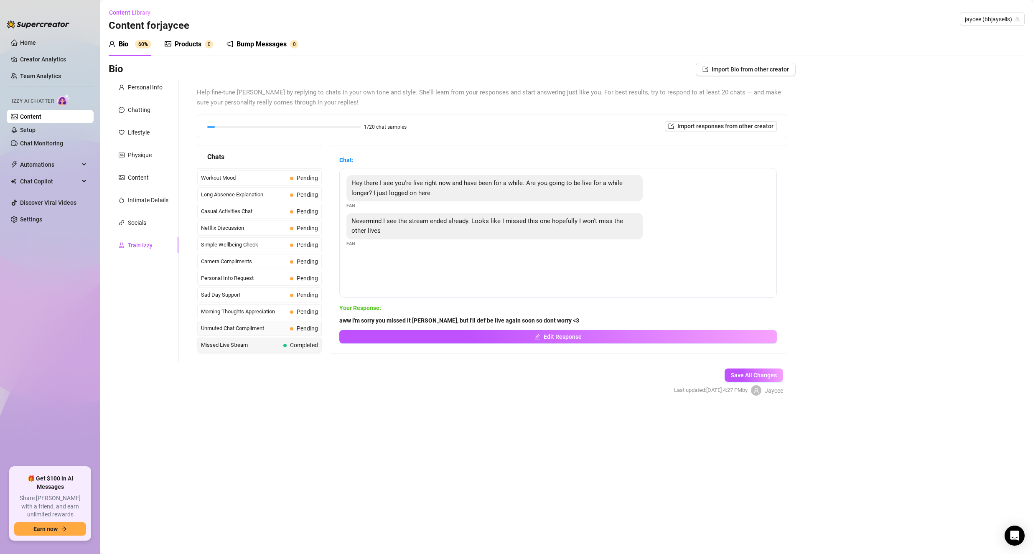
click at [272, 333] on div "Unmuted Chat Compliment Pending" at bounding box center [259, 328] width 125 height 15
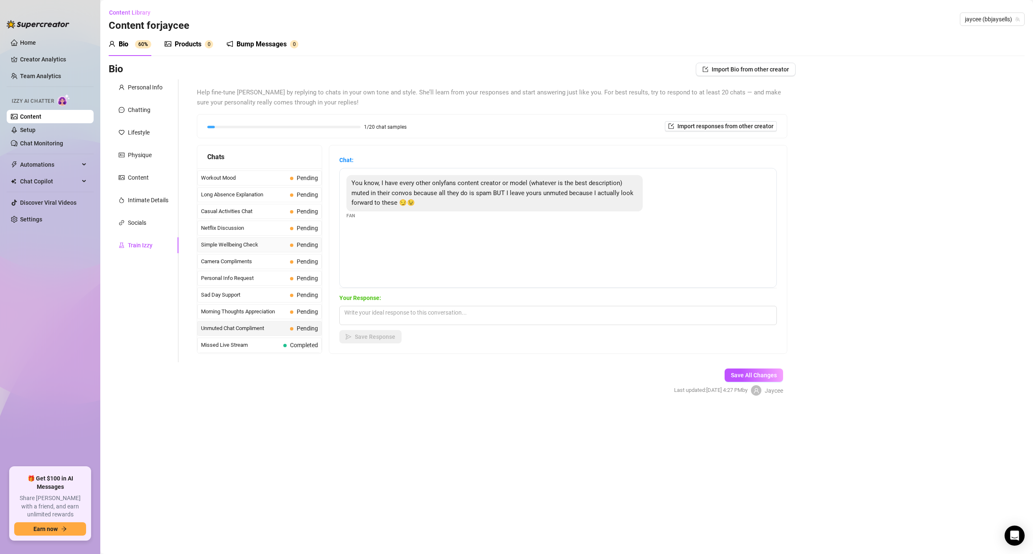
click at [238, 245] on span "Simple Wellbeing Check" at bounding box center [244, 245] width 86 height 8
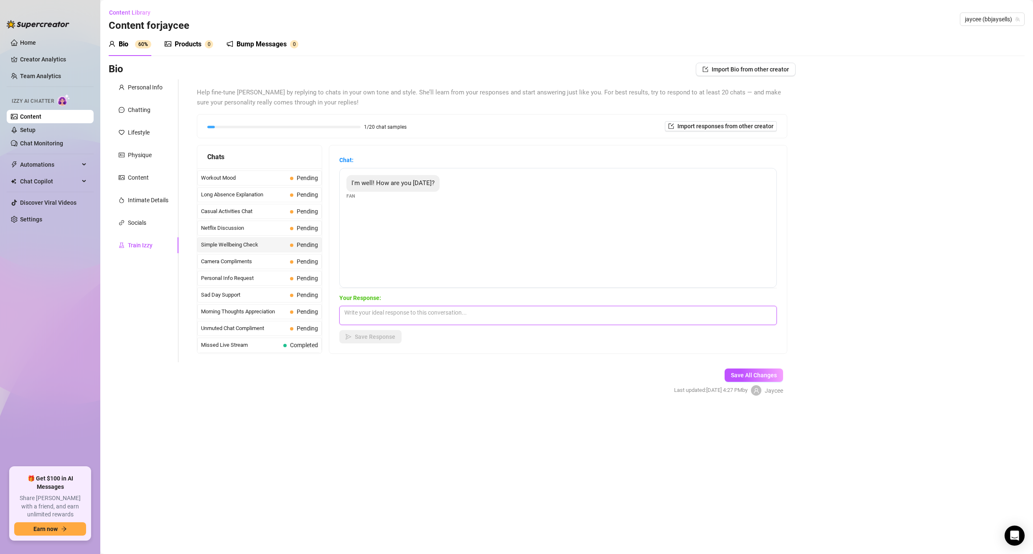
click at [386, 309] on textarea at bounding box center [558, 315] width 438 height 19
click at [358, 331] on button "Save Response" at bounding box center [370, 336] width 62 height 13
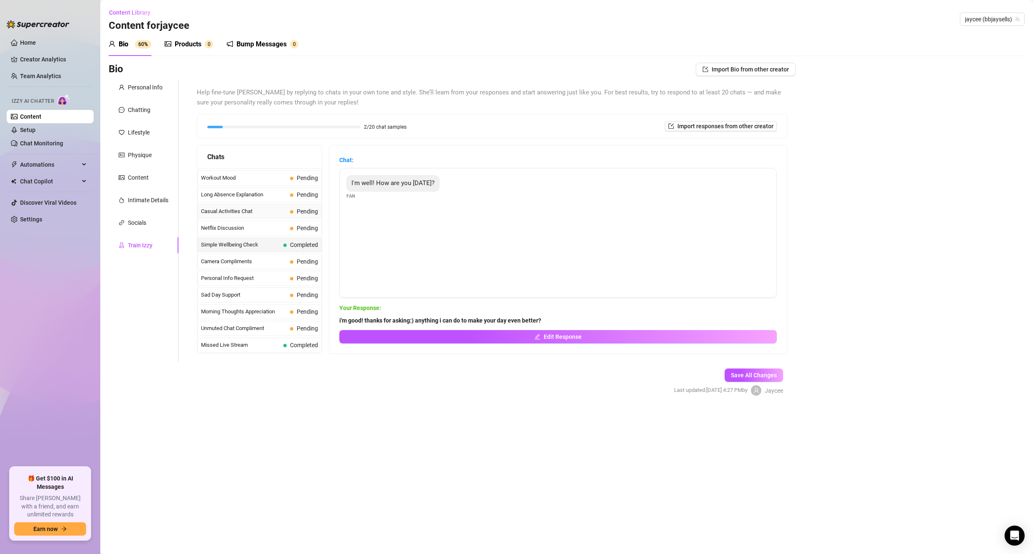
click at [212, 214] on span "Casual Activities Chat" at bounding box center [244, 211] width 86 height 8
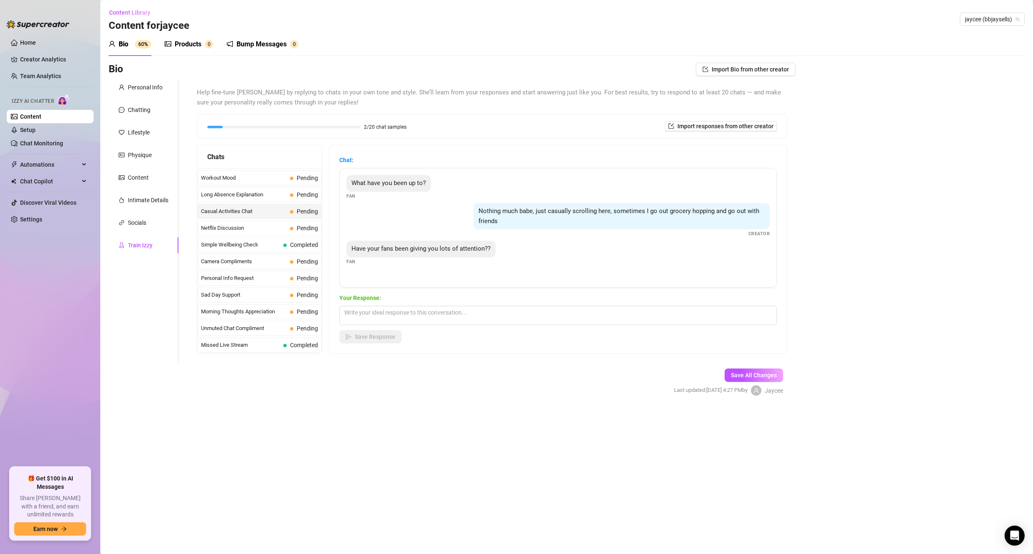
click at [572, 214] on span "Nothing much babe, just casually scrolling here, sometimes I go out grocery hop…" at bounding box center [618, 216] width 281 height 18
click at [569, 210] on span "Nothing much babe, just casually scrolling here, sometimes I go out grocery hop…" at bounding box center [618, 216] width 281 height 18
click at [402, 313] on textarea at bounding box center [558, 315] width 438 height 19
click at [240, 260] on span "Workout Mood" at bounding box center [244, 261] width 86 height 8
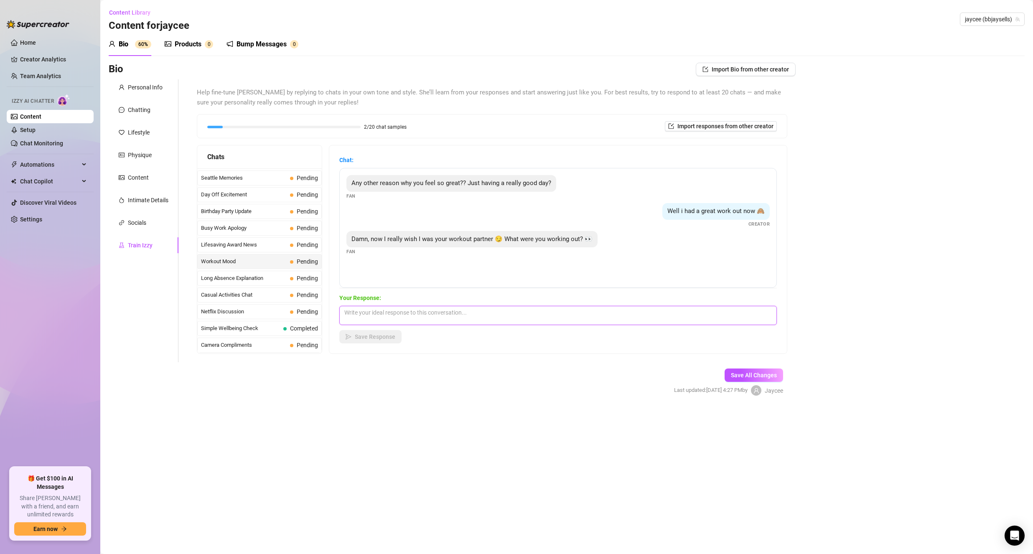
click at [418, 306] on textarea at bounding box center [558, 315] width 438 height 19
click at [351, 336] on icon "send" at bounding box center [349, 337] width 6 height 6
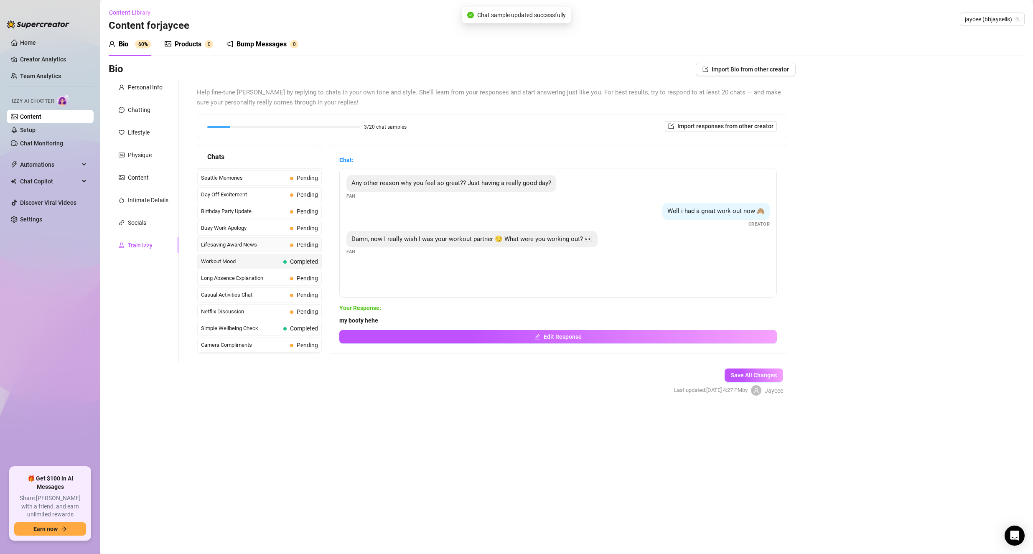
click at [264, 247] on span "Lifesaving Award News" at bounding box center [244, 245] width 86 height 8
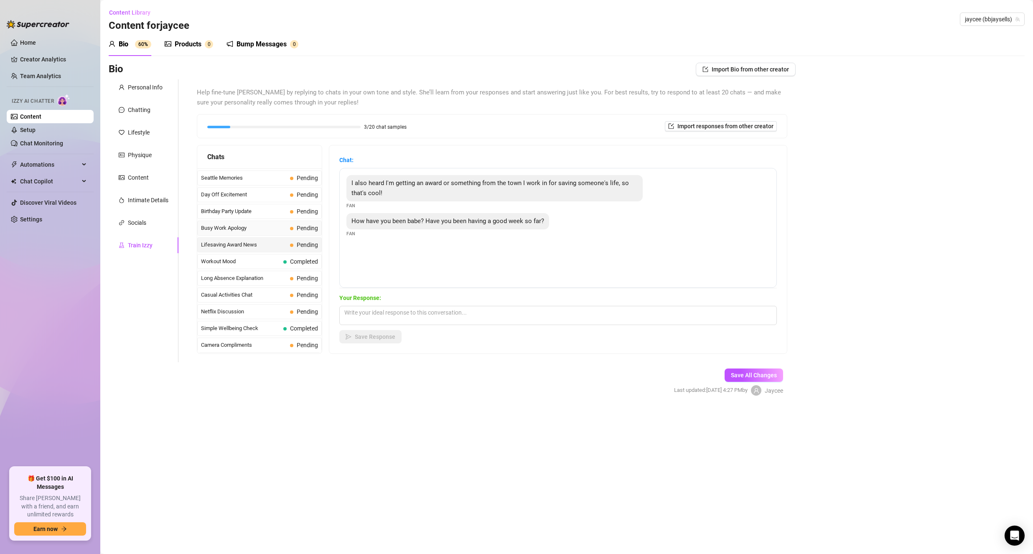
click at [255, 227] on span "Busy Work Apology" at bounding box center [244, 228] width 86 height 8
click at [343, 308] on textarea at bounding box center [558, 315] width 438 height 19
click at [257, 214] on span "Birthday Party Update" at bounding box center [244, 211] width 86 height 8
click at [255, 193] on span "Day Off Excitement" at bounding box center [244, 195] width 86 height 8
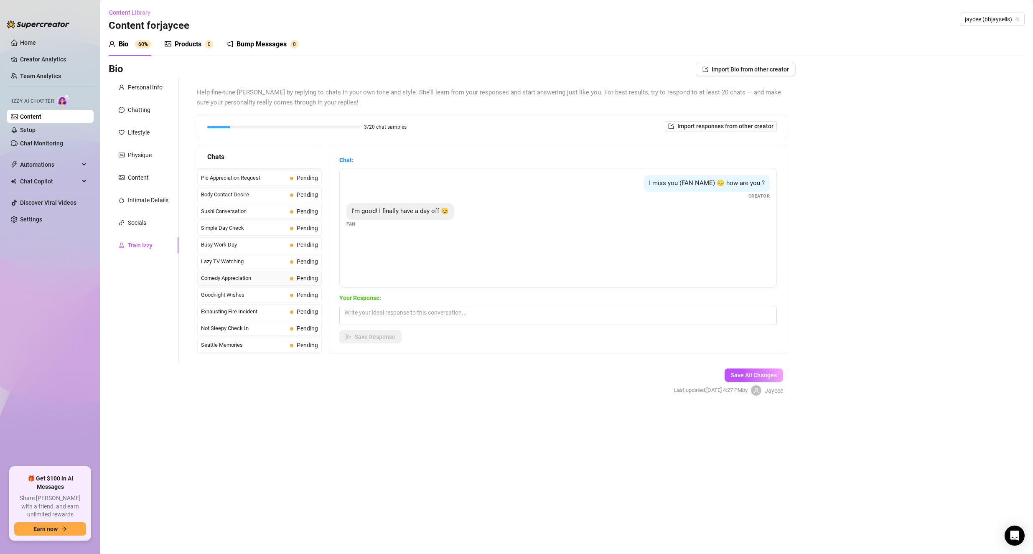
scroll to position [458, 0]
click at [243, 208] on div "Mood Invitation Pending" at bounding box center [259, 203] width 125 height 15
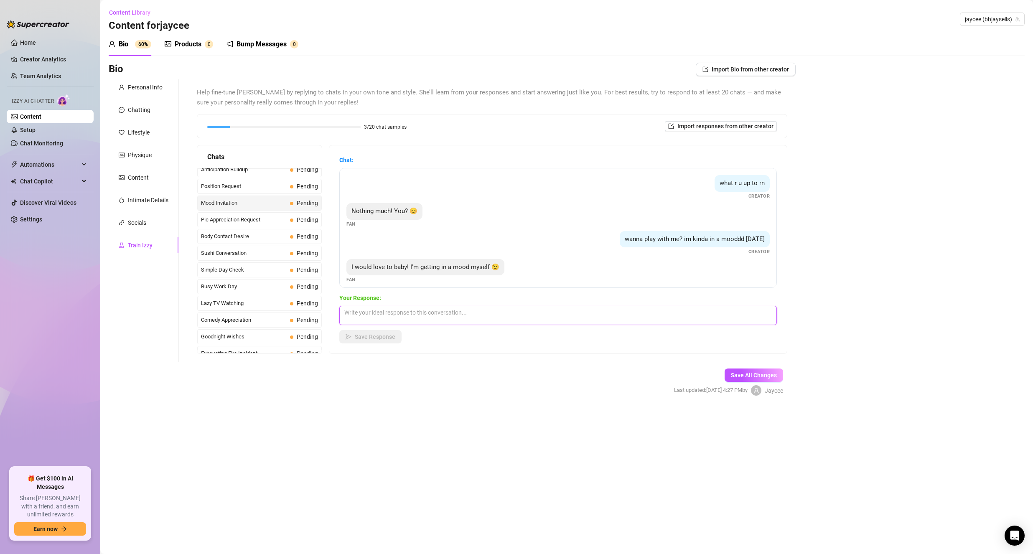
click at [345, 319] on textarea at bounding box center [558, 315] width 438 height 19
click at [267, 188] on span "Position Request" at bounding box center [244, 186] width 86 height 8
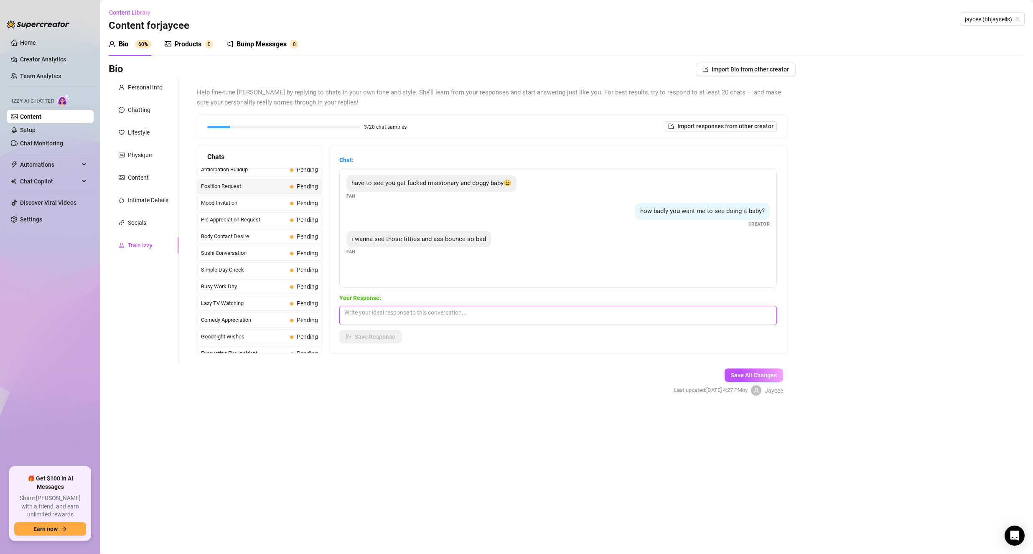
click at [410, 311] on textarea at bounding box center [558, 315] width 438 height 19
click at [254, 197] on div "Self Play Request Pending" at bounding box center [259, 203] width 125 height 15
click at [359, 311] on textarea at bounding box center [558, 315] width 438 height 19
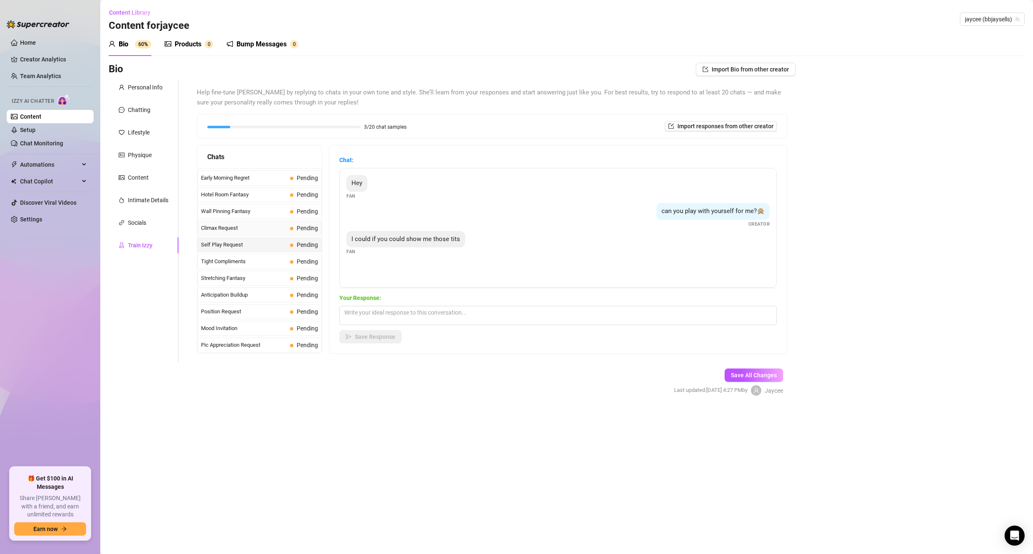
click at [259, 228] on span "Climax Request" at bounding box center [244, 228] width 86 height 8
click at [258, 211] on span "Wall Pinning Fantasy" at bounding box center [244, 211] width 86 height 8
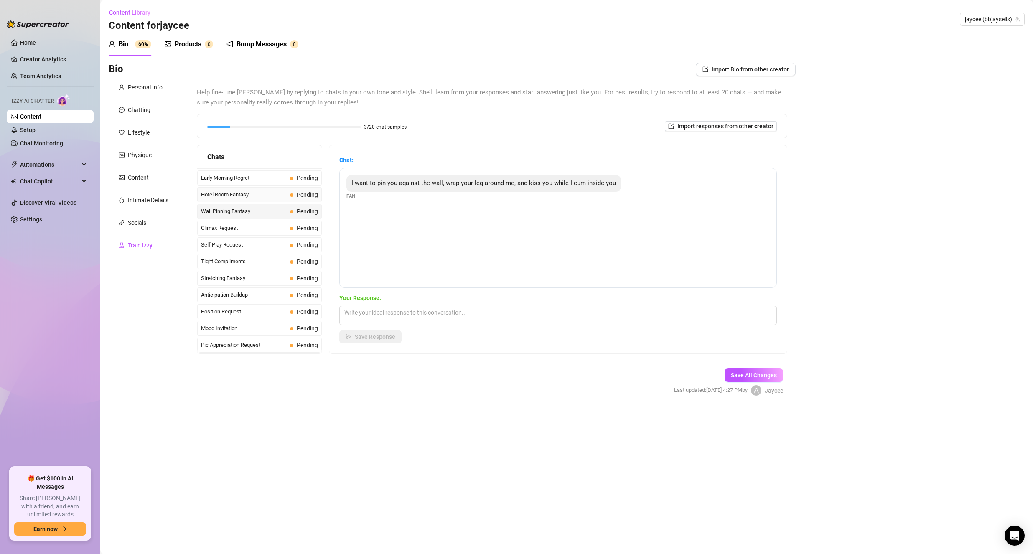
click at [257, 196] on span "Hotel Room Fantasy" at bounding box center [244, 195] width 86 height 8
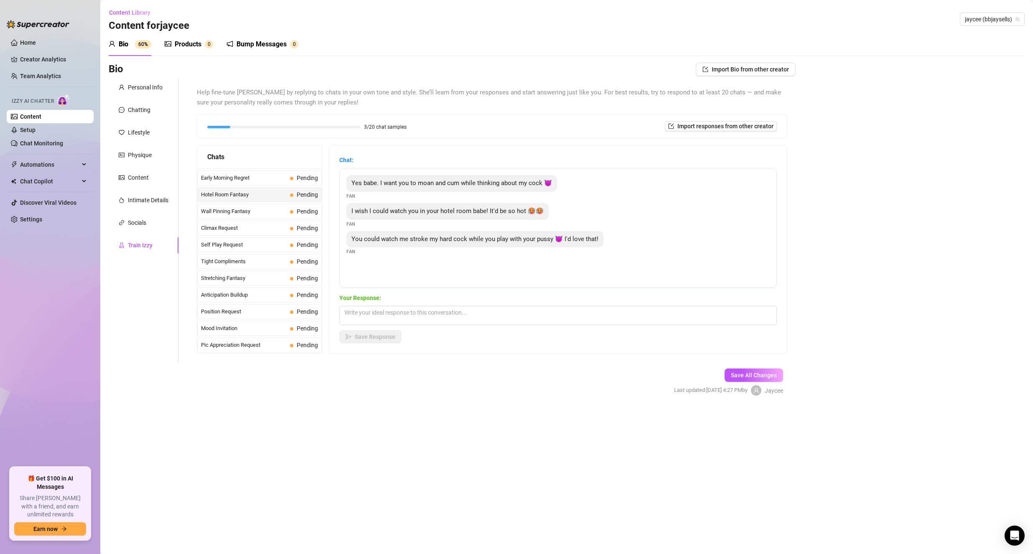
click at [180, 48] on div "Products" at bounding box center [188, 44] width 27 height 10
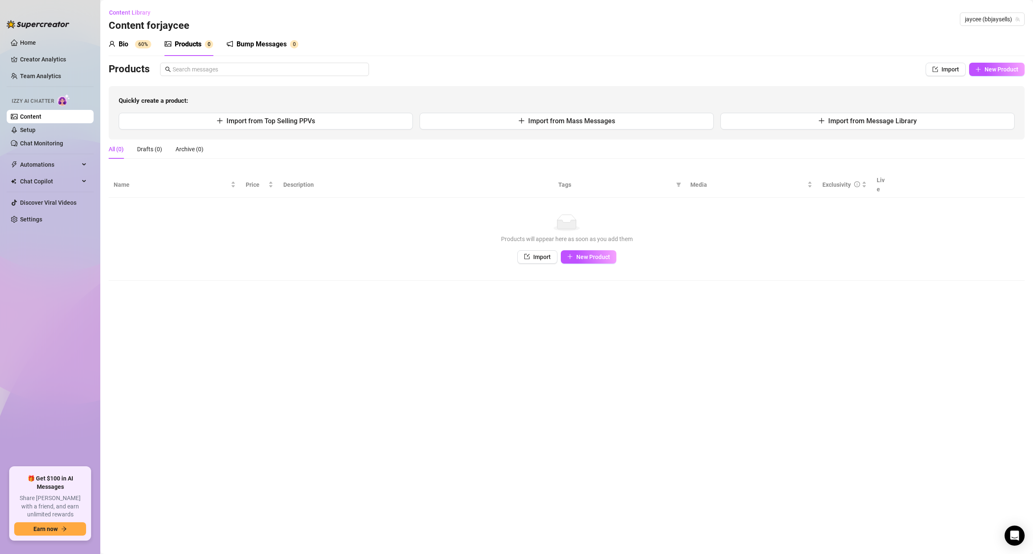
click at [259, 42] on div "Bump Messages" at bounding box center [262, 44] width 50 height 10
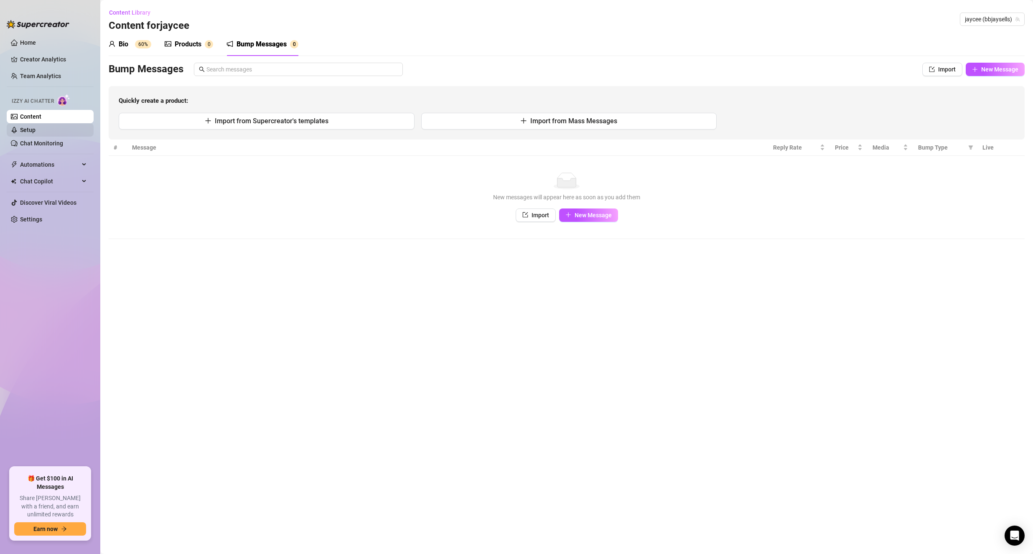
click at [36, 131] on link "Setup" at bounding box center [27, 130] width 15 height 7
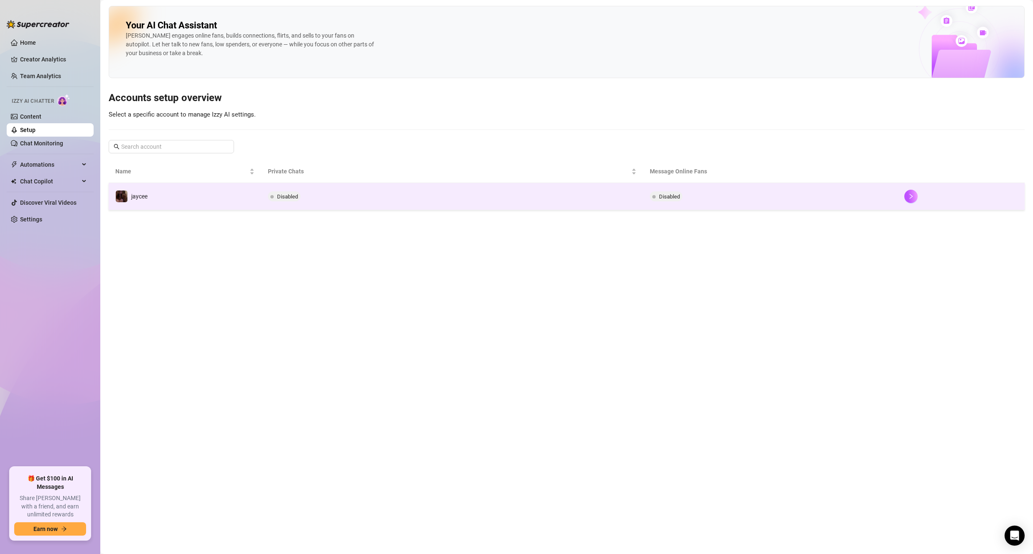
click at [159, 210] on td "jaycee" at bounding box center [185, 196] width 153 height 27
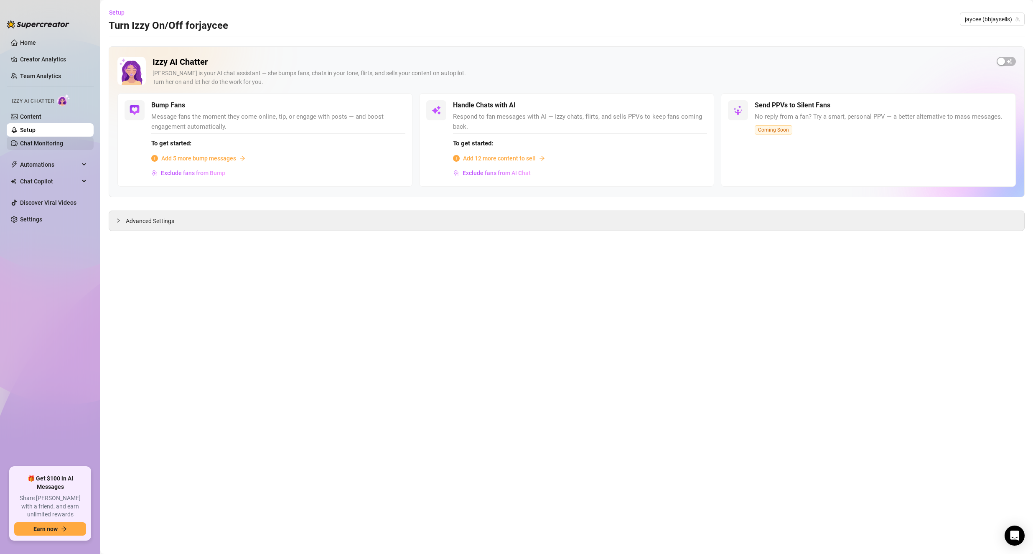
click at [40, 143] on link "Chat Monitoring" at bounding box center [41, 143] width 43 height 7
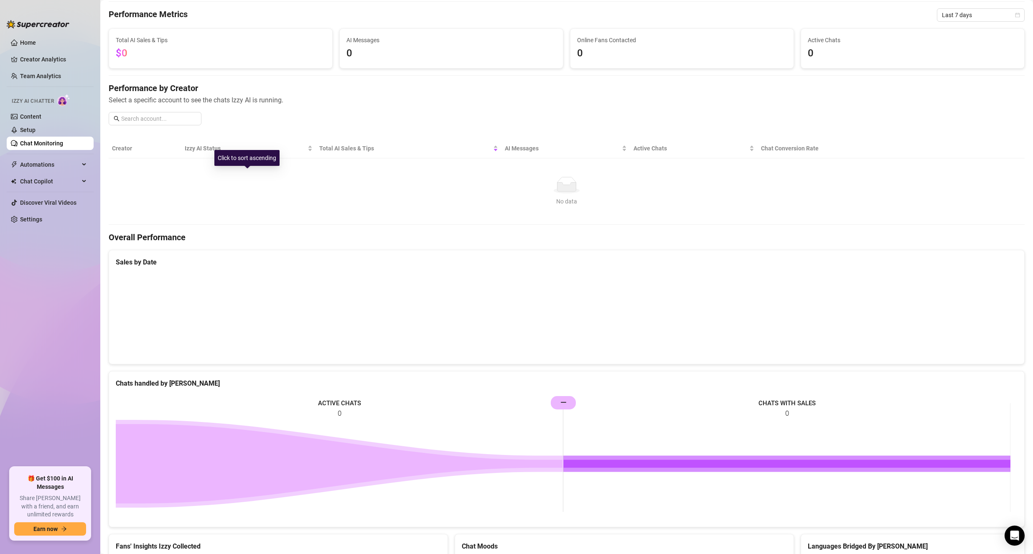
scroll to position [42, 0]
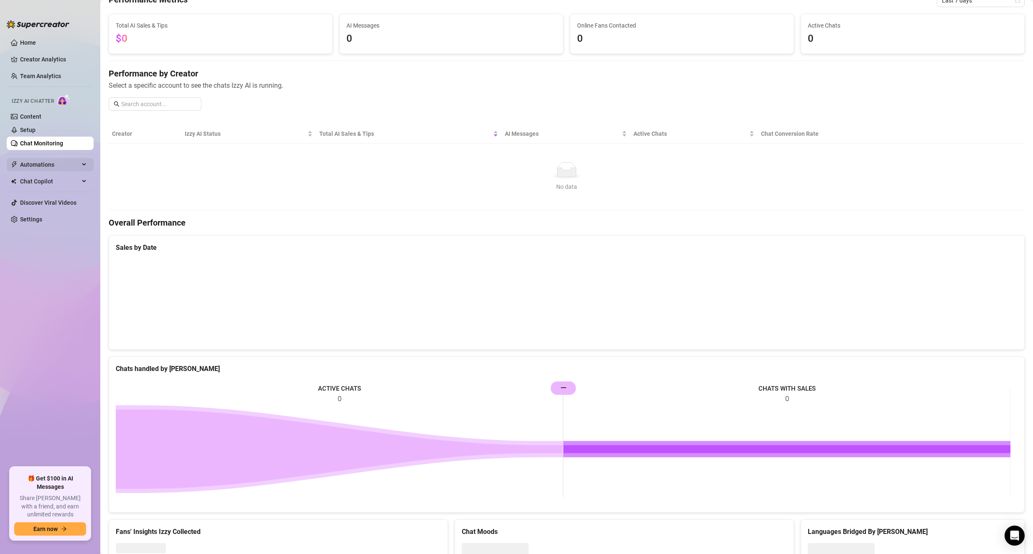
click at [53, 163] on span "Automations" at bounding box center [49, 164] width 59 height 13
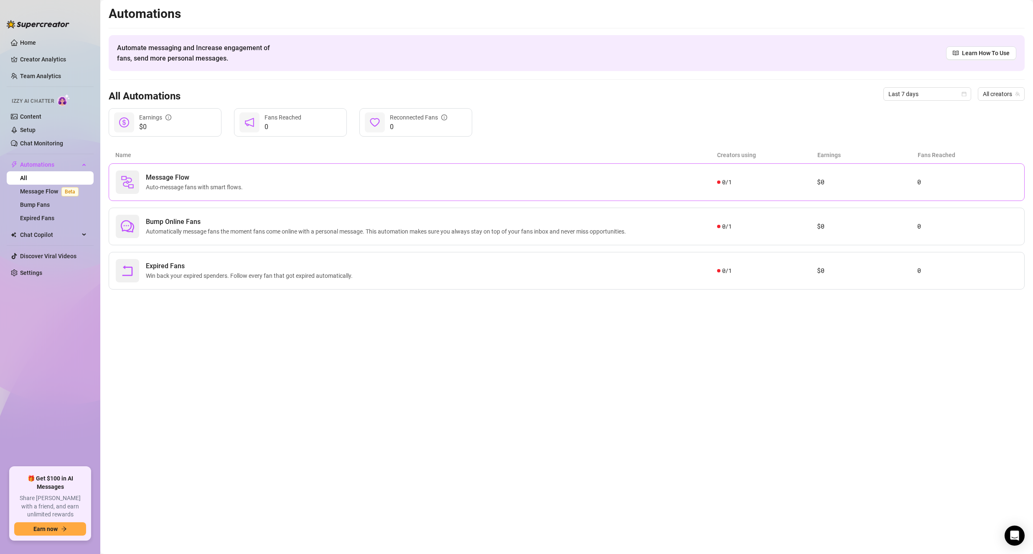
click at [156, 173] on span "Message Flow" at bounding box center [196, 178] width 100 height 10
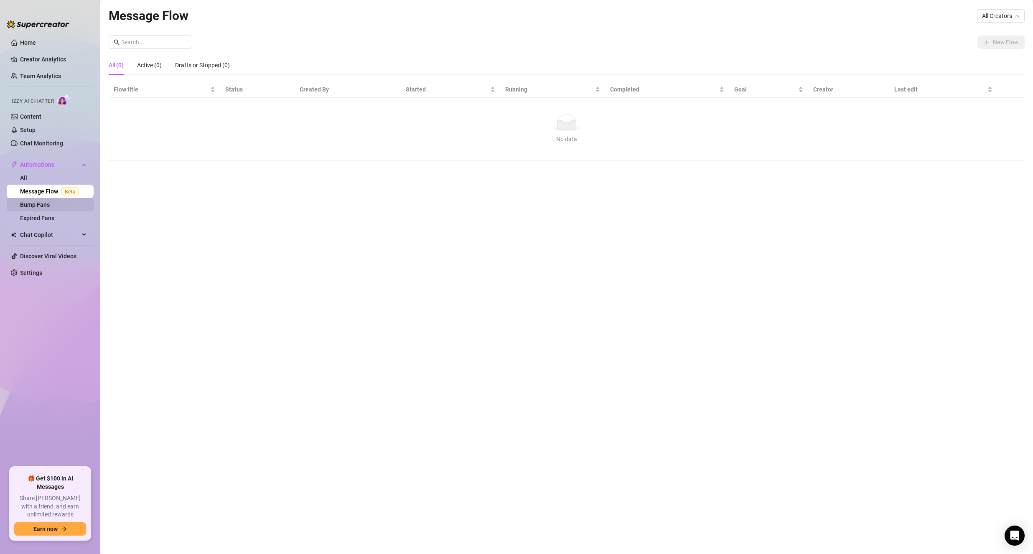
click at [50, 207] on link "Bump Fans" at bounding box center [35, 204] width 30 height 7
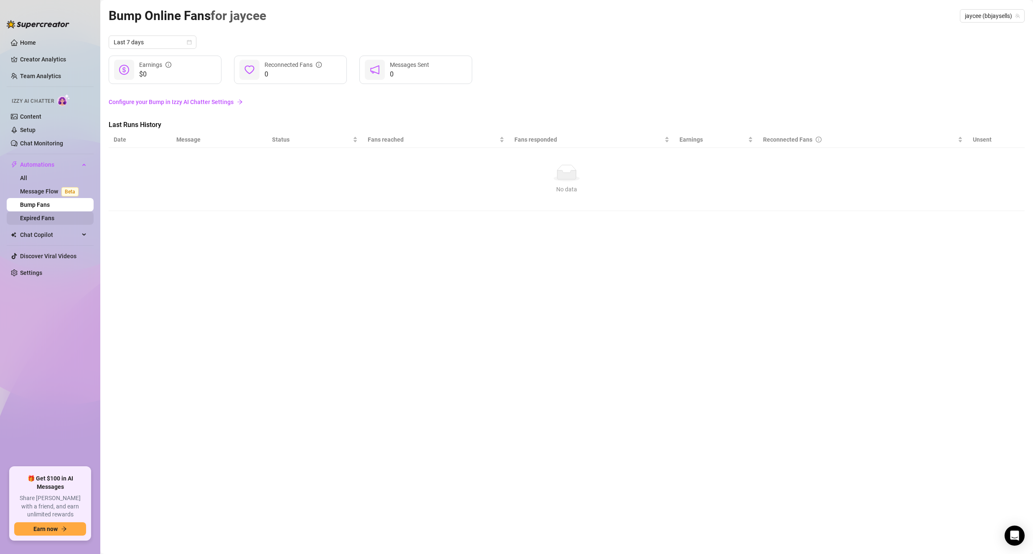
click at [50, 215] on link "Expired Fans" at bounding box center [37, 218] width 34 height 7
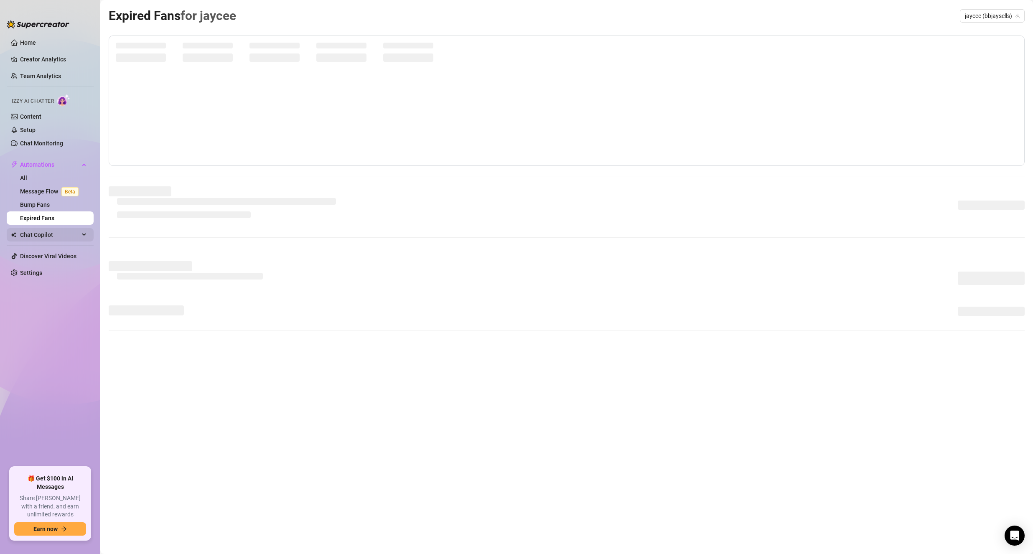
click at [48, 228] on ul "Home Creator Analytics Team Analytics Izzy AI Chatter Content Setup Chat Monito…" at bounding box center [50, 248] width 87 height 431
click at [49, 231] on span "Chat Copilot" at bounding box center [49, 234] width 59 height 13
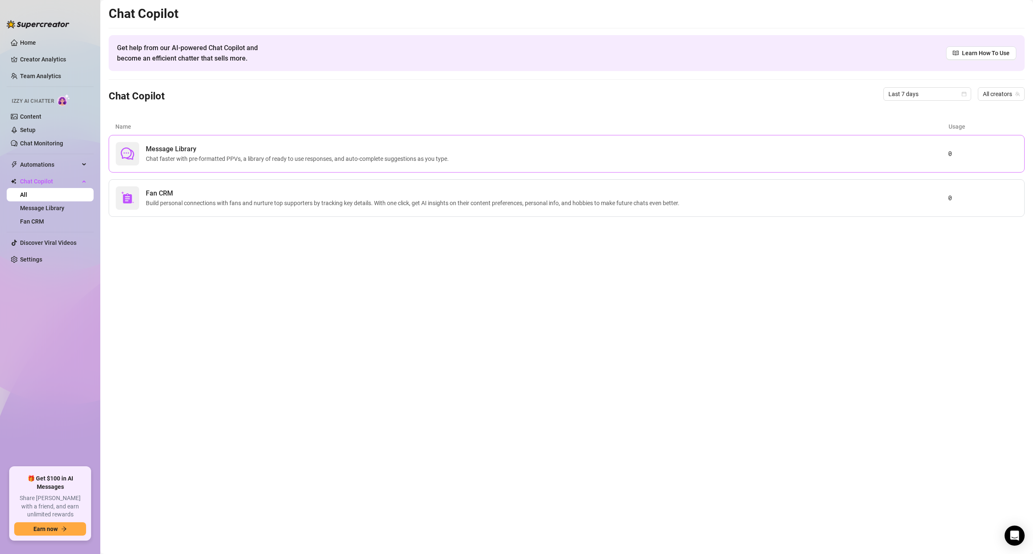
click at [182, 148] on span "Message Library" at bounding box center [299, 149] width 306 height 10
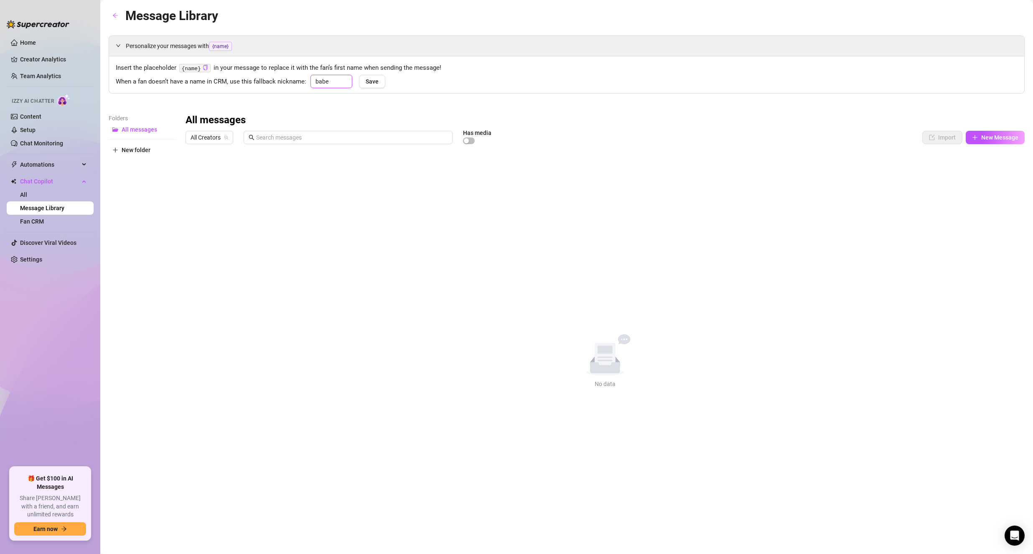
click at [345, 76] on input "babe" at bounding box center [331, 81] width 42 height 13
click at [362, 82] on button "Save" at bounding box center [372, 81] width 26 height 13
click at [20, 59] on link "Creator Analytics" at bounding box center [53, 59] width 67 height 13
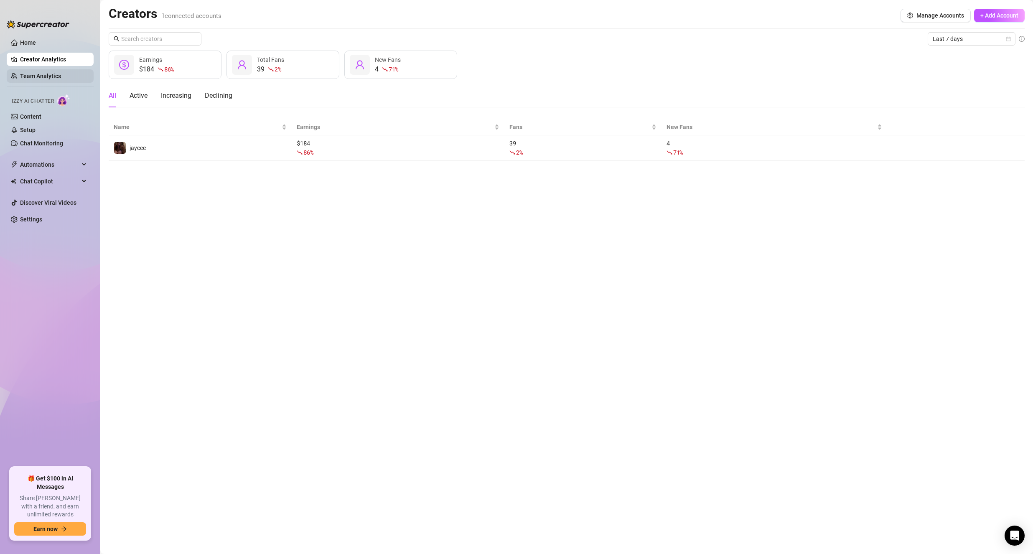
click at [20, 73] on link "Team Analytics" at bounding box center [40, 76] width 41 height 7
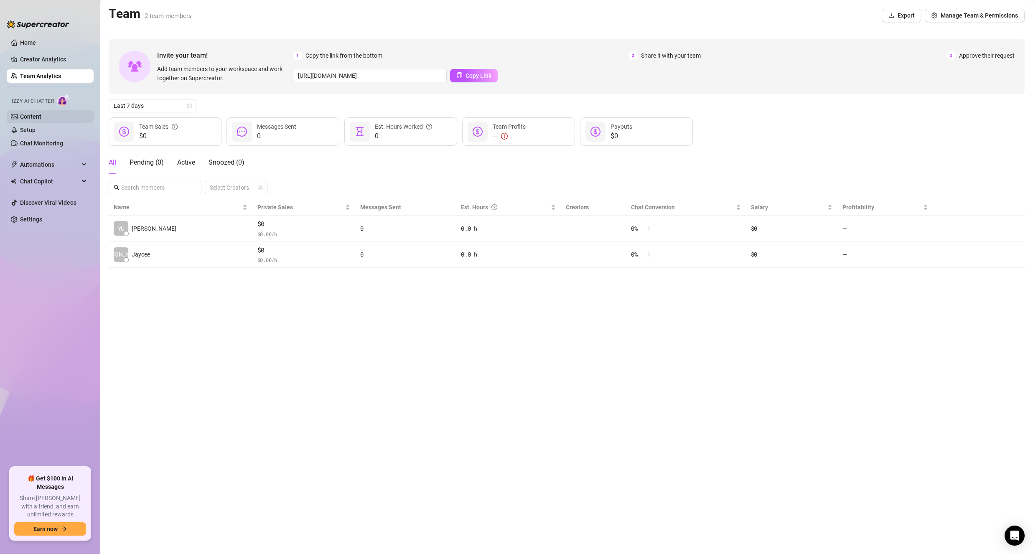
click at [41, 120] on link "Content" at bounding box center [30, 116] width 21 height 7
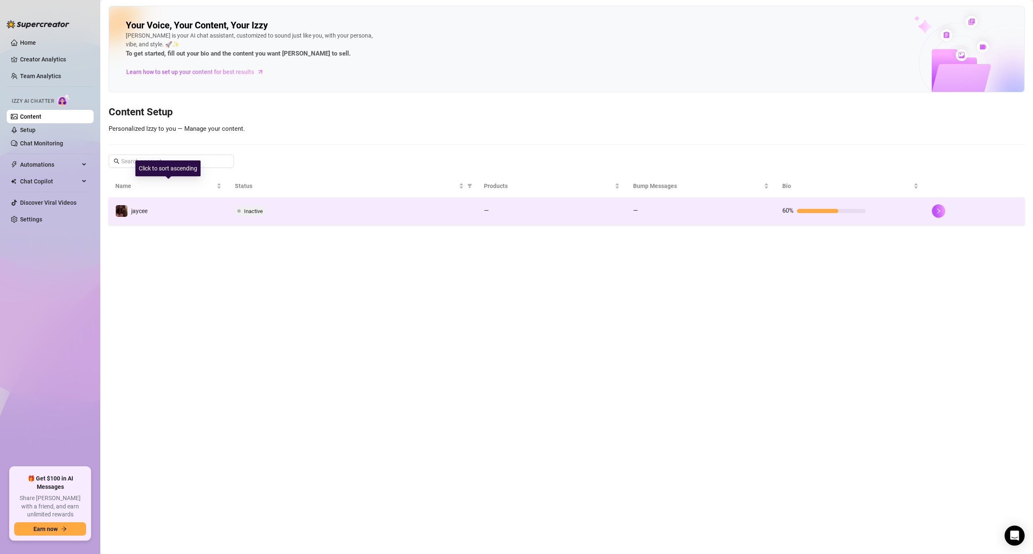
click at [181, 221] on td "jaycee" at bounding box center [169, 211] width 120 height 27
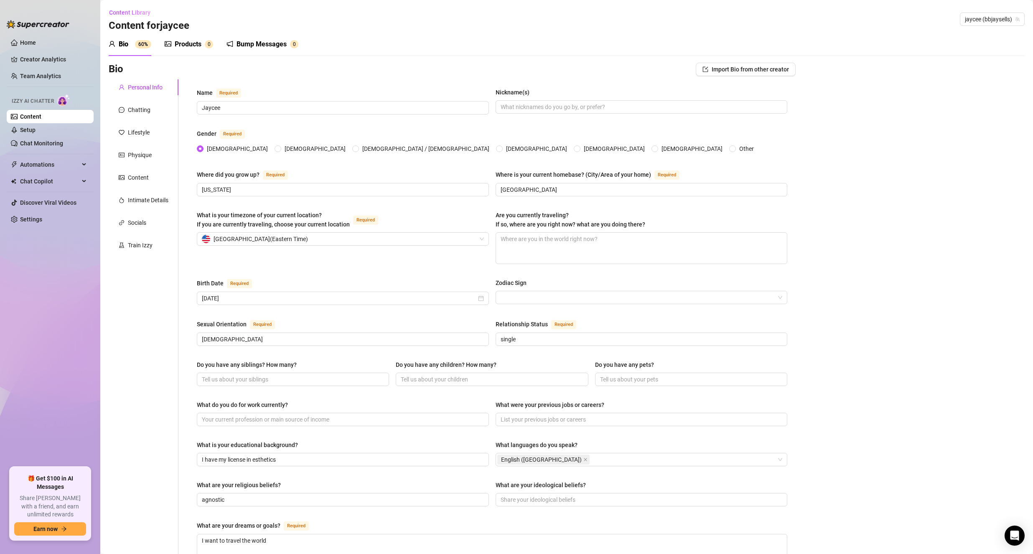
click at [198, 43] on div "Products" at bounding box center [188, 44] width 27 height 10
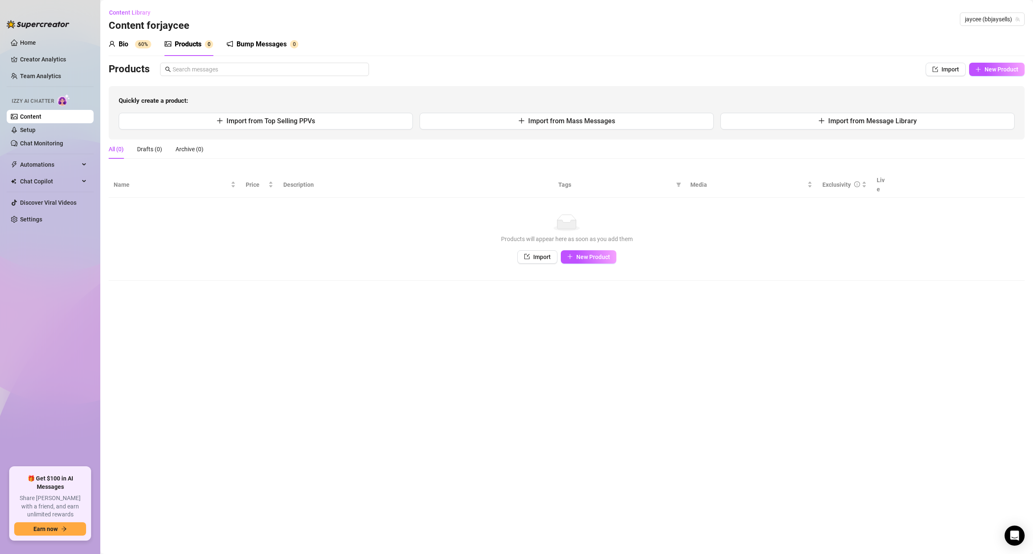
click at [251, 44] on div "Bump Messages" at bounding box center [262, 44] width 50 height 10
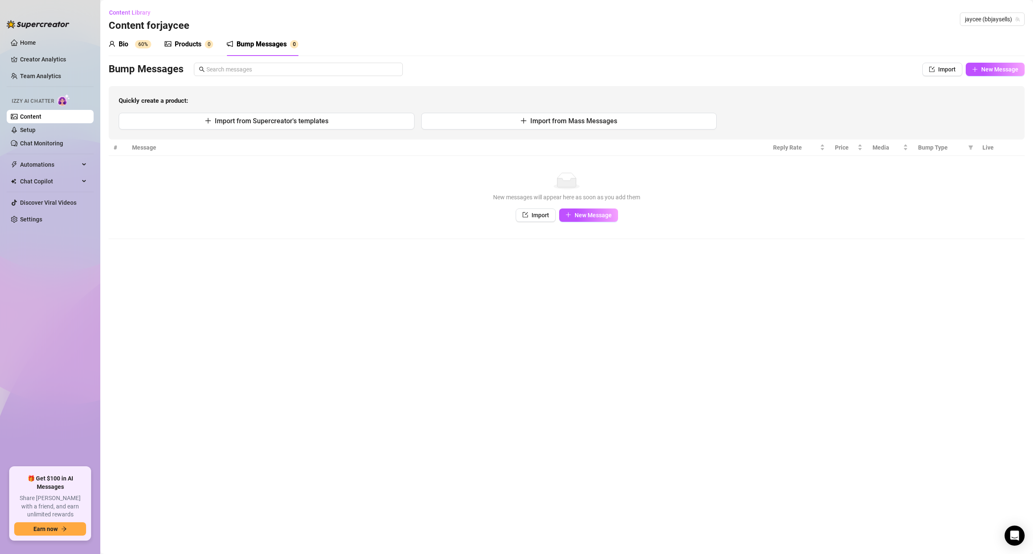
click at [60, 102] on img at bounding box center [63, 100] width 13 height 12
click at [36, 127] on link "Setup" at bounding box center [27, 130] width 15 height 7
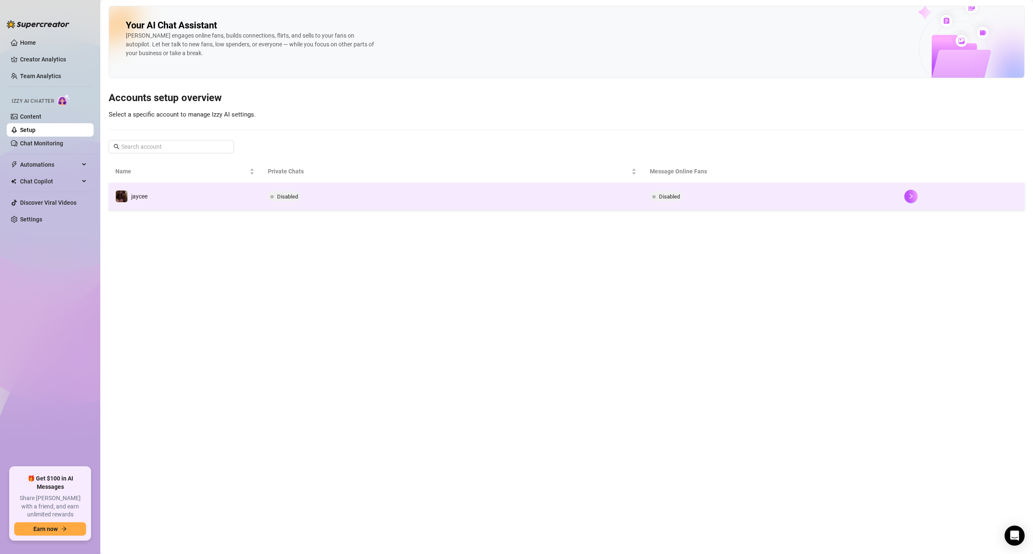
click at [220, 202] on td "jaycee" at bounding box center [185, 196] width 153 height 27
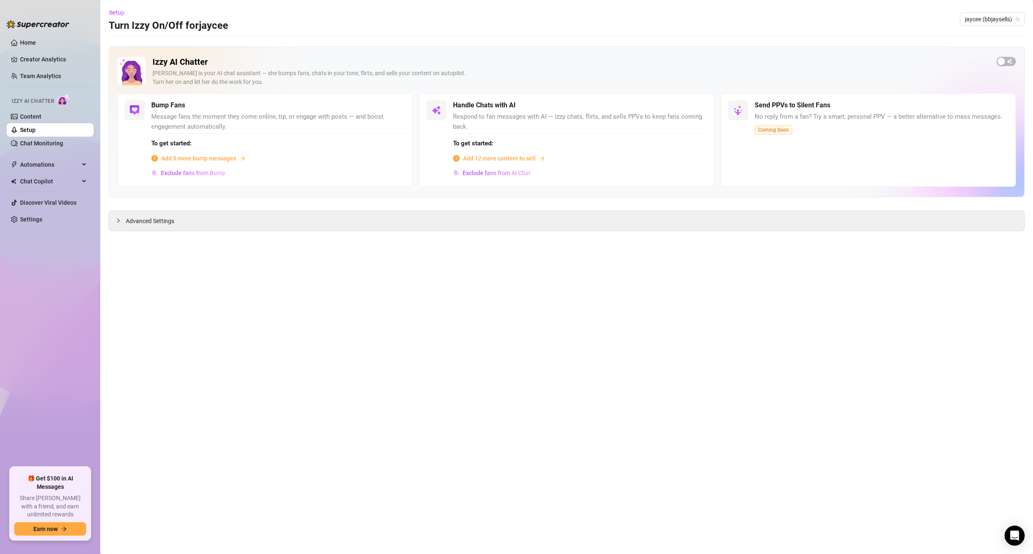
click at [200, 162] on span "Add 5 more bump messages" at bounding box center [198, 158] width 75 height 9
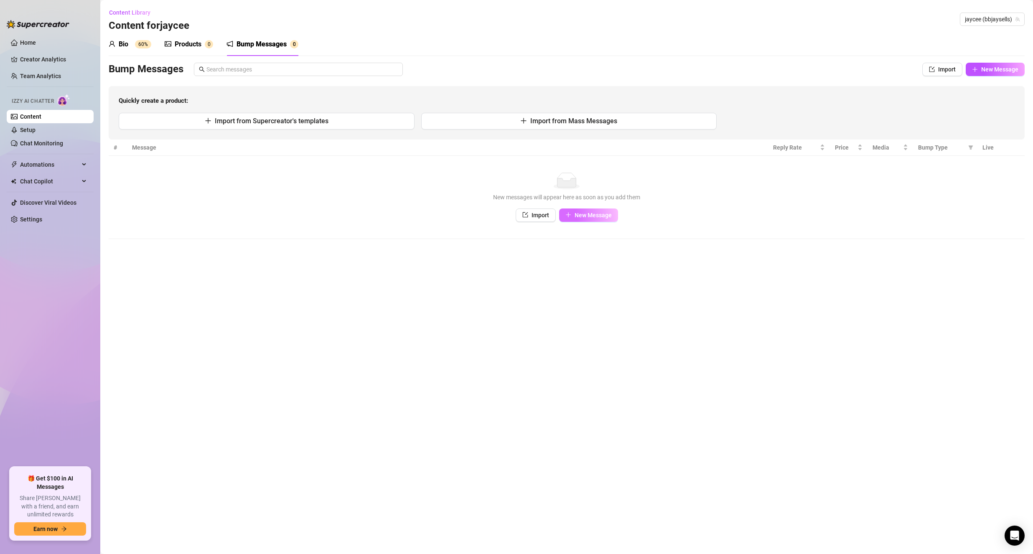
click at [607, 216] on span "New Message" at bounding box center [593, 215] width 37 height 7
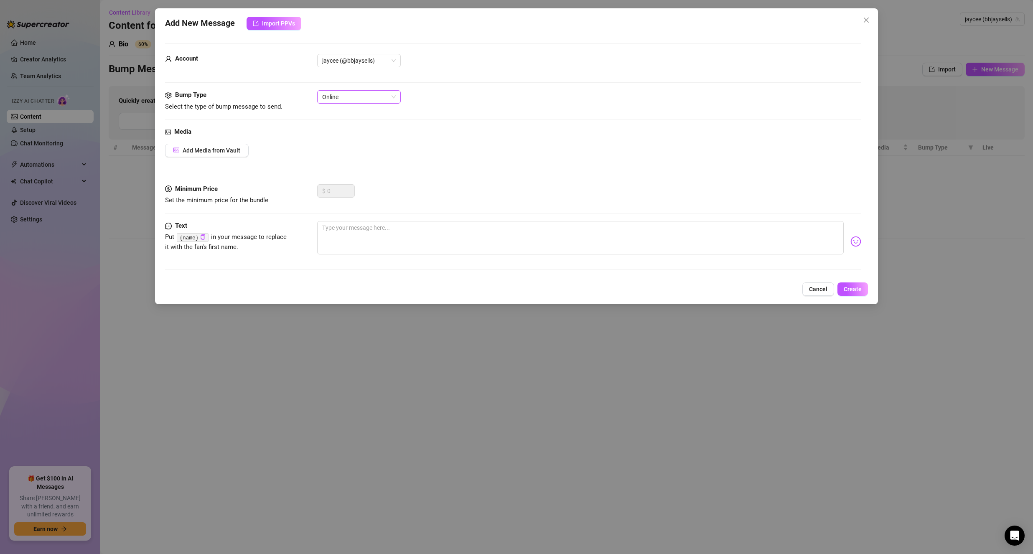
click at [337, 98] on span "Online" at bounding box center [359, 97] width 74 height 13
click at [326, 66] on span "jaycee (@bbjaysells)" at bounding box center [359, 60] width 74 height 13
click at [562, 242] on textarea at bounding box center [580, 237] width 527 height 33
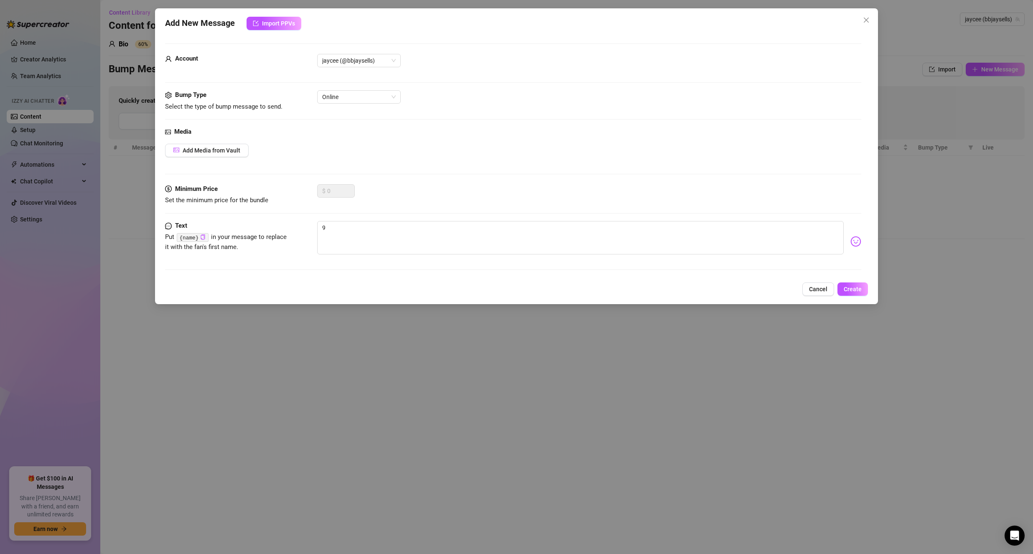
click at [731, 316] on div "Add New Message Import PPVs Account jaycee (@bbjaysells) Bump Type Select the t…" at bounding box center [516, 277] width 1033 height 554
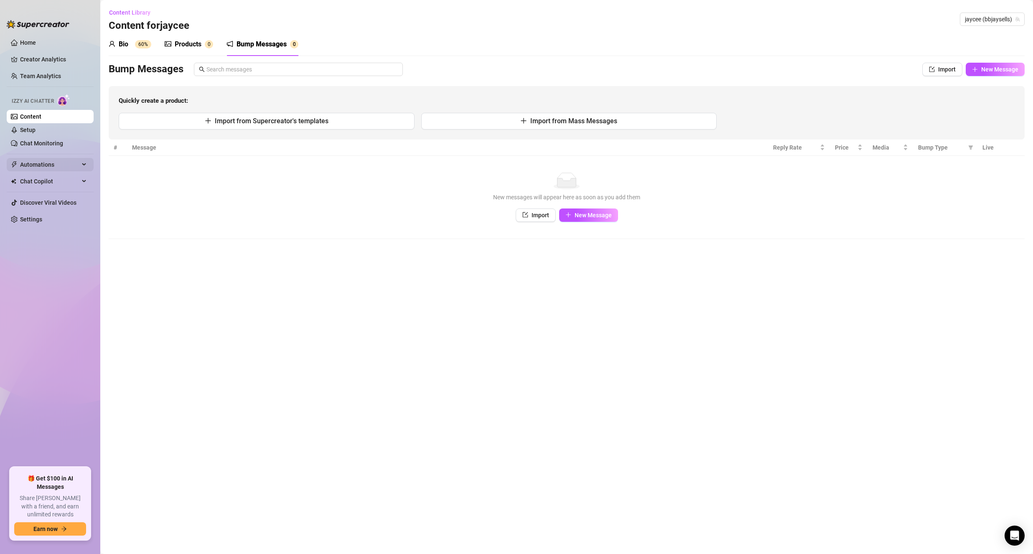
click at [48, 169] on span "Automations" at bounding box center [49, 164] width 59 height 13
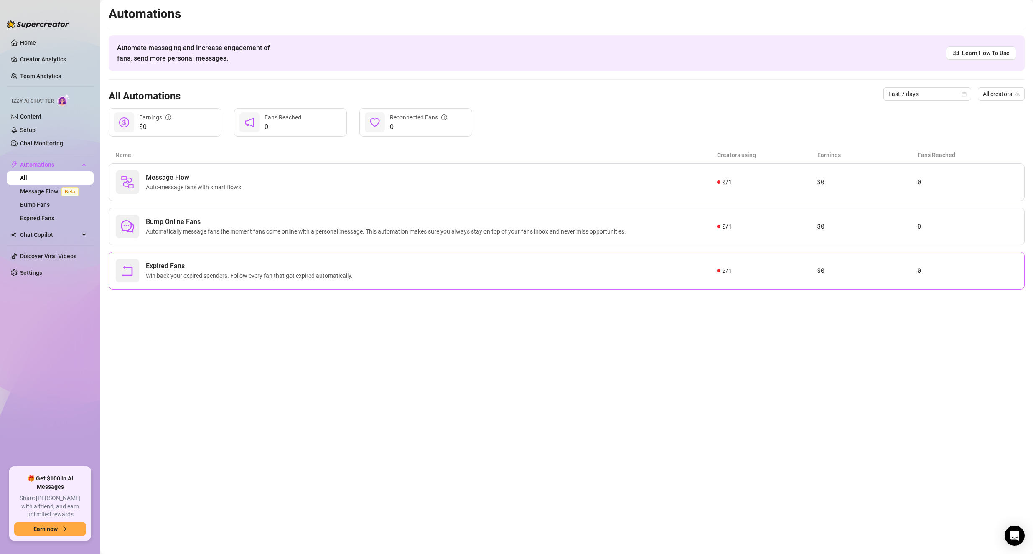
click at [129, 258] on div "Expired Fans Win back your expired spenders. Follow every fan that got expired …" at bounding box center [567, 271] width 916 height 38
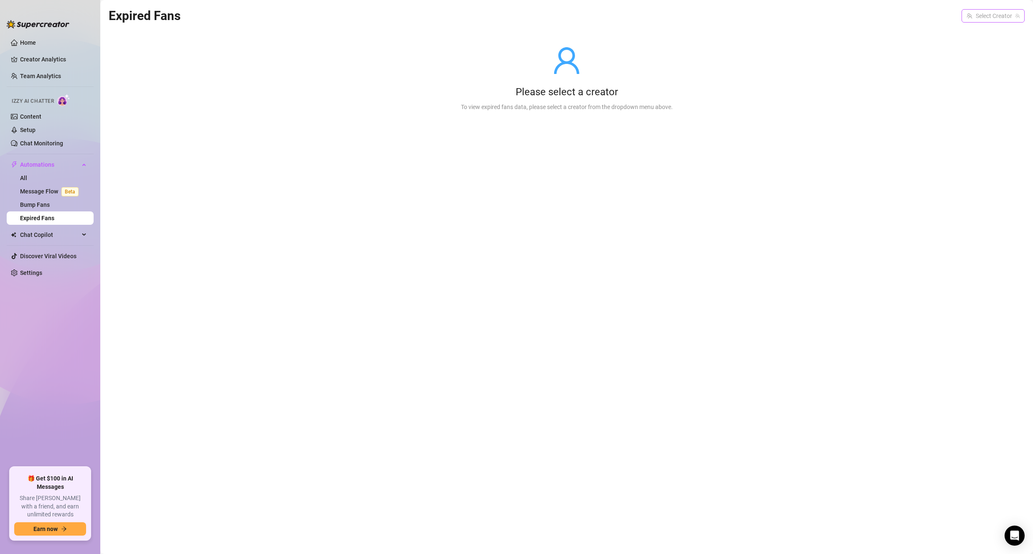
click at [1014, 16] on span at bounding box center [993, 16] width 53 height 13
click at [996, 31] on span "( bbjaysells )" at bounding box center [1003, 32] width 30 height 9
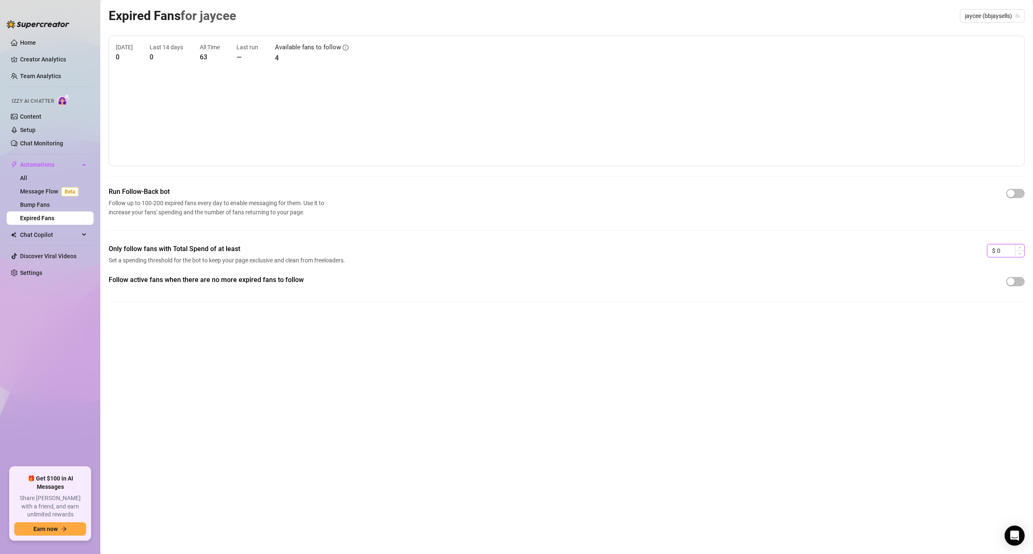
click at [1012, 249] on input "0" at bounding box center [1010, 250] width 27 height 13
click at [1025, 191] on main "Expired Fans for jaycee jaycee (bbjaysells) Today 0 Last 14 days 0 All Time 63 …" at bounding box center [566, 277] width 933 height 554
click at [1022, 194] on span "button" at bounding box center [1015, 193] width 18 height 9
click at [1014, 284] on div "button" at bounding box center [1011, 282] width 8 height 8
click at [43, 204] on link "Bump Fans" at bounding box center [35, 204] width 30 height 7
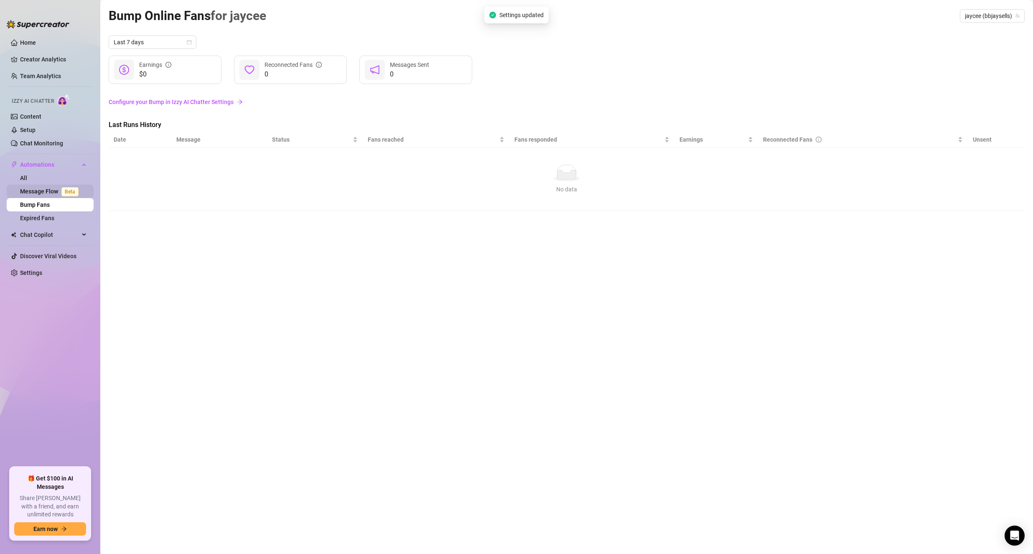
click at [44, 190] on link "Message Flow Beta" at bounding box center [51, 191] width 62 height 7
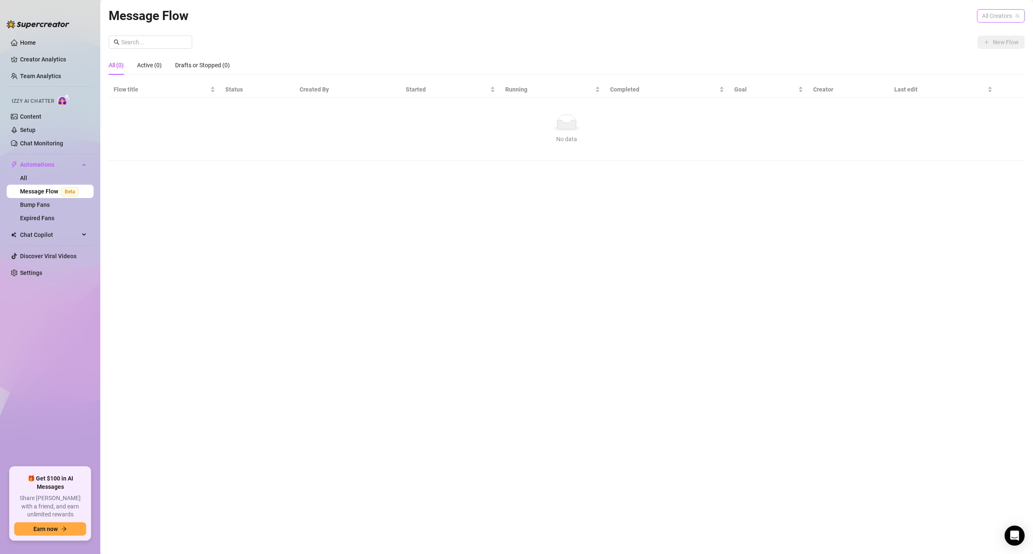
click at [979, 13] on div "All Creators" at bounding box center [1001, 15] width 48 height 13
click at [982, 45] on span "jaycee" at bounding box center [977, 46] width 16 height 9
click at [984, 39] on icon "plus" at bounding box center [987, 42] width 6 height 6
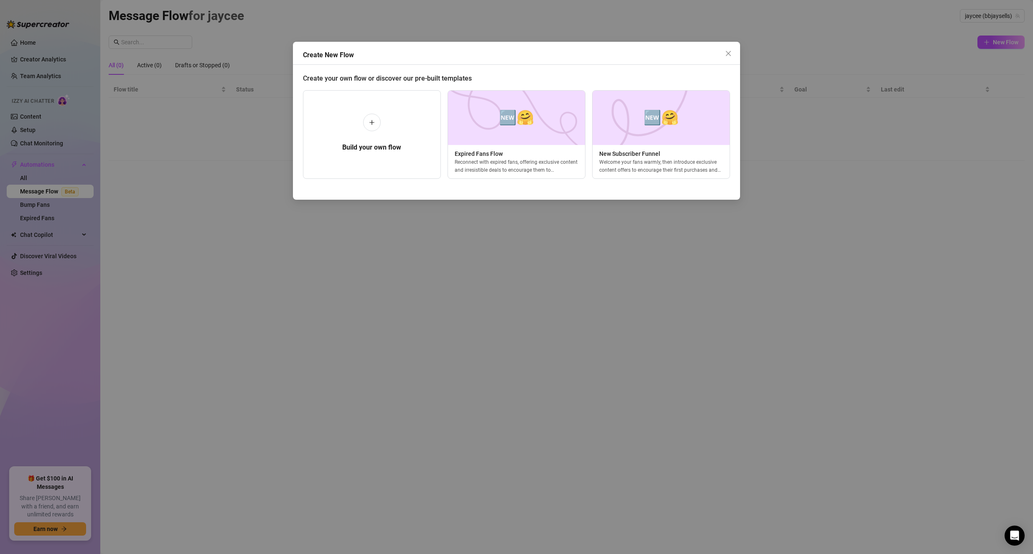
scroll to position [0, 3]
click at [647, 170] on div "Welcome your fans warmly, then introduce exclusive content offers to encourage …" at bounding box center [657, 165] width 137 height 15
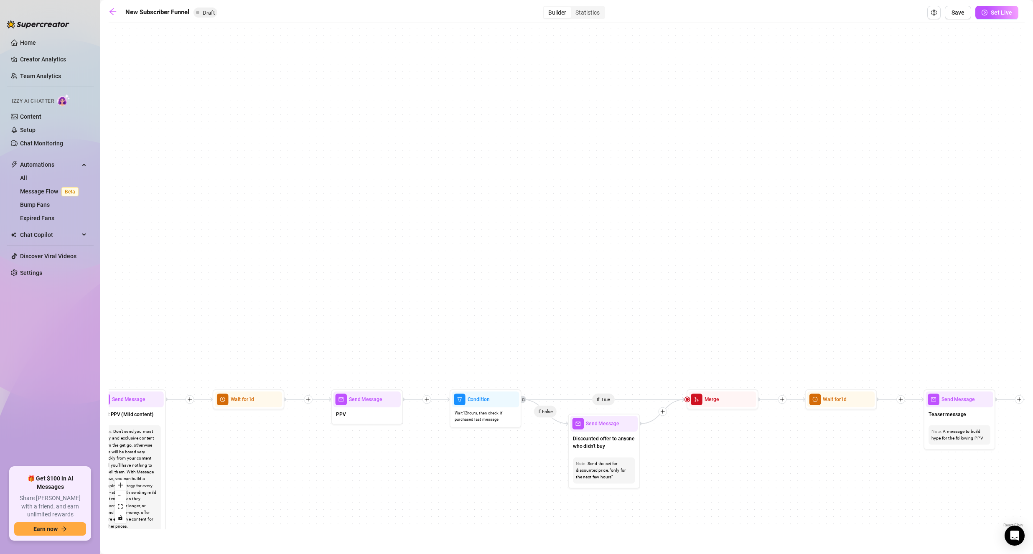
drag, startPoint x: 360, startPoint y: 255, endPoint x: 693, endPoint y: 92, distance: 370.4
click at [693, 92] on div "If True If True If True If False If False If False If True If False Merge Merge…" at bounding box center [567, 278] width 916 height 502
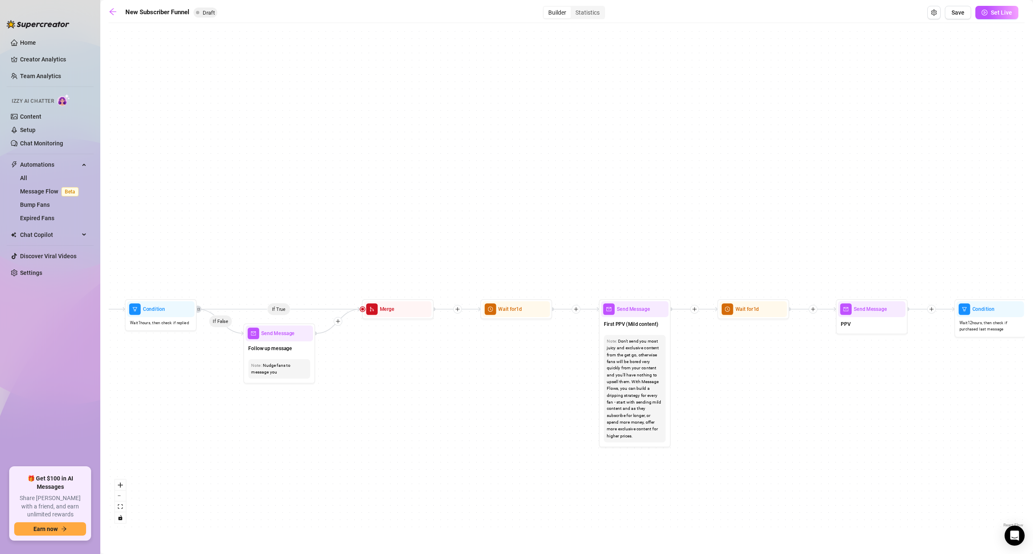
drag, startPoint x: 393, startPoint y: 224, endPoint x: 898, endPoint y: 134, distance: 512.8
click at [898, 134] on div "If True If True If True If False If False If False If True If False Merge Merge…" at bounding box center [567, 278] width 916 height 502
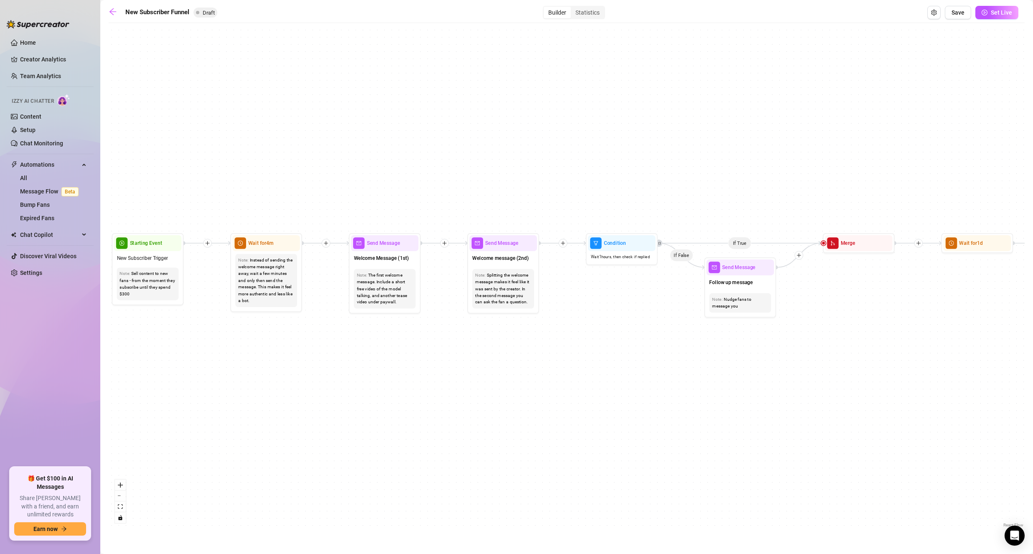
drag, startPoint x: 331, startPoint y: 193, endPoint x: 825, endPoint y: 117, distance: 500.3
click at [825, 117] on div "If True If True If True If False If False If False If True If False Merge Merge…" at bounding box center [567, 278] width 916 height 502
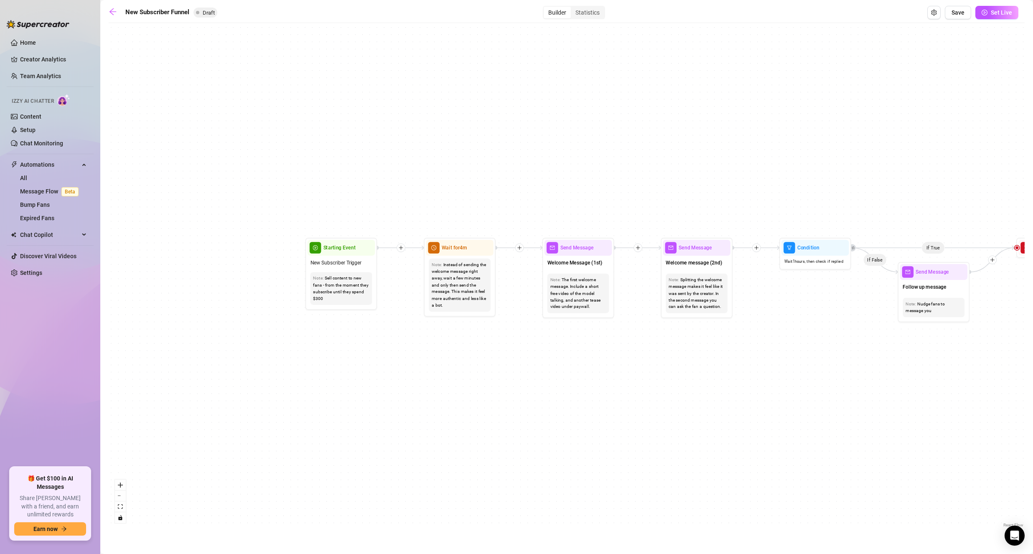
drag, startPoint x: 359, startPoint y: 165, endPoint x: 516, endPoint y: 181, distance: 158.4
click at [517, 181] on div "If True If True If True If False If False If False If True If False Merge Merge…" at bounding box center [567, 278] width 916 height 502
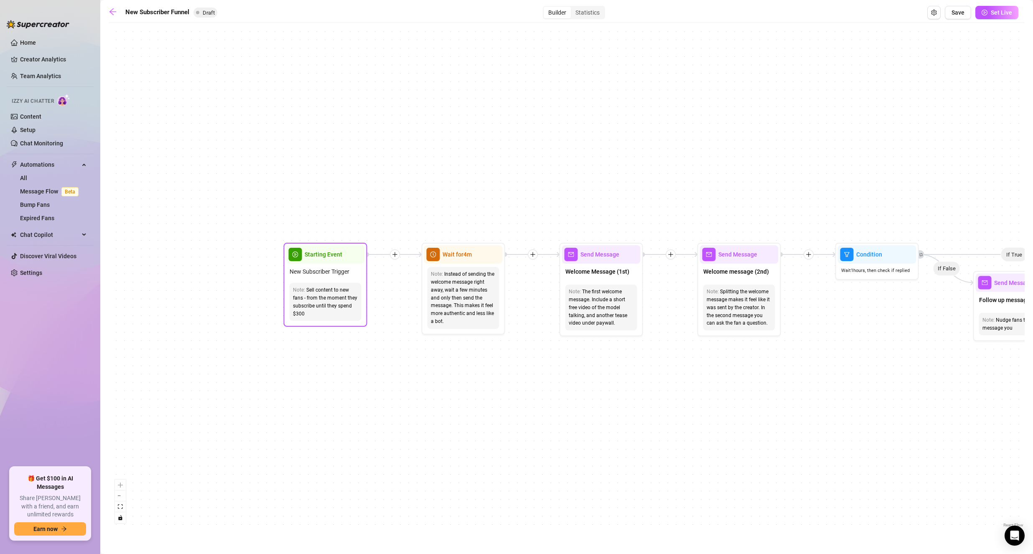
click at [360, 283] on div "Note: Sell content to new fans - from the moment they subscribe until they spen…" at bounding box center [325, 302] width 79 height 45
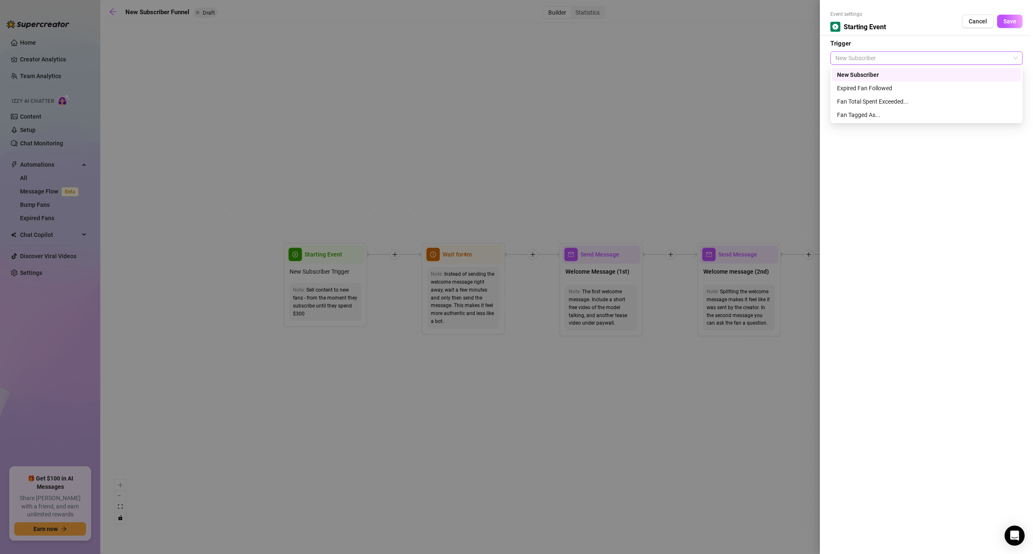
click at [949, 62] on span "New Subscriber" at bounding box center [926, 58] width 182 height 13
click at [615, 167] on div at bounding box center [516, 277] width 1033 height 554
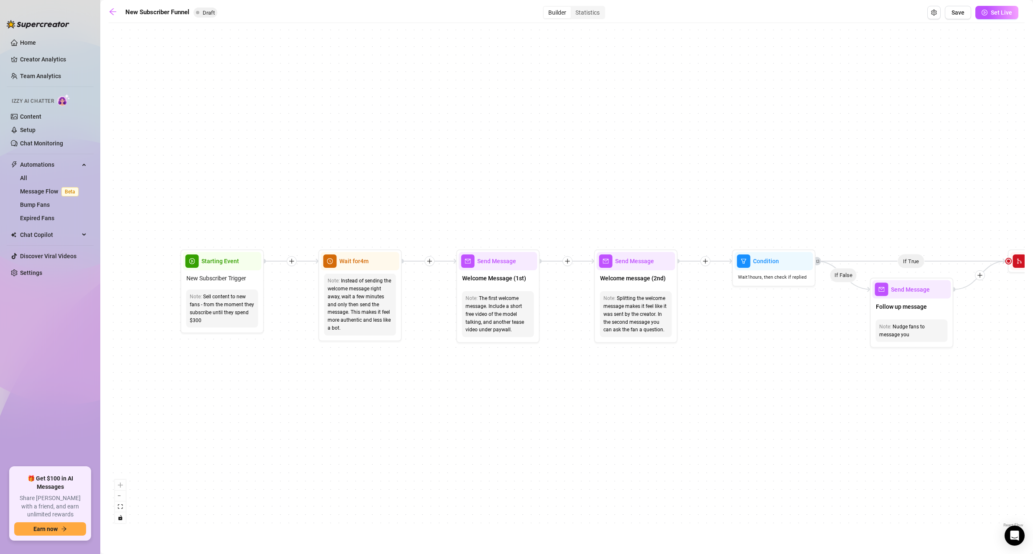
drag, startPoint x: 615, startPoint y: 167, endPoint x: 511, endPoint y: 173, distance: 103.8
click at [511, 173] on div "If True If True If True If False If False If False If True If False Merge Merge…" at bounding box center [567, 278] width 916 height 502
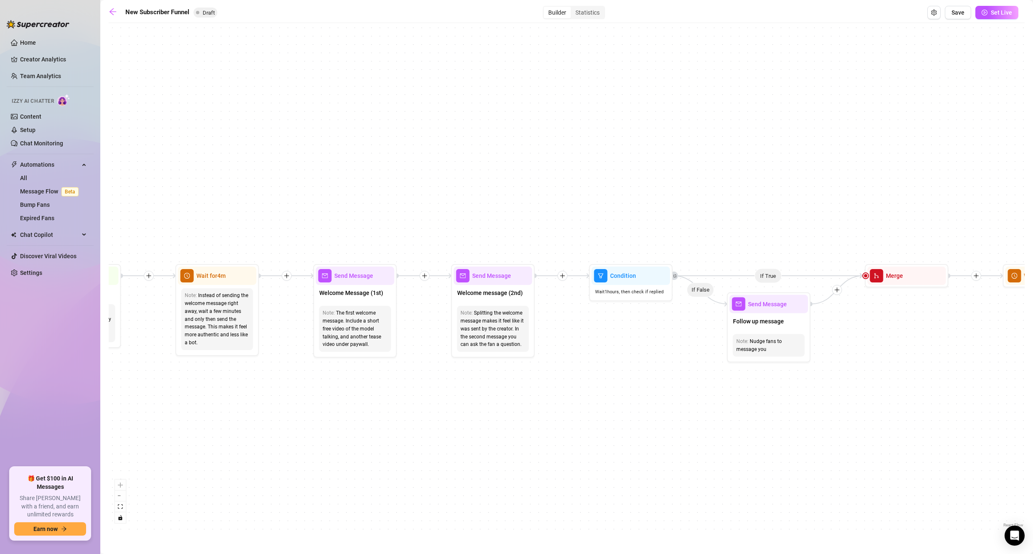
drag, startPoint x: 752, startPoint y: 152, endPoint x: 610, endPoint y: 166, distance: 143.2
click at [610, 166] on div "If True If True If True If False If False If False If True If False Merge Merge…" at bounding box center [567, 278] width 916 height 502
click at [374, 312] on div "The first welcome message. Include a short free video of the model talking, and…" at bounding box center [355, 328] width 65 height 39
click at [364, 291] on span "Welcome Message (1st)" at bounding box center [351, 292] width 64 height 9
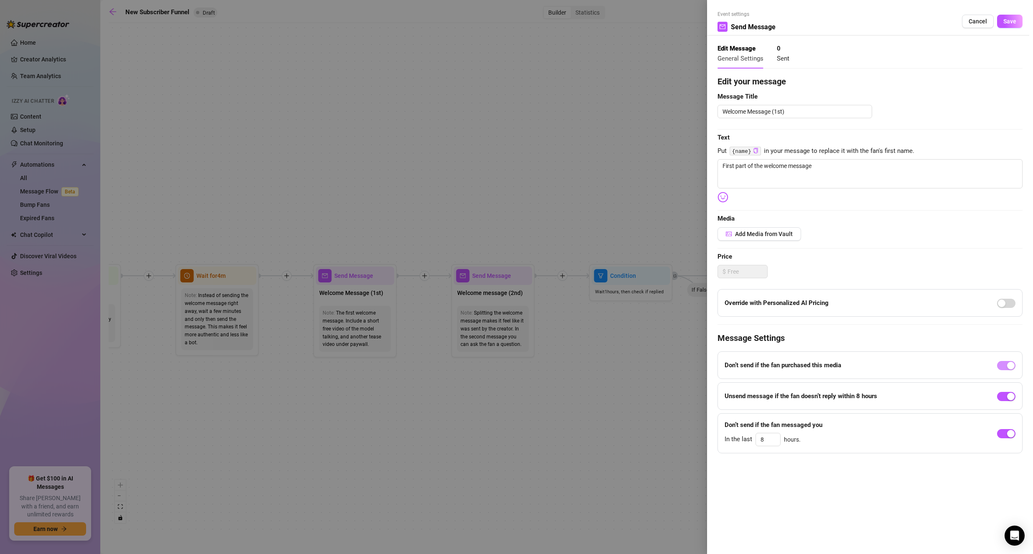
click at [859, 308] on div "Override with Personalized AI Pricing" at bounding box center [869, 303] width 305 height 28
